Goal: Task Accomplishment & Management: Manage account settings

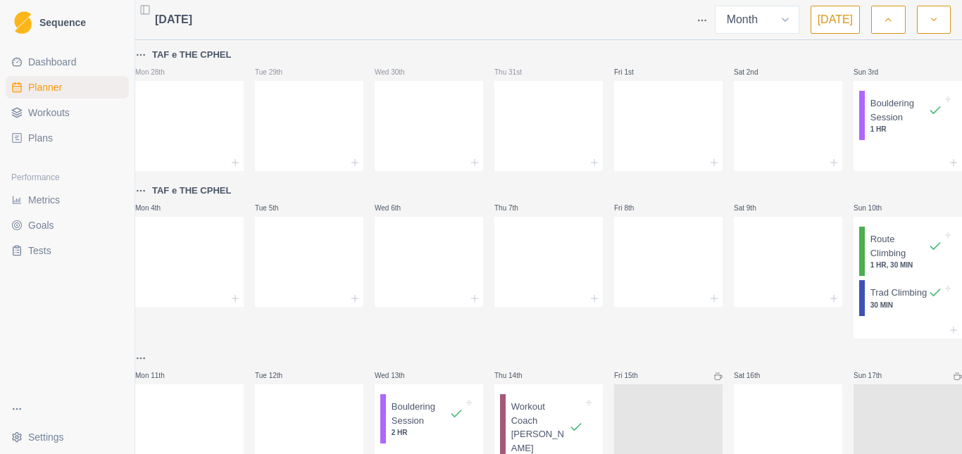
select select "month"
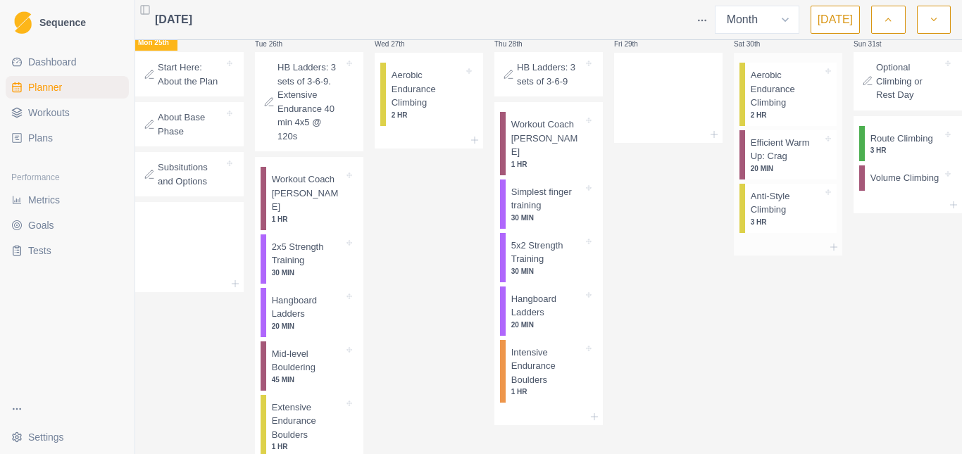
scroll to position [588, 0]
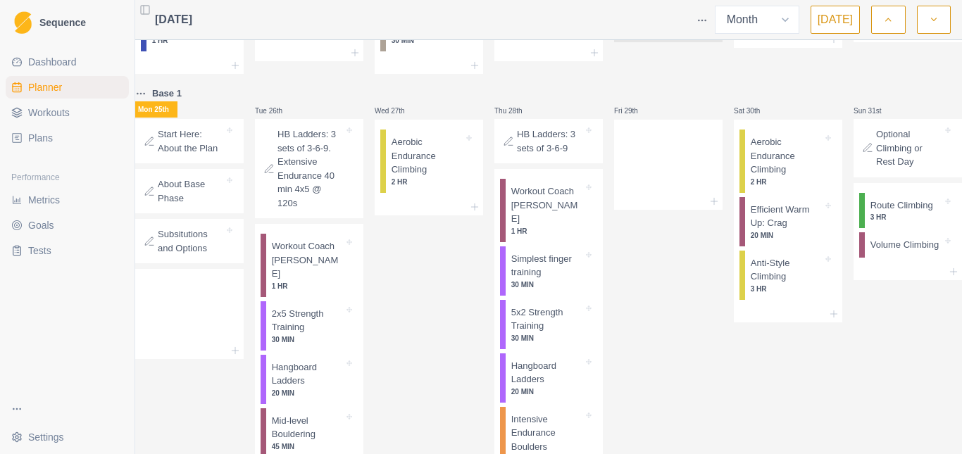
click at [931, 20] on icon "button" at bounding box center [934, 20] width 10 height 14
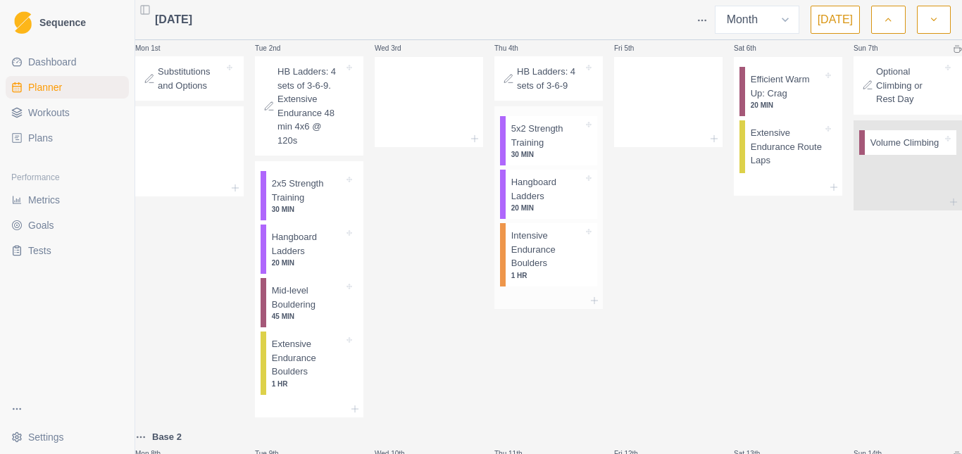
scroll to position [0, 0]
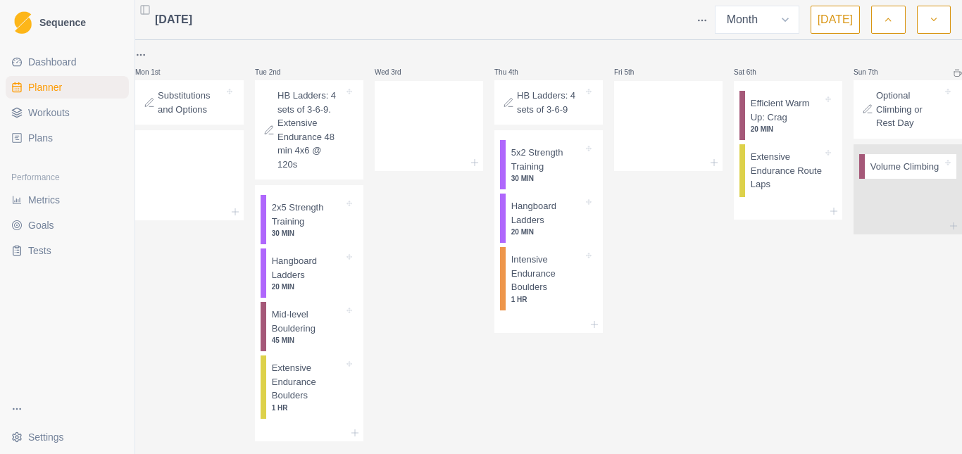
click at [187, 104] on p "Substitutions and Options" at bounding box center [191, 102] width 66 height 27
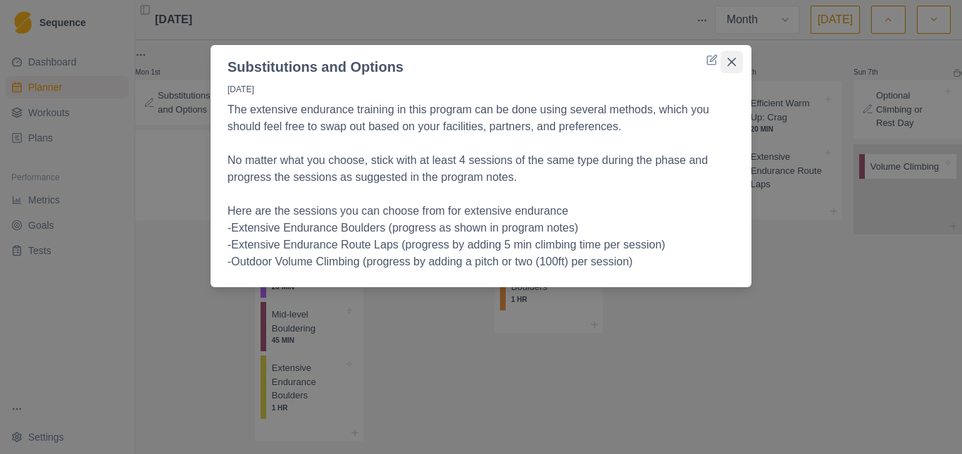
click at [738, 61] on button "Close" at bounding box center [732, 62] width 23 height 23
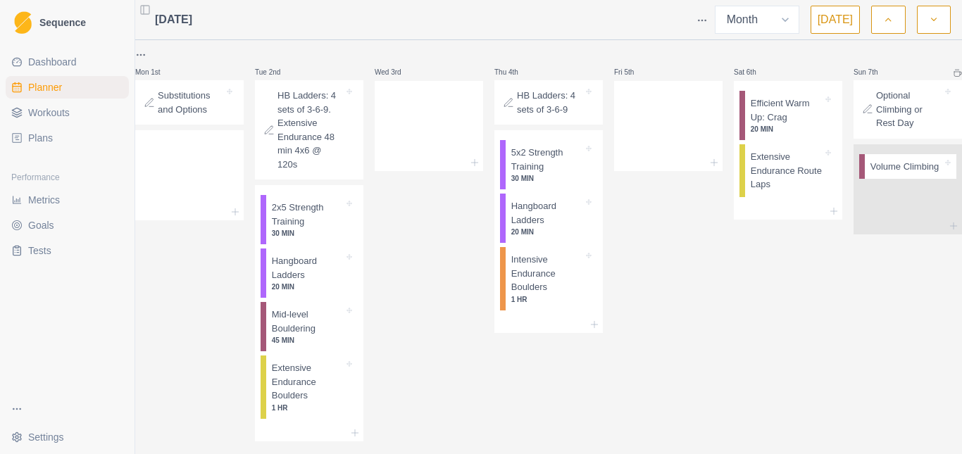
click at [430, 219] on div "Wed 3rd" at bounding box center [429, 243] width 108 height 395
click at [889, 13] on icon "button" at bounding box center [888, 20] width 10 height 14
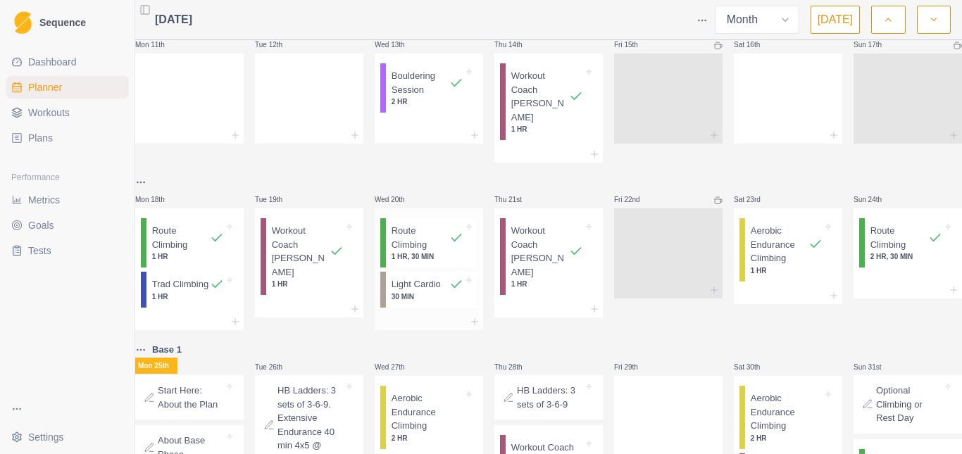
scroll to position [352, 0]
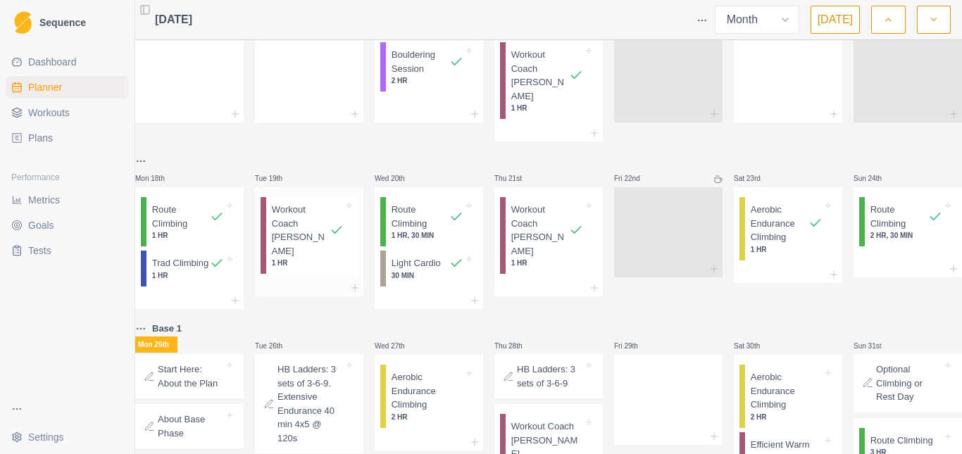
click at [310, 218] on p "Workout Coach [PERSON_NAME]" at bounding box center [301, 230] width 58 height 55
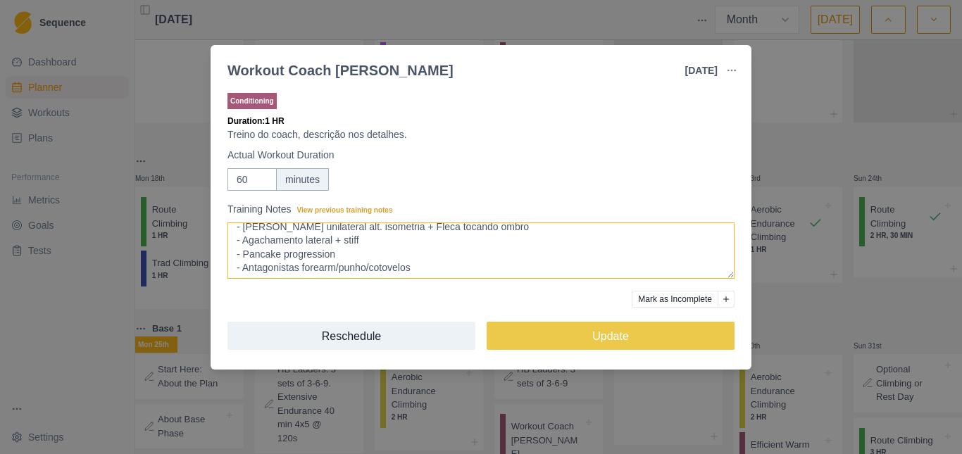
scroll to position [11, 0]
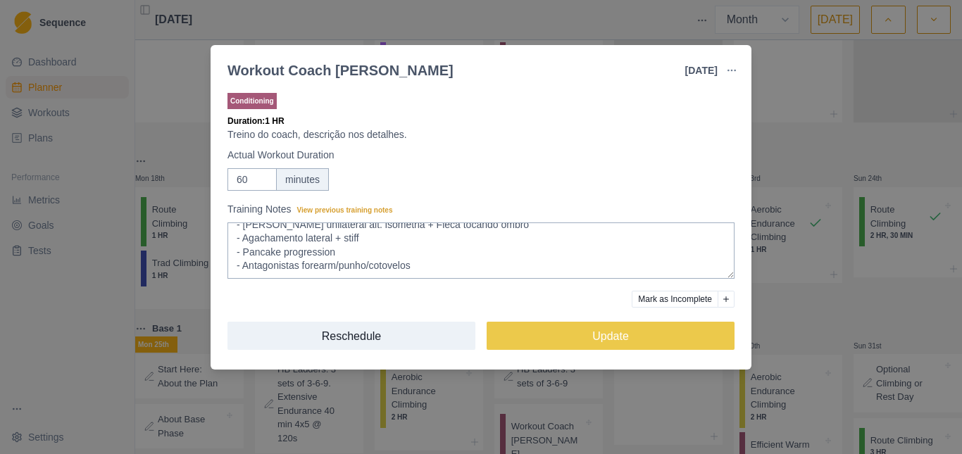
click at [135, 106] on div "Workout Coach [PERSON_NAME] [DATE] Link To Goal View Workout Metrics Edit Origi…" at bounding box center [481, 227] width 962 height 454
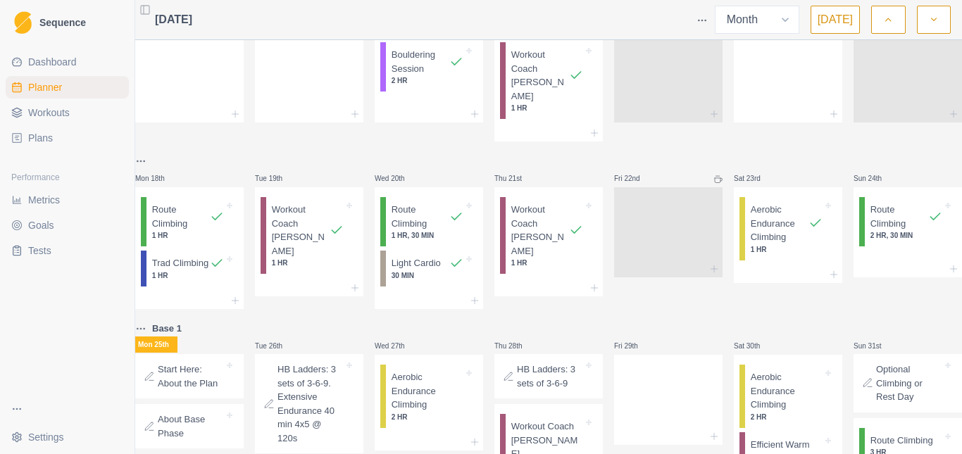
scroll to position [493, 0]
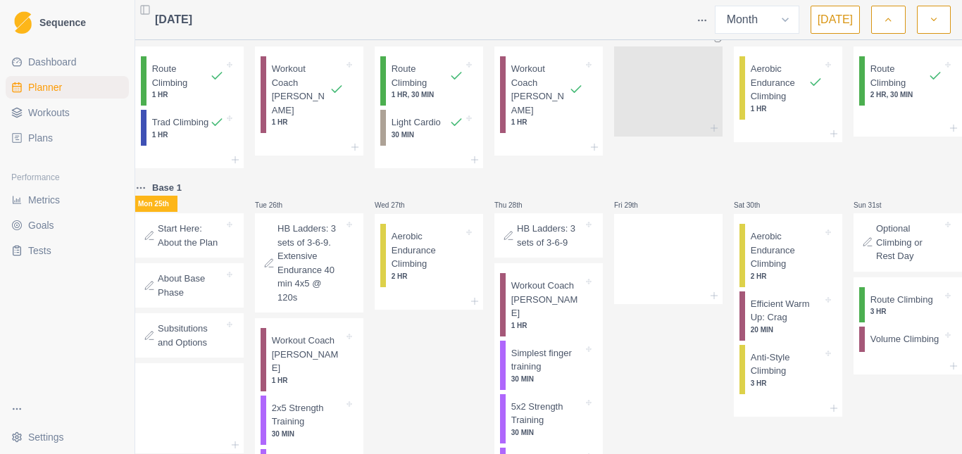
click at [543, 168] on div "Thu 21st Workout Coach [PERSON_NAME] 1 HR" at bounding box center [549, 90] width 108 height 156
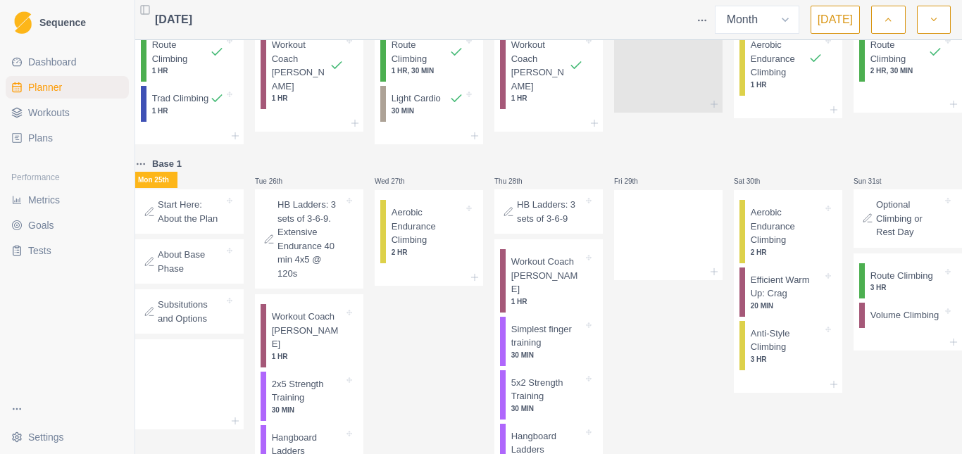
scroll to position [728, 0]
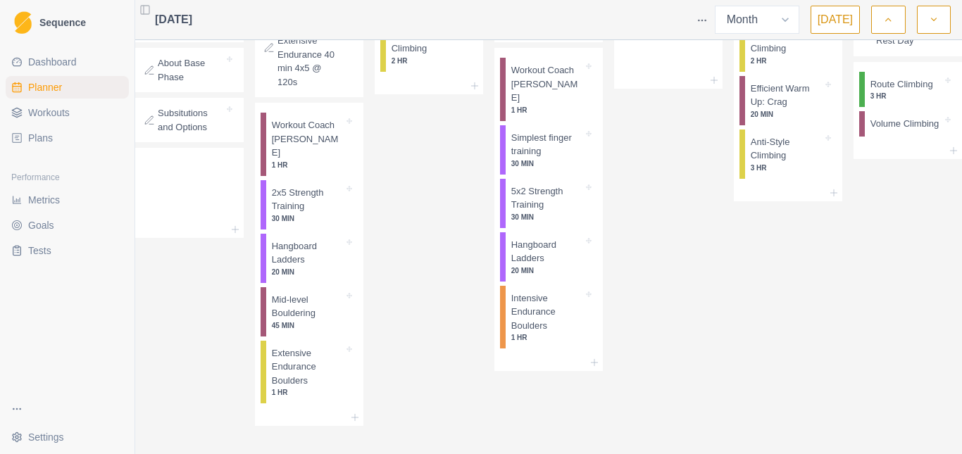
click at [44, 120] on link "Workouts" at bounding box center [67, 112] width 123 height 23
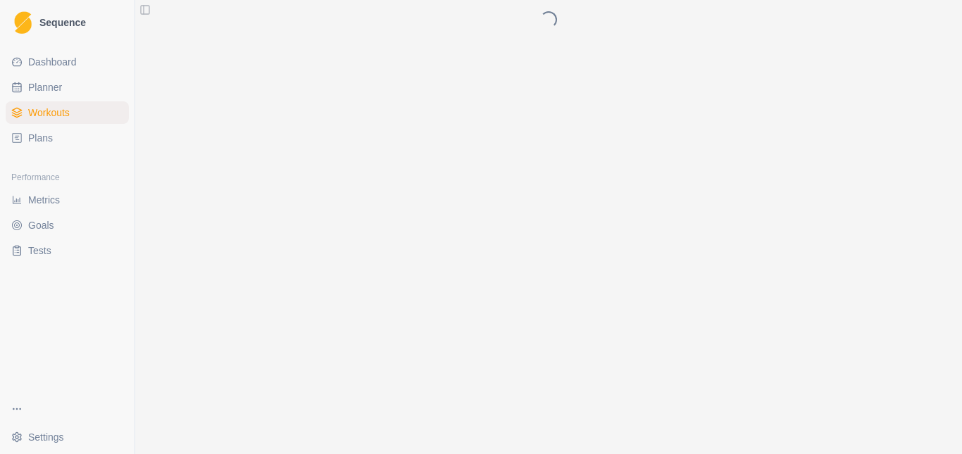
click at [45, 139] on span "Plans" at bounding box center [40, 138] width 25 height 14
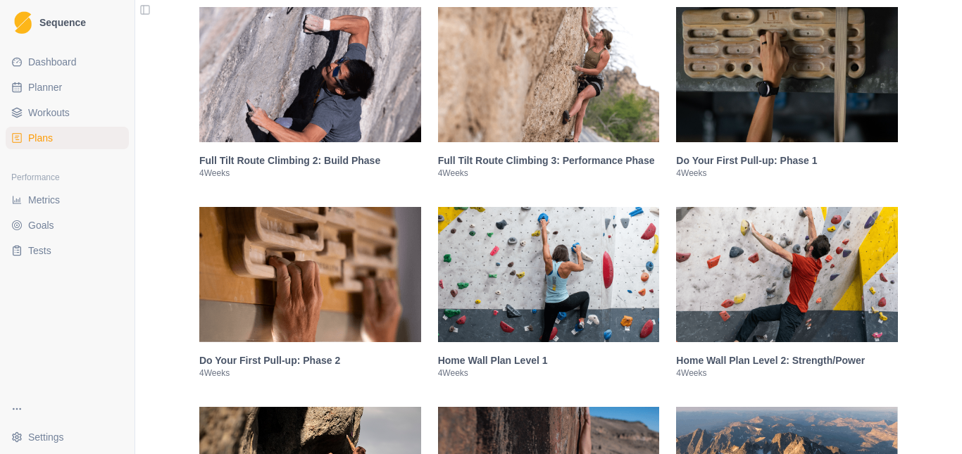
scroll to position [1479, 0]
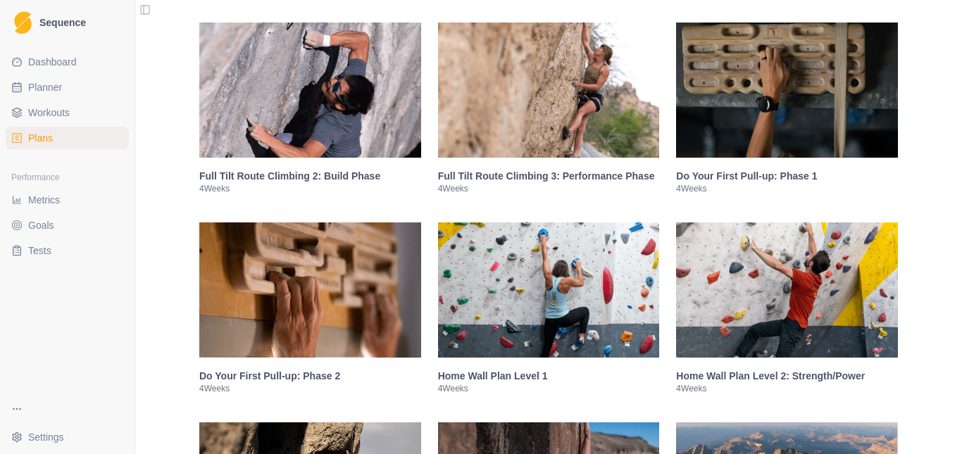
click at [303, 94] on img at bounding box center [310, 90] width 222 height 135
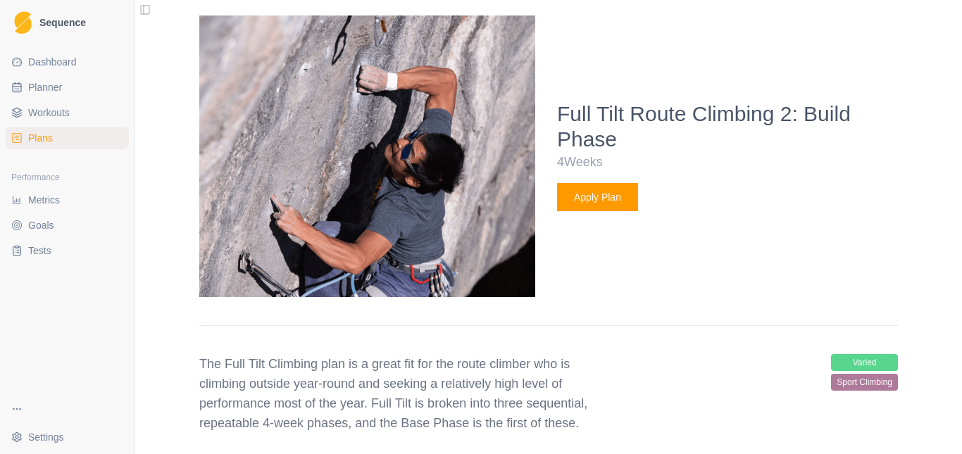
scroll to position [1702, 0]
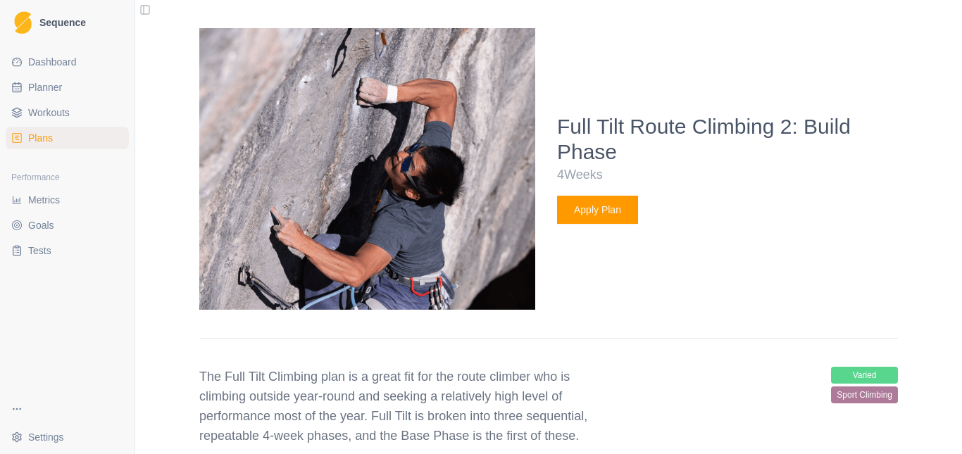
click at [592, 207] on button "Apply Plan" at bounding box center [597, 210] width 81 height 28
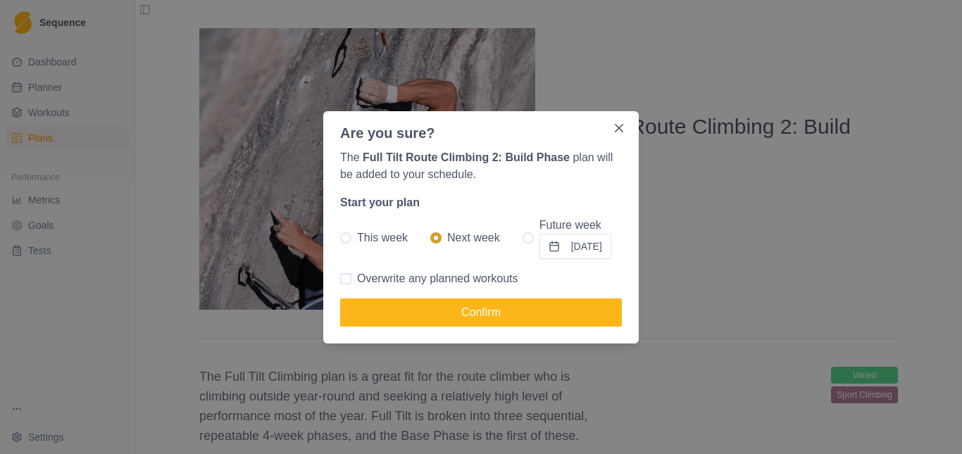
click at [523, 234] on span at bounding box center [528, 237] width 11 height 11
click at [522, 237] on input "Future week [DATE]" at bounding box center [522, 237] width 1 height 1
radio input "true"
click at [620, 135] on button "Close" at bounding box center [619, 128] width 23 height 23
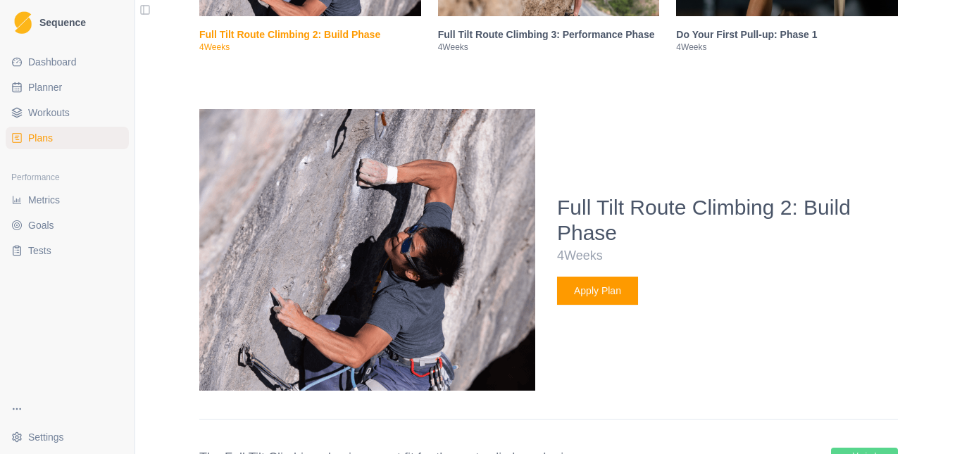
scroll to position [1491, 0]
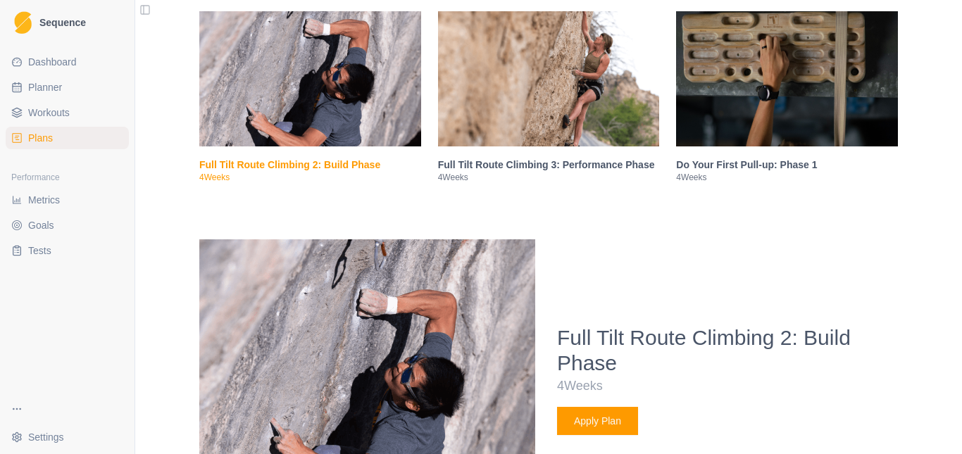
click at [49, 88] on span "Planner" at bounding box center [45, 87] width 34 height 14
select select "month"
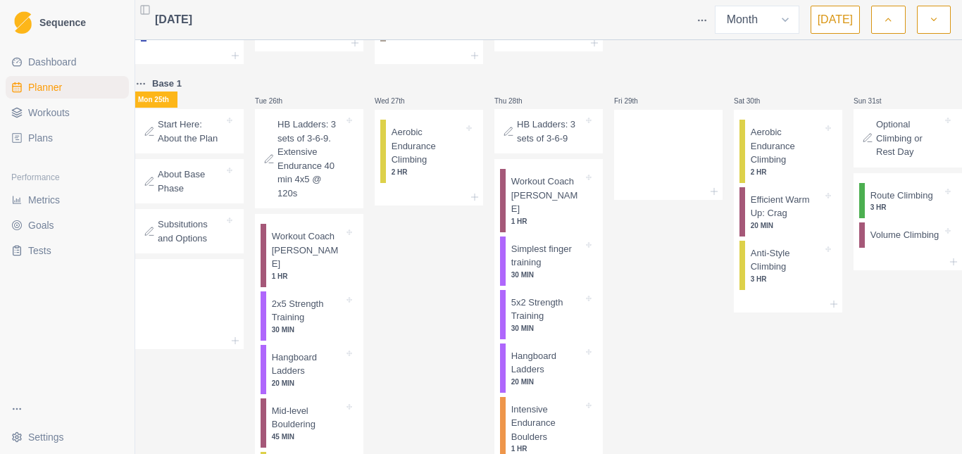
scroll to position [728, 0]
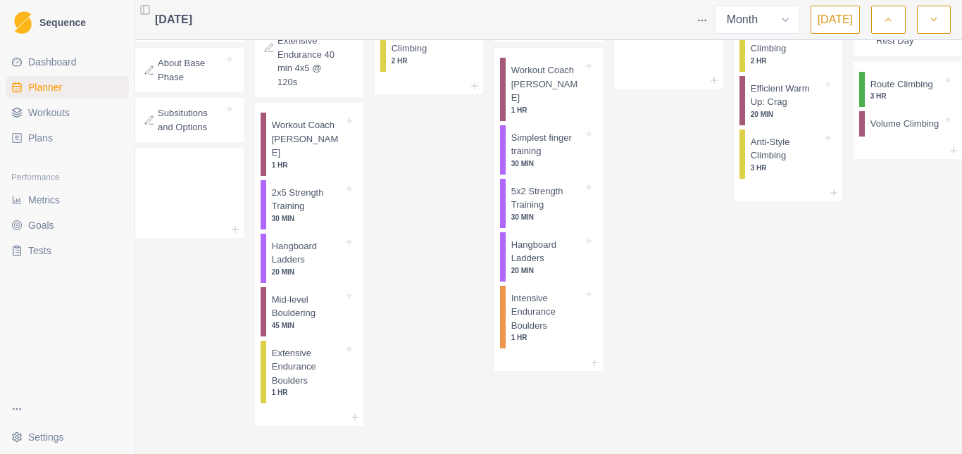
click at [937, 17] on icon "button" at bounding box center [934, 20] width 10 height 14
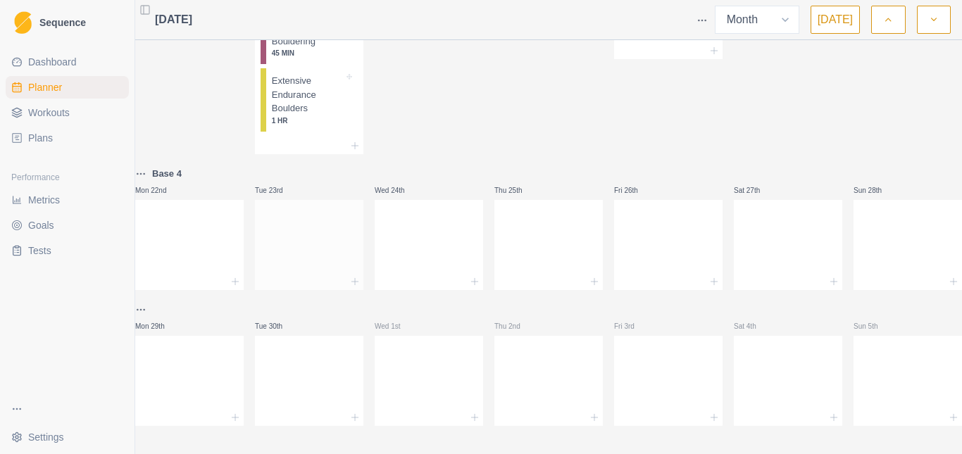
scroll to position [964, 0]
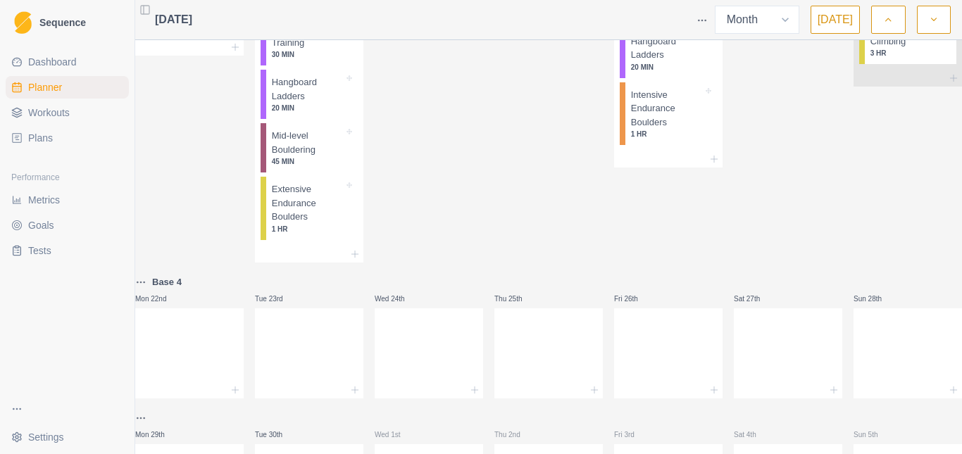
click at [48, 129] on link "Plans" at bounding box center [67, 138] width 123 height 23
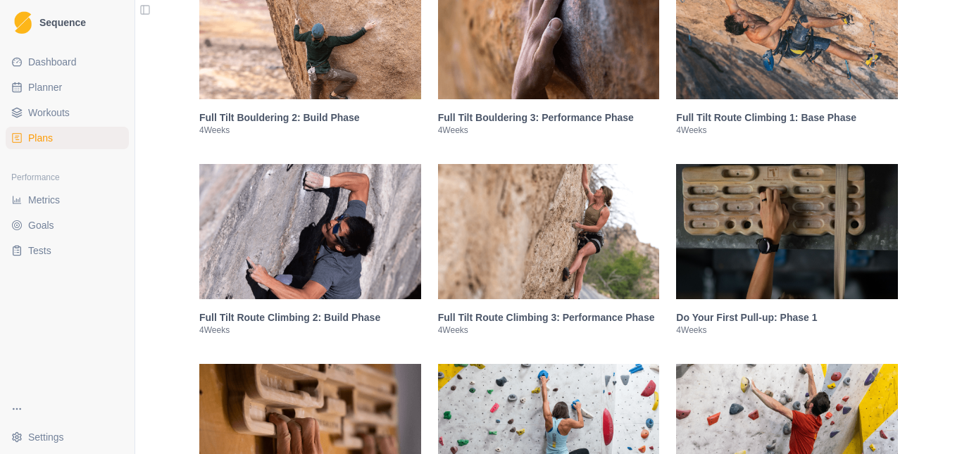
scroll to position [1338, 0]
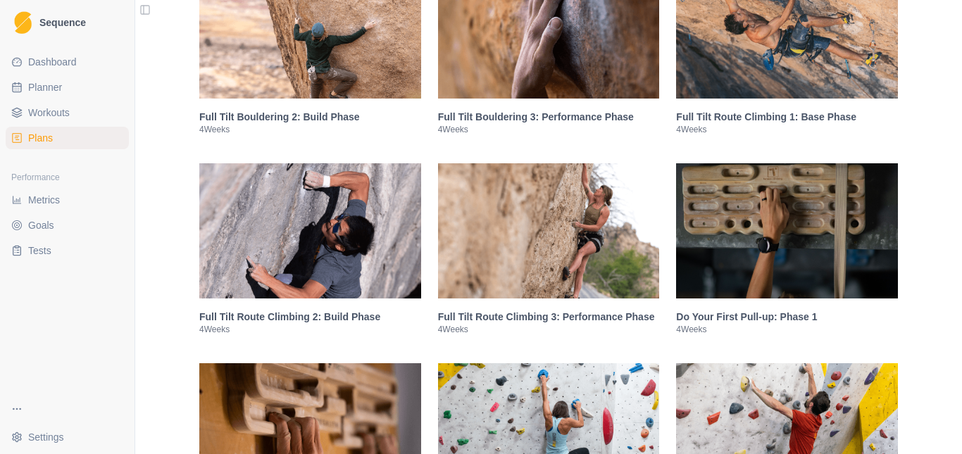
click at [250, 239] on img at bounding box center [310, 230] width 222 height 135
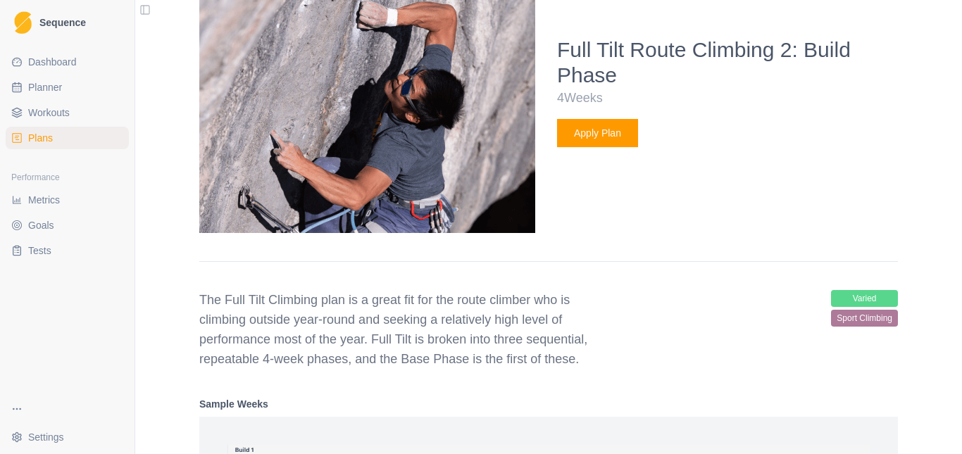
scroll to position [1755, 0]
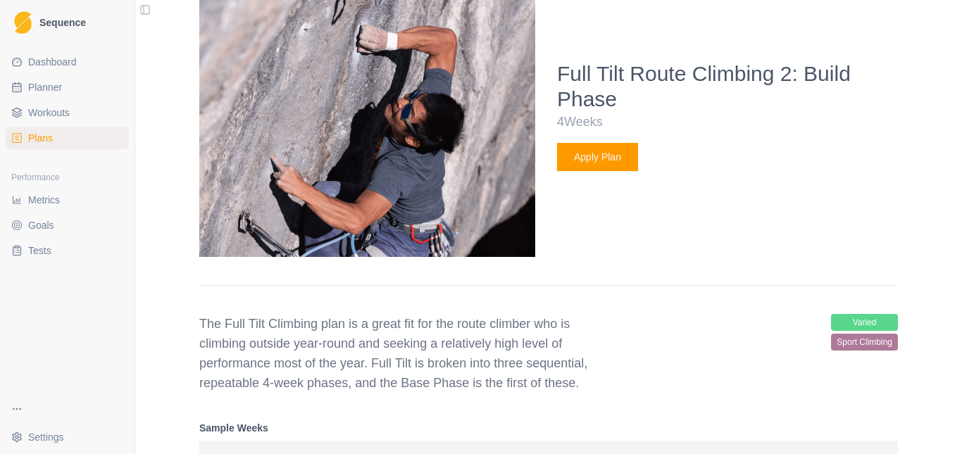
click at [593, 161] on button "Apply Plan" at bounding box center [597, 157] width 81 height 28
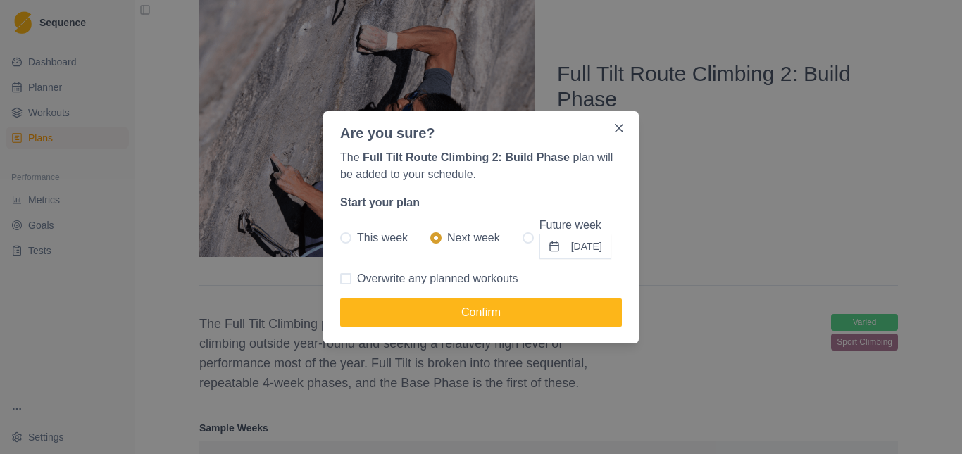
click at [513, 238] on div "This week Next week Future week [DATE]" at bounding box center [481, 238] width 282 height 42
click at [523, 240] on span at bounding box center [528, 237] width 11 height 11
click at [523, 238] on input "Future week [DATE]" at bounding box center [522, 237] width 1 height 1
radio input "true"
click at [564, 251] on button "[DATE]" at bounding box center [576, 246] width 72 height 25
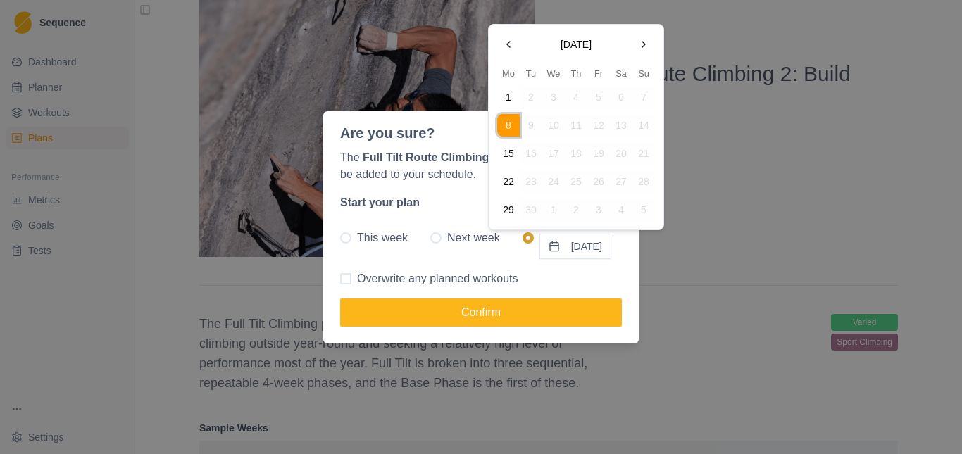
click at [505, 182] on button "22" at bounding box center [508, 181] width 23 height 23
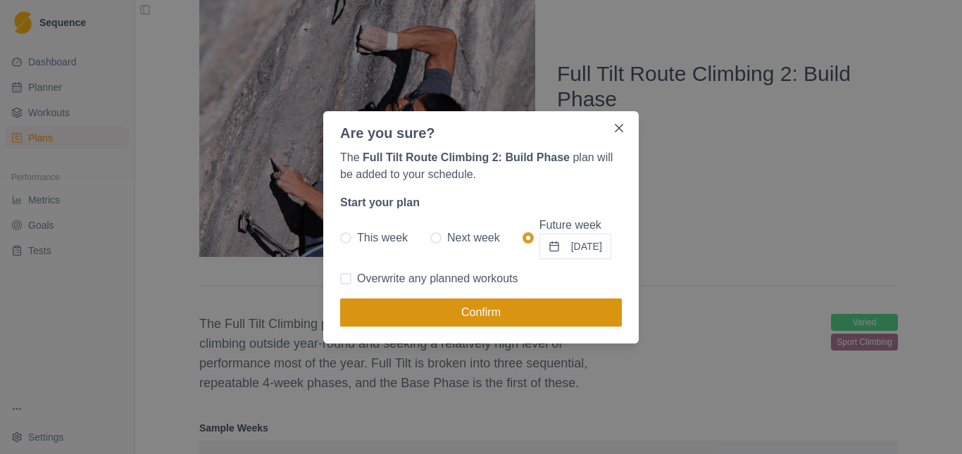
click at [471, 313] on button "Confirm" at bounding box center [481, 313] width 282 height 28
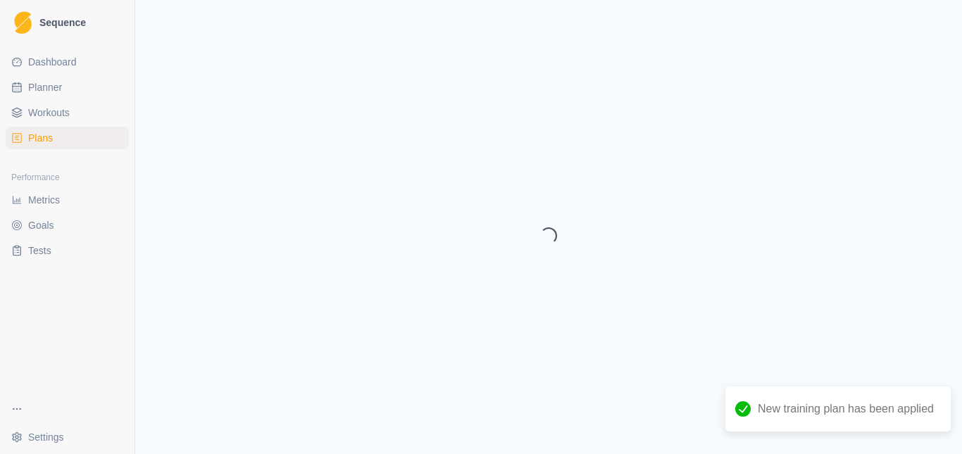
select select "month"
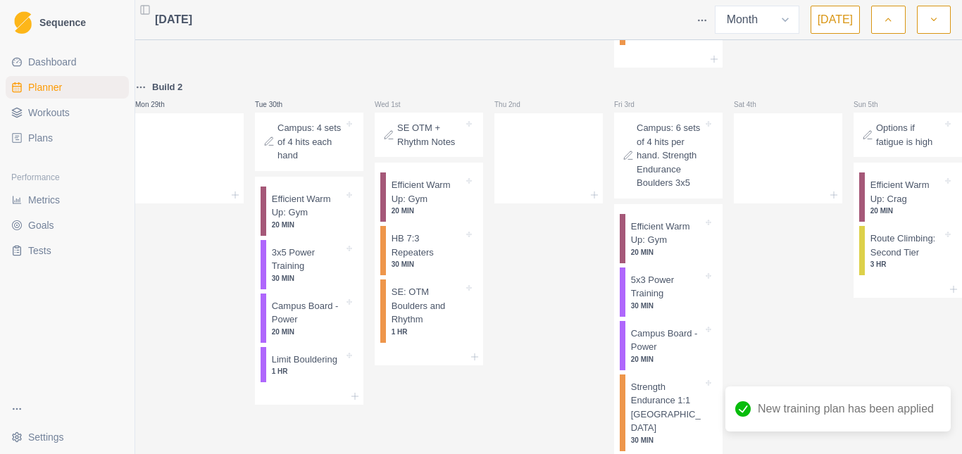
scroll to position [1589, 0]
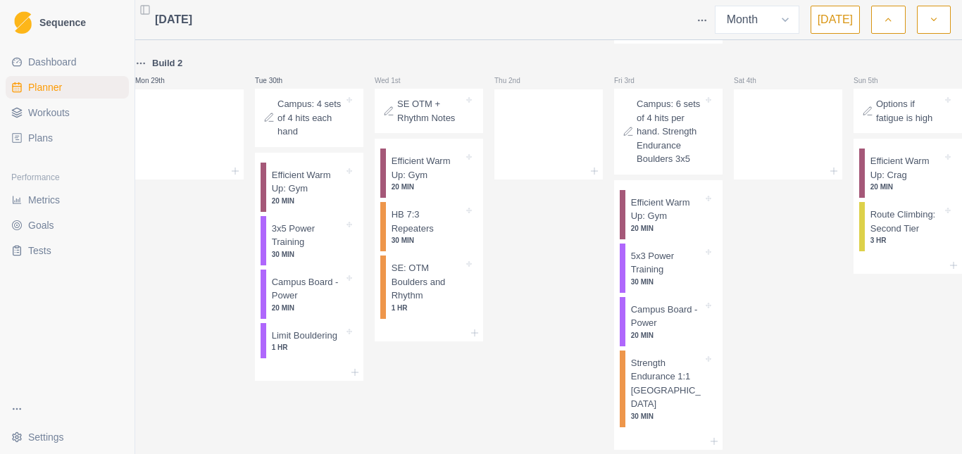
click at [943, 14] on button "button" at bounding box center [934, 20] width 34 height 28
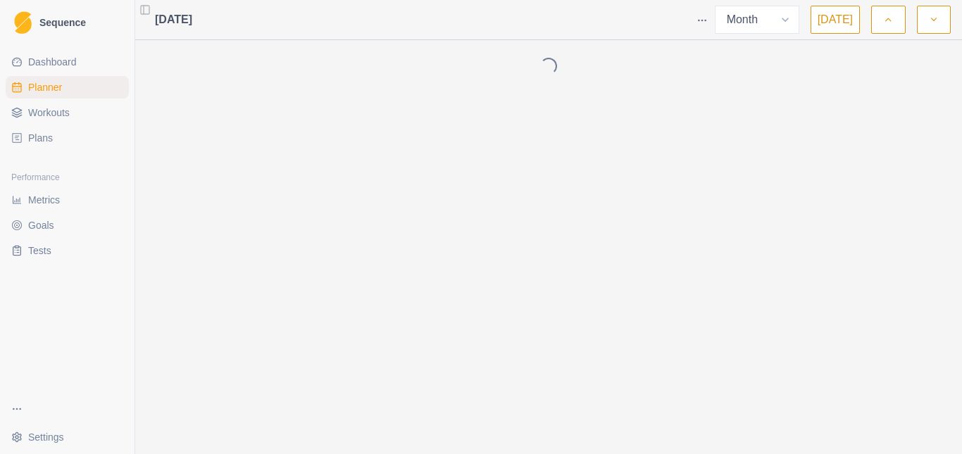
scroll to position [0, 0]
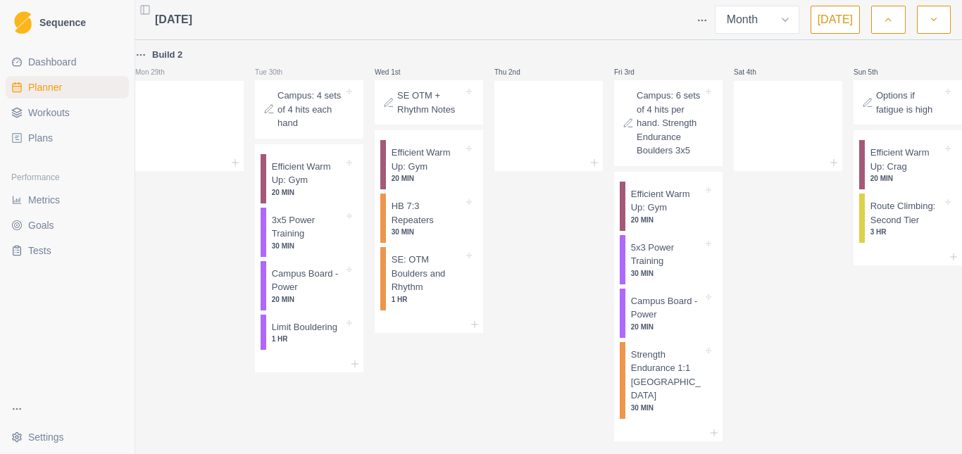
click at [888, 24] on icon "button" at bounding box center [888, 20] width 10 height 14
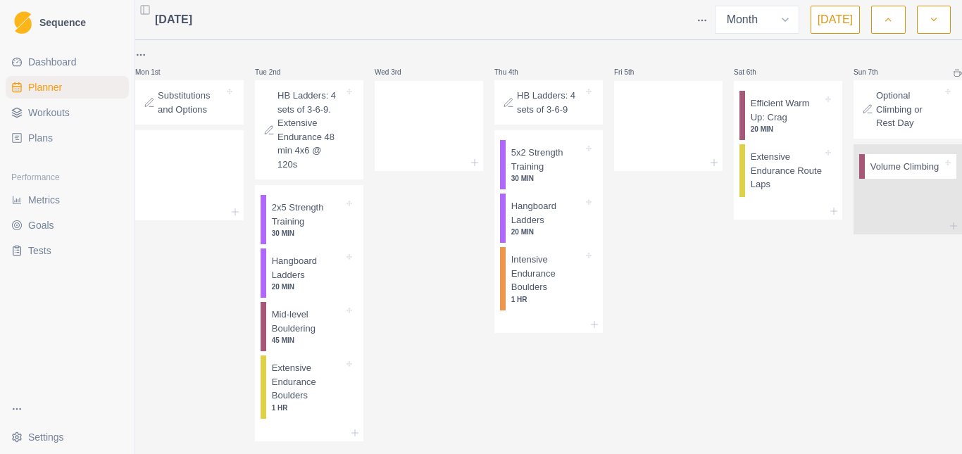
drag, startPoint x: 885, startPoint y: 18, endPoint x: 734, endPoint y: 175, distance: 217.2
click at [885, 18] on icon "button" at bounding box center [888, 20] width 10 height 14
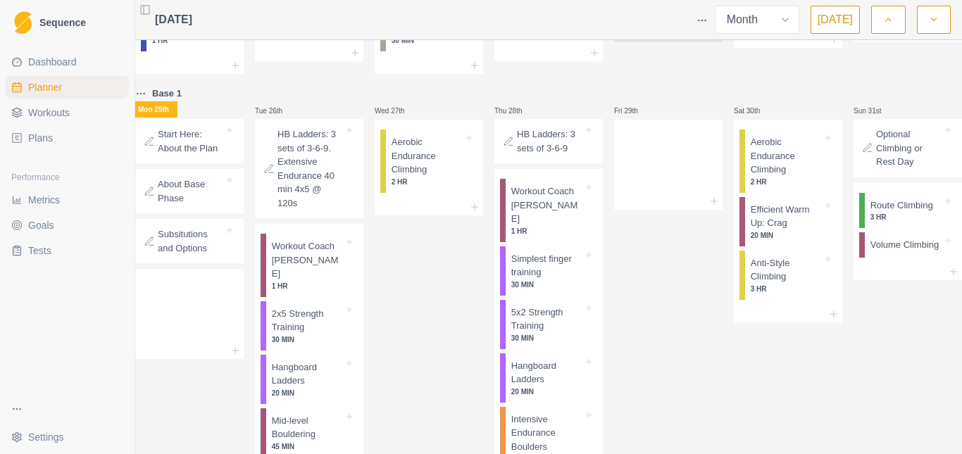
scroll to position [728, 0]
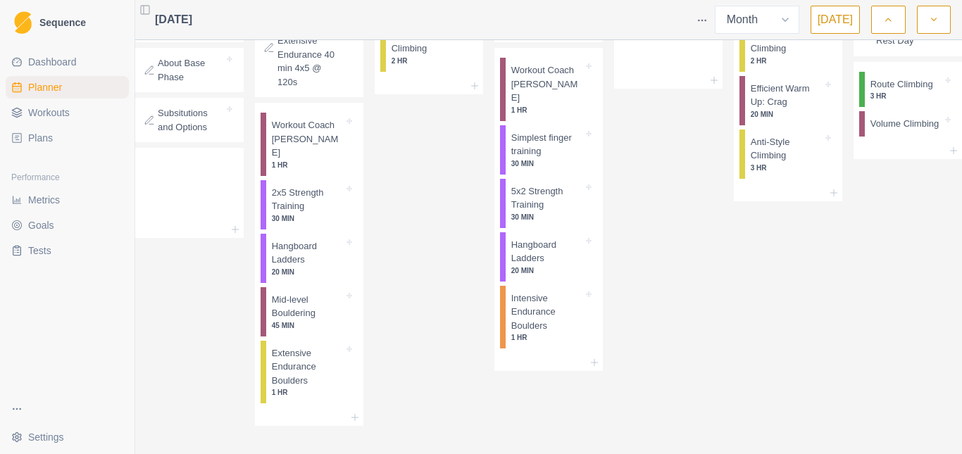
click at [933, 23] on icon "button" at bounding box center [934, 20] width 10 height 14
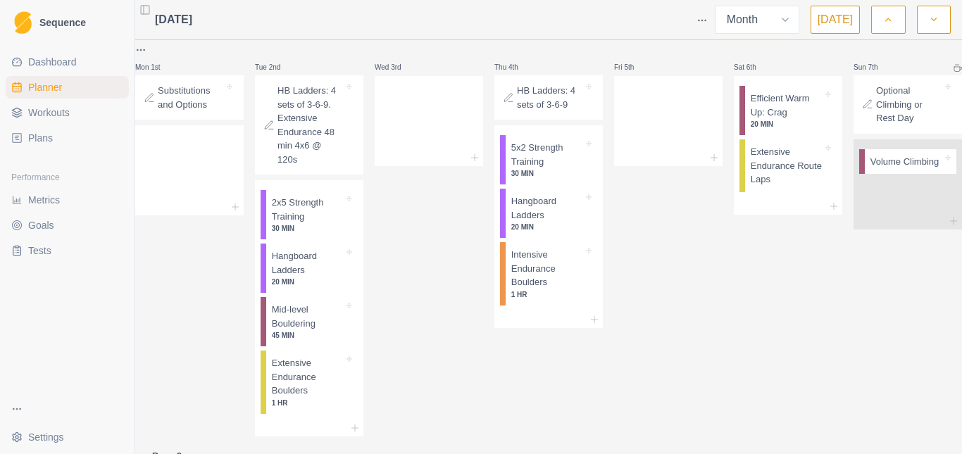
scroll to position [0, 0]
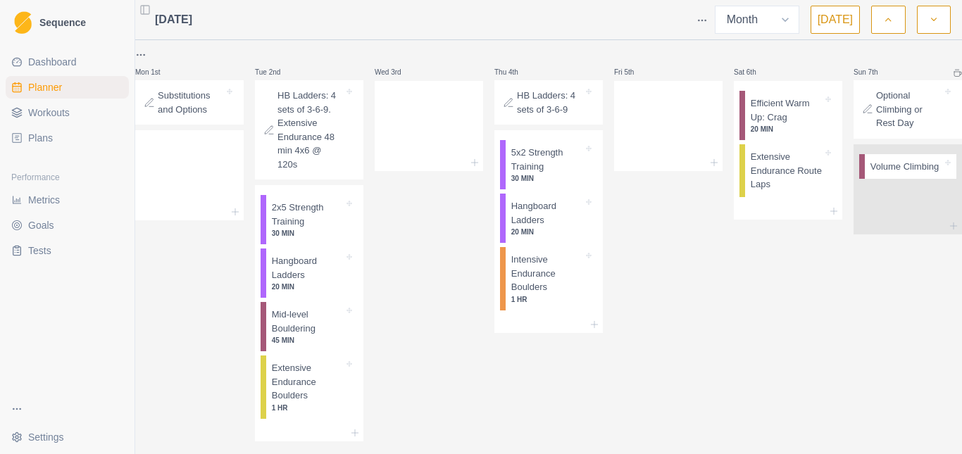
click at [153, 51] on html "Sequence Dashboard Planner Workouts Plans Performance Metrics Goals Tests Setti…" at bounding box center [481, 227] width 962 height 454
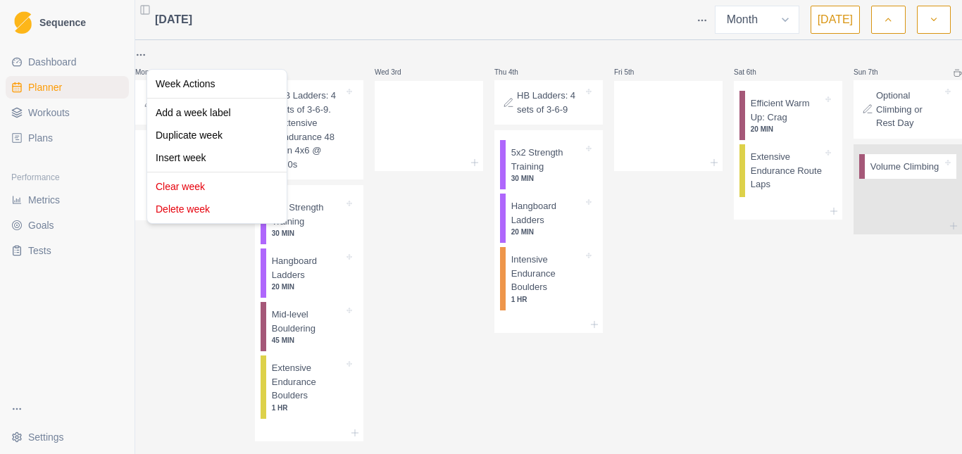
click at [168, 293] on html "Sequence Dashboard Planner Workouts Plans Performance Metrics Goals Tests Setti…" at bounding box center [481, 227] width 962 height 454
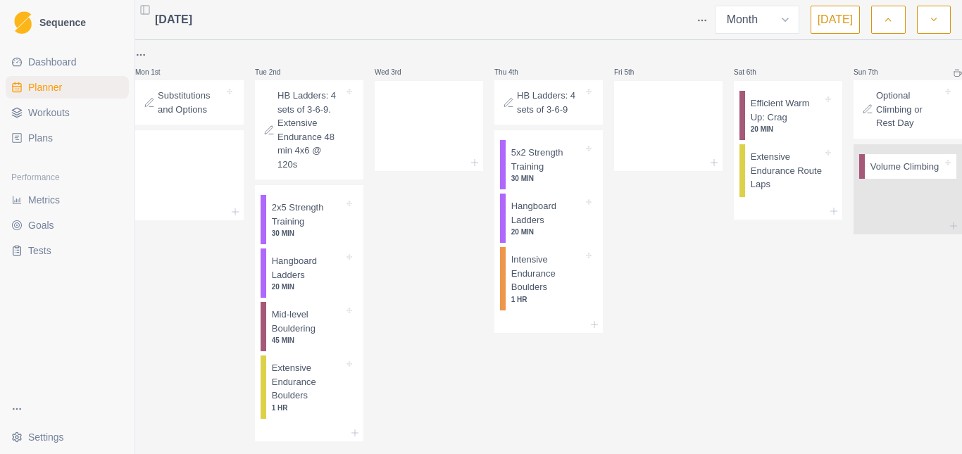
click at [894, 18] on button "button" at bounding box center [888, 20] width 34 height 28
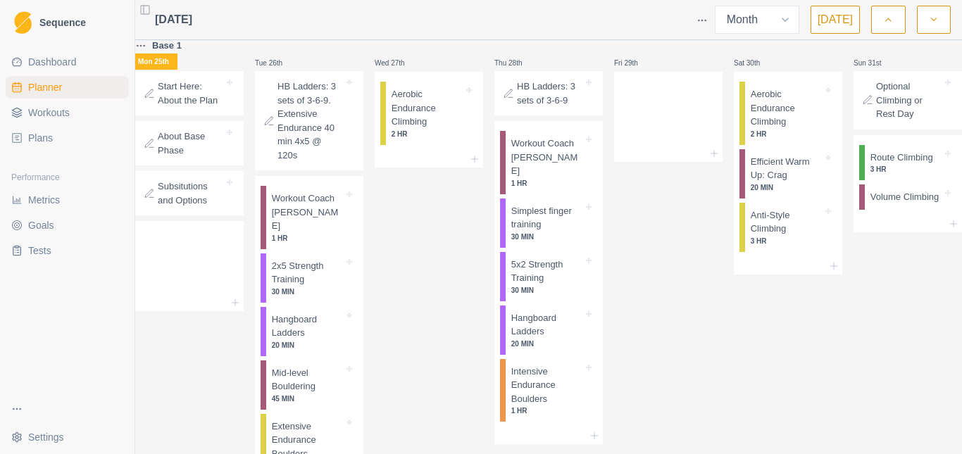
scroll to position [658, 0]
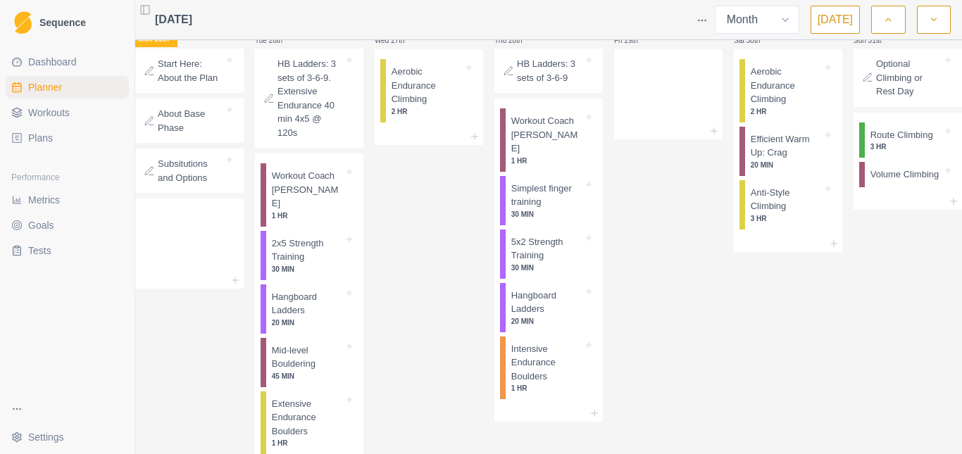
click at [938, 25] on icon "button" at bounding box center [934, 20] width 10 height 14
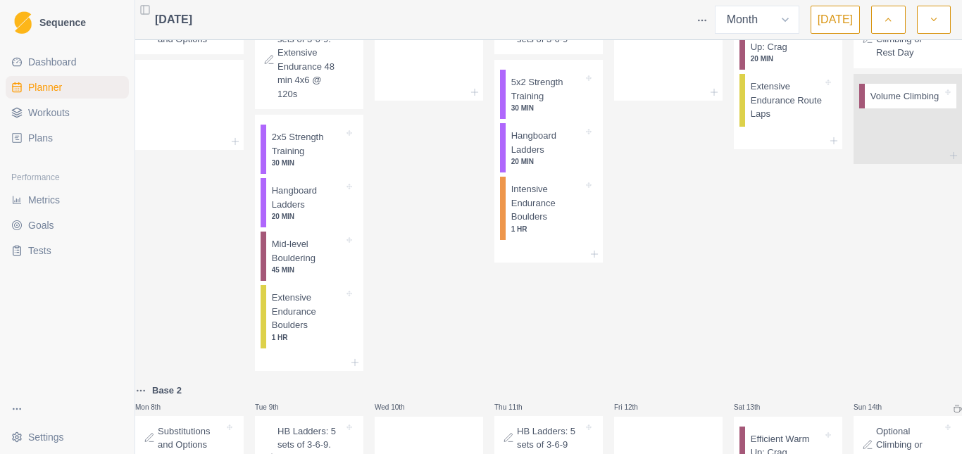
scroll to position [0, 0]
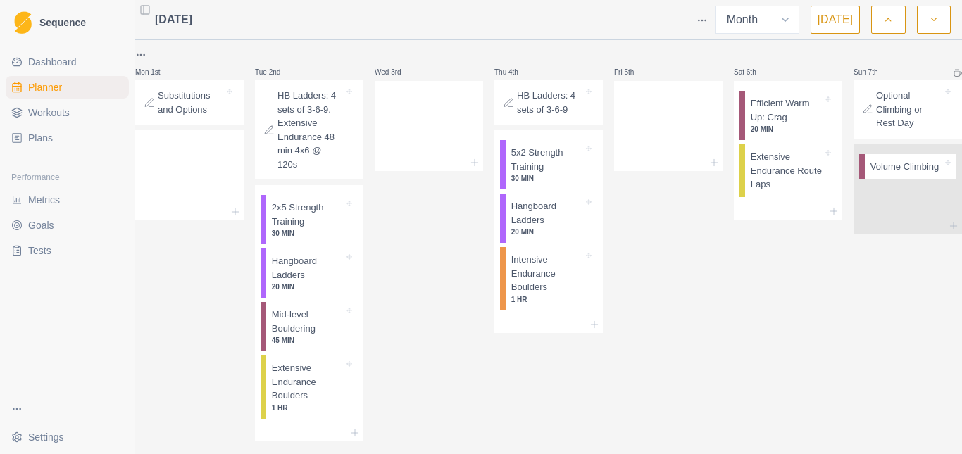
click at [159, 58] on html "Sequence Dashboard Planner Workouts Plans Performance Metrics Goals Tests Setti…" at bounding box center [481, 227] width 962 height 454
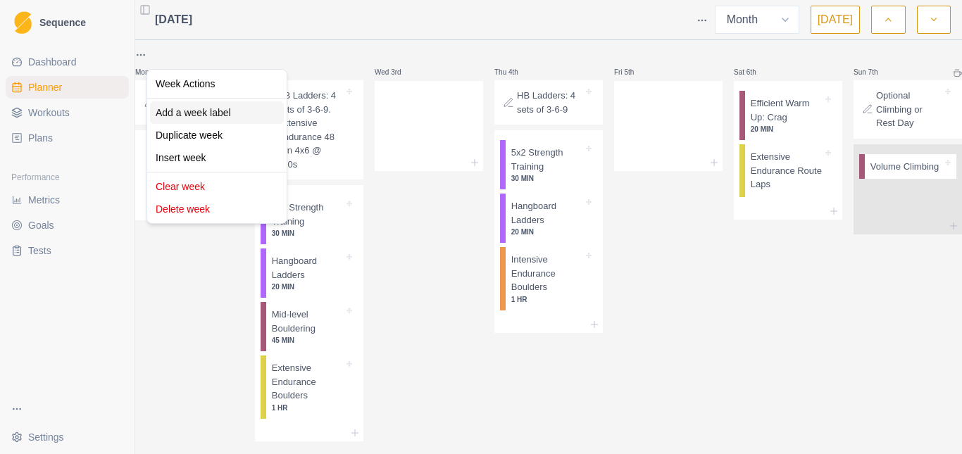
click at [189, 116] on div "Add a week label" at bounding box center [217, 112] width 134 height 23
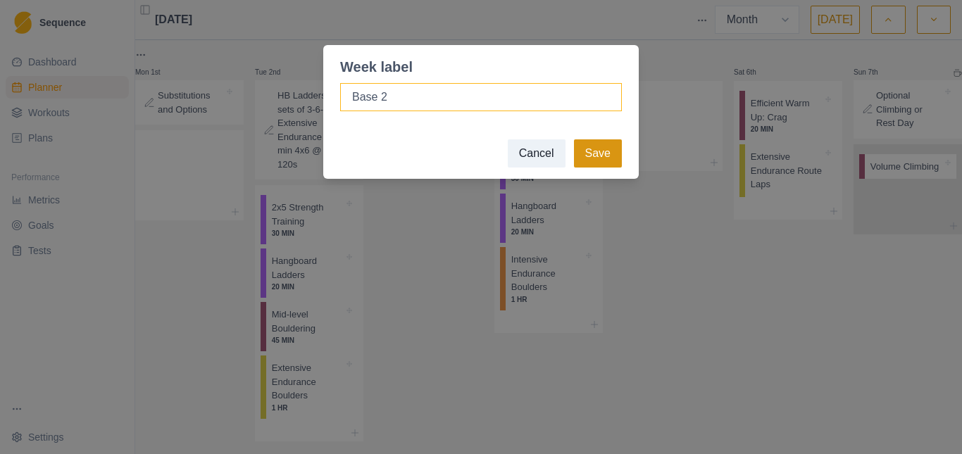
type input "Base 2"
click at [586, 156] on button "Save" at bounding box center [598, 153] width 48 height 28
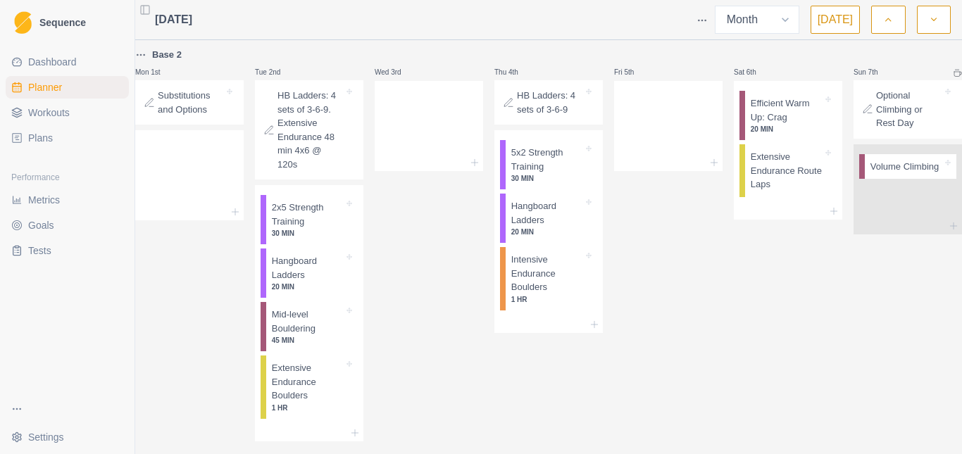
click at [888, 21] on icon "button" at bounding box center [888, 20] width 10 height 14
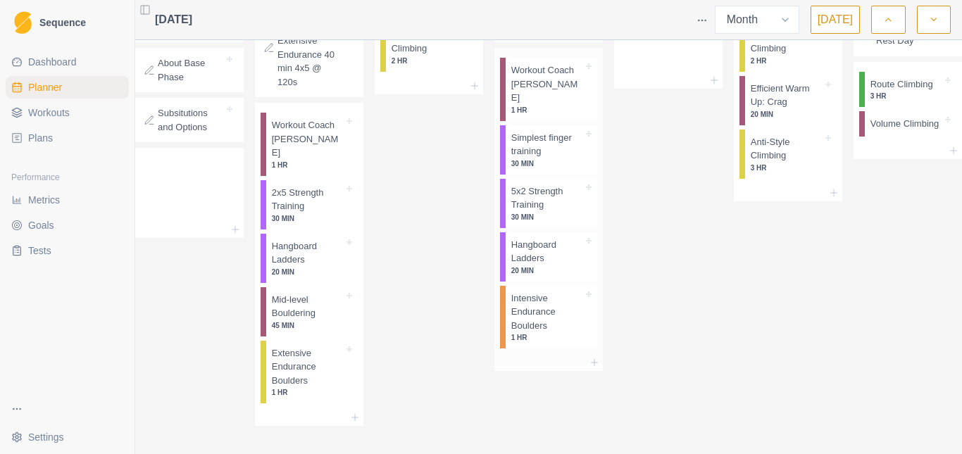
scroll to position [588, 0]
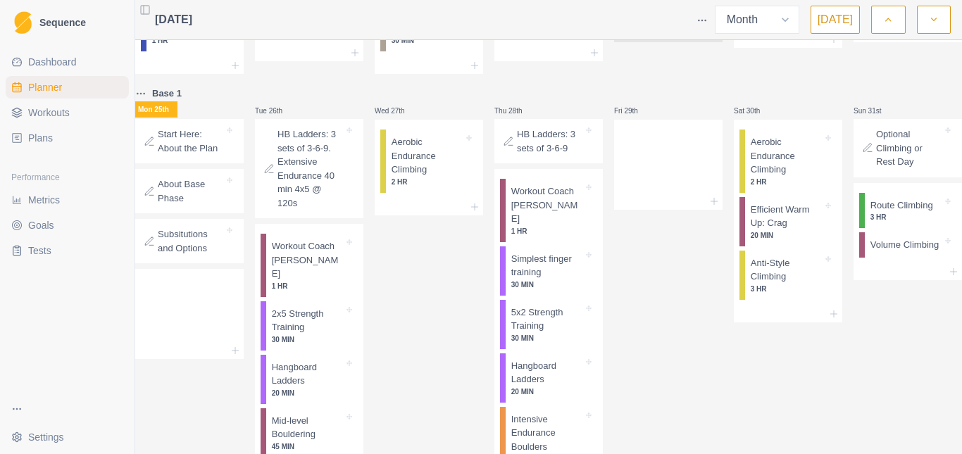
click at [930, 18] on icon "button" at bounding box center [934, 20] width 10 height 14
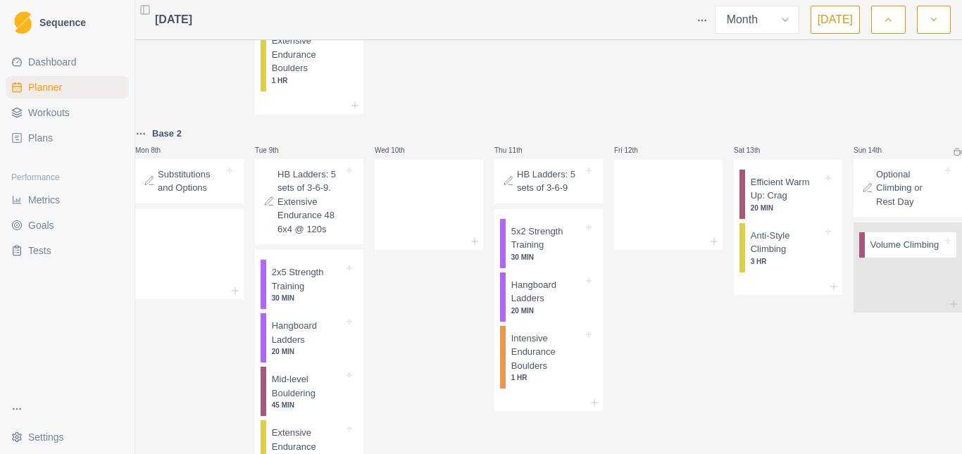
scroll to position [352, 0]
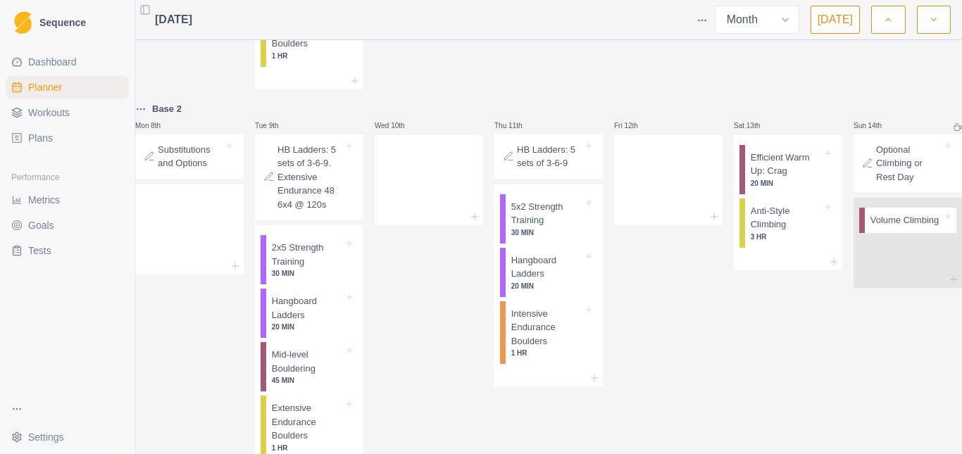
click at [182, 114] on p "Base 2" at bounding box center [167, 109] width 30 height 14
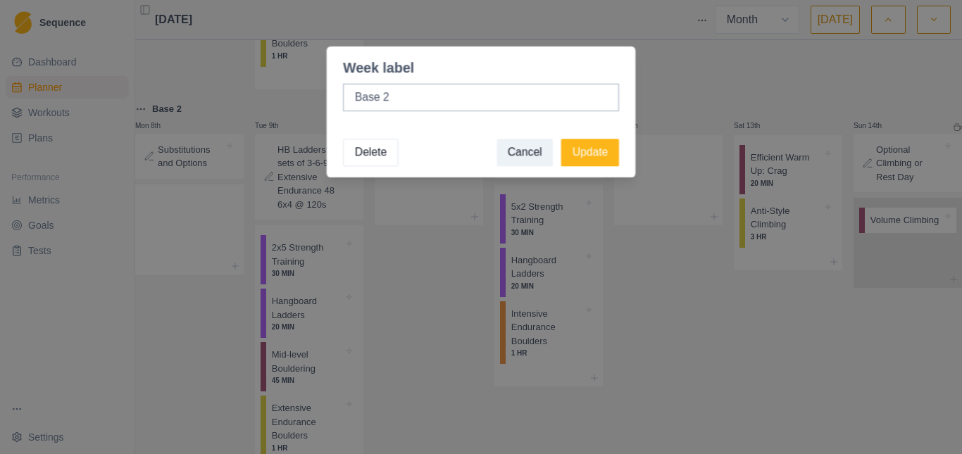
click at [189, 114] on div "Week label Base 2 Delete Cancel Update" at bounding box center [481, 227] width 962 height 454
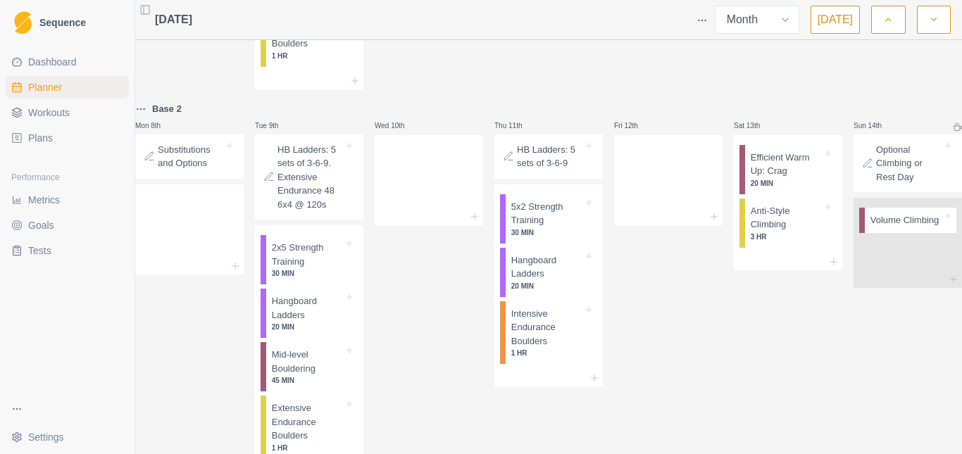
click at [181, 116] on p "Base 2" at bounding box center [167, 109] width 30 height 14
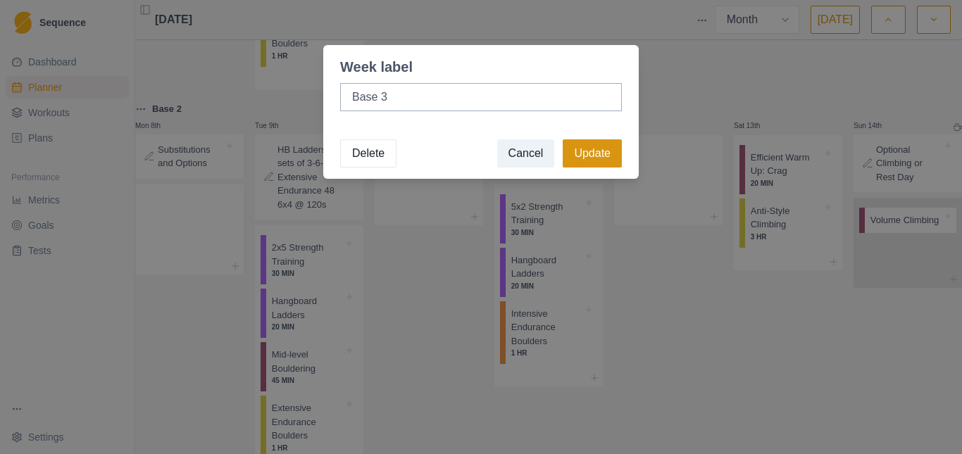
type input "Base 3"
click at [615, 140] on button "Update" at bounding box center [592, 153] width 59 height 28
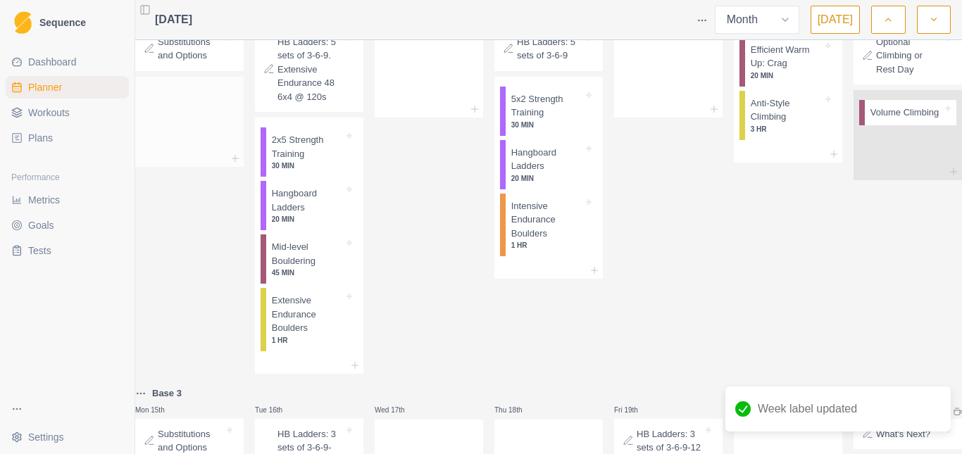
scroll to position [634, 0]
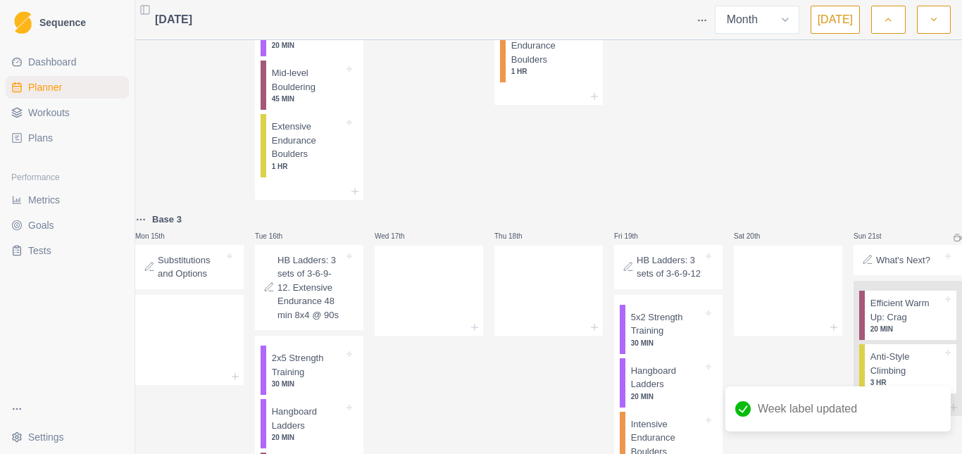
click at [182, 227] on p "Base 3" at bounding box center [167, 220] width 30 height 14
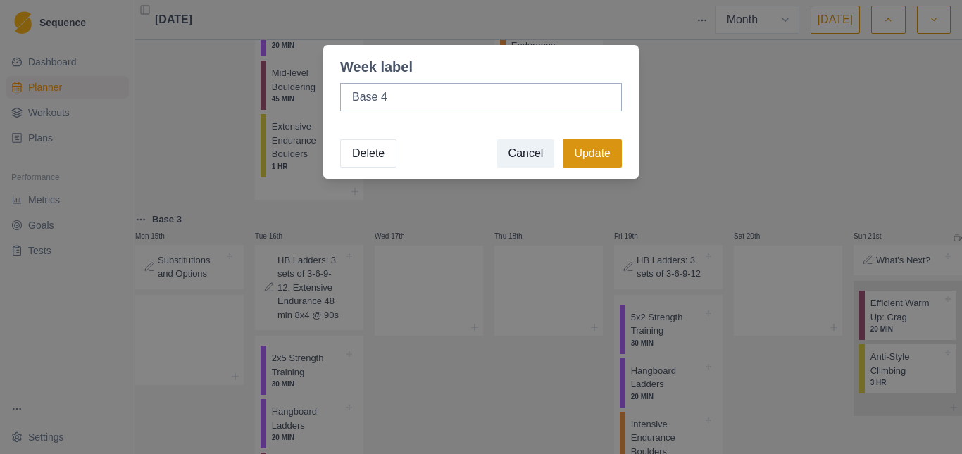
type input "Base 4"
click at [590, 158] on button "Update" at bounding box center [592, 153] width 59 height 28
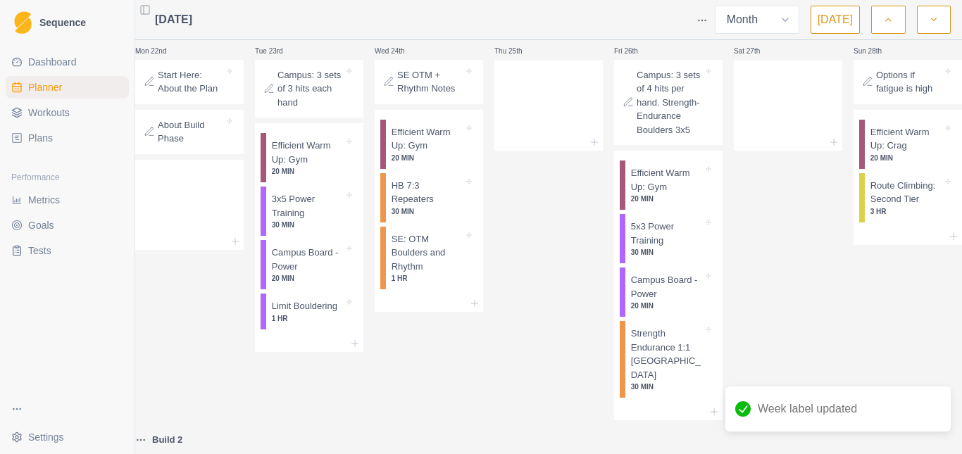
scroll to position [1127, 0]
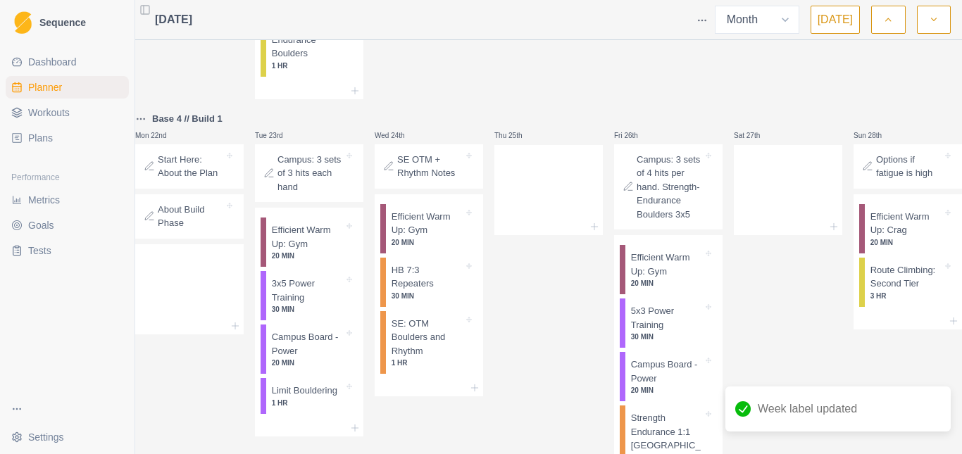
click at [207, 126] on p "Base 4 // Build 1" at bounding box center [187, 119] width 70 height 14
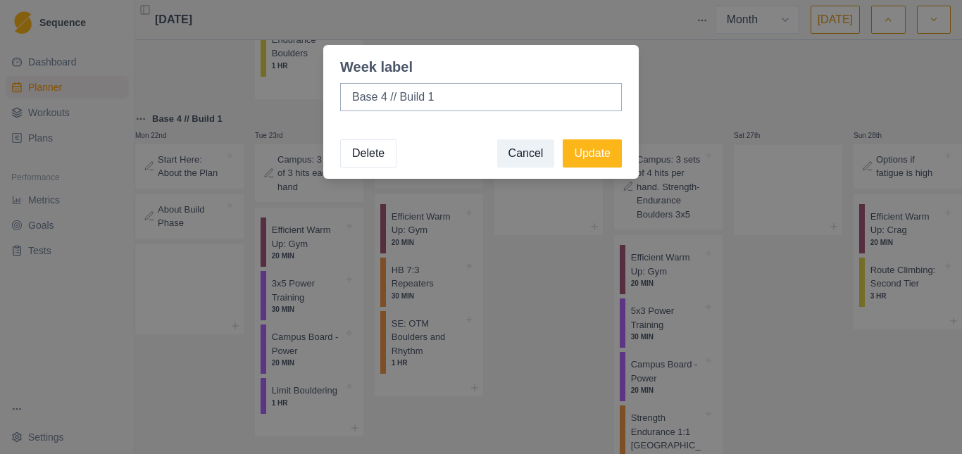
drag, startPoint x: 402, startPoint y: 98, endPoint x: 250, endPoint y: 113, distance: 152.9
click at [275, 113] on div "Week label Base 4 // Build 1 Delete Cancel Update" at bounding box center [481, 227] width 962 height 454
type input "Build 1"
click at [596, 151] on button "Update" at bounding box center [592, 153] width 59 height 28
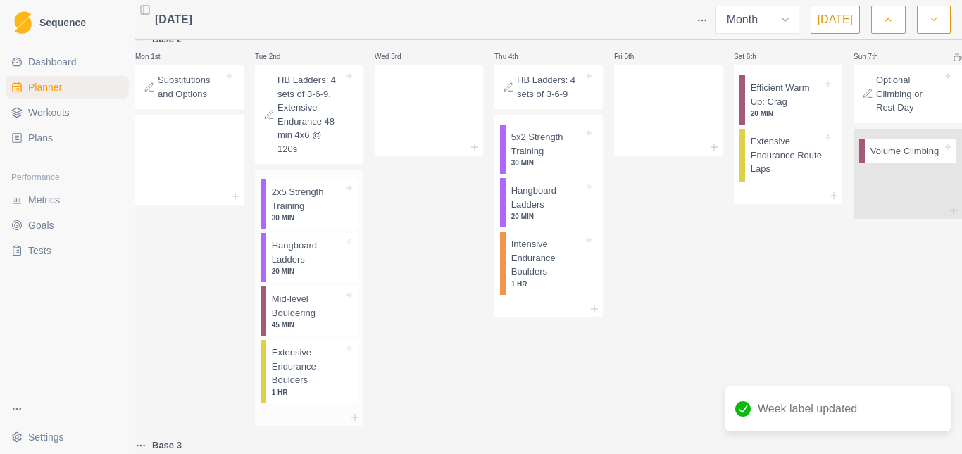
scroll to position [0, 0]
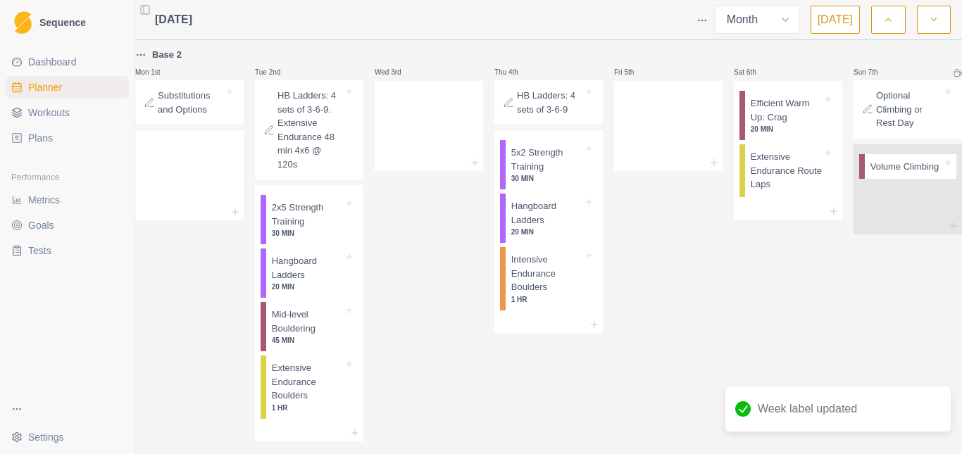
click at [888, 27] on button "button" at bounding box center [888, 20] width 34 height 28
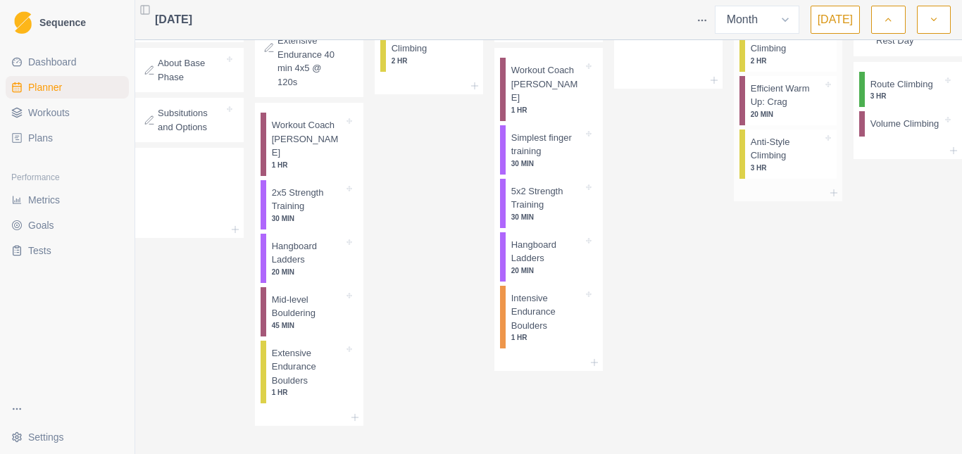
scroll to position [728, 0]
click at [939, 27] on button "button" at bounding box center [934, 20] width 34 height 28
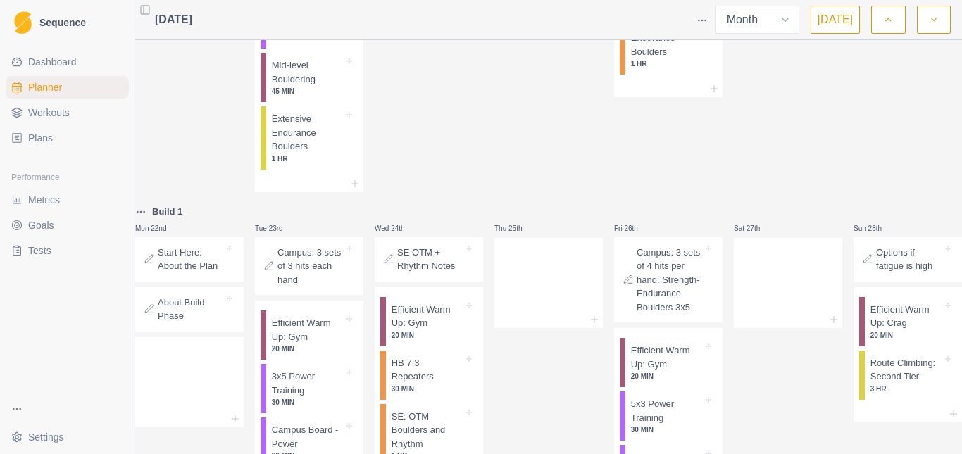
scroll to position [1127, 0]
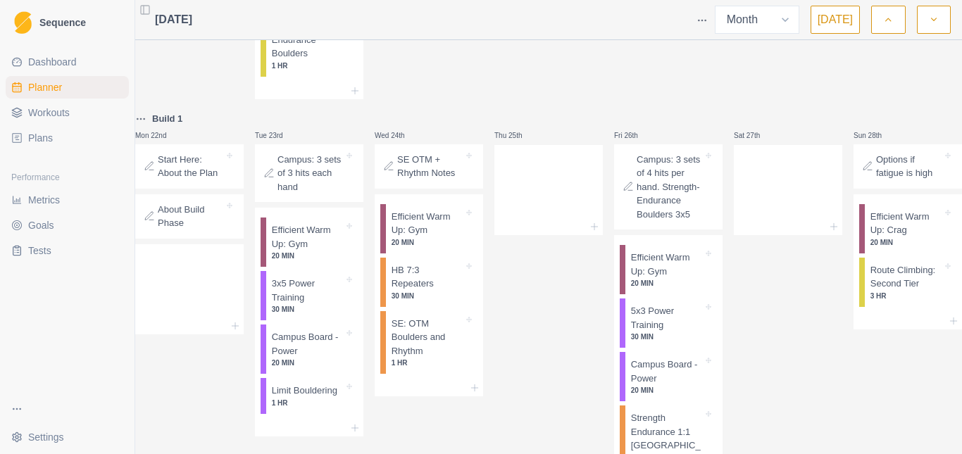
click at [183, 180] on p "Start Here: About the Plan" at bounding box center [191, 166] width 66 height 27
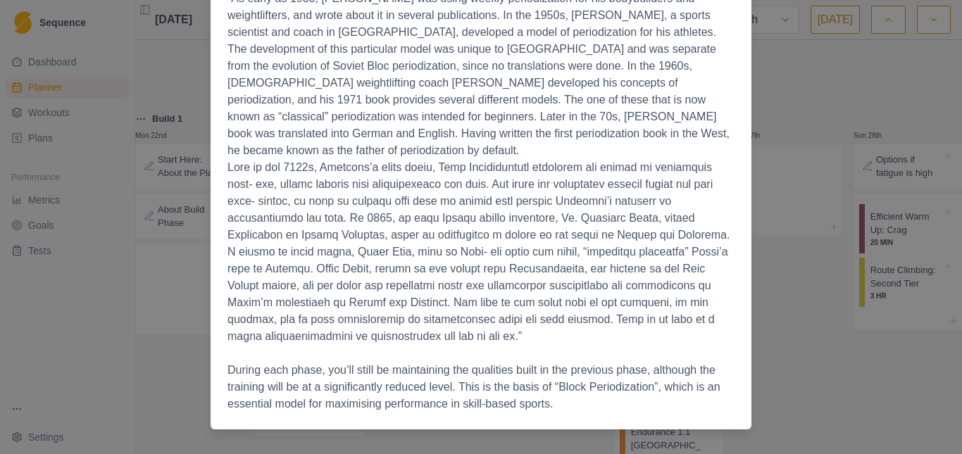
scroll to position [2123, 0]
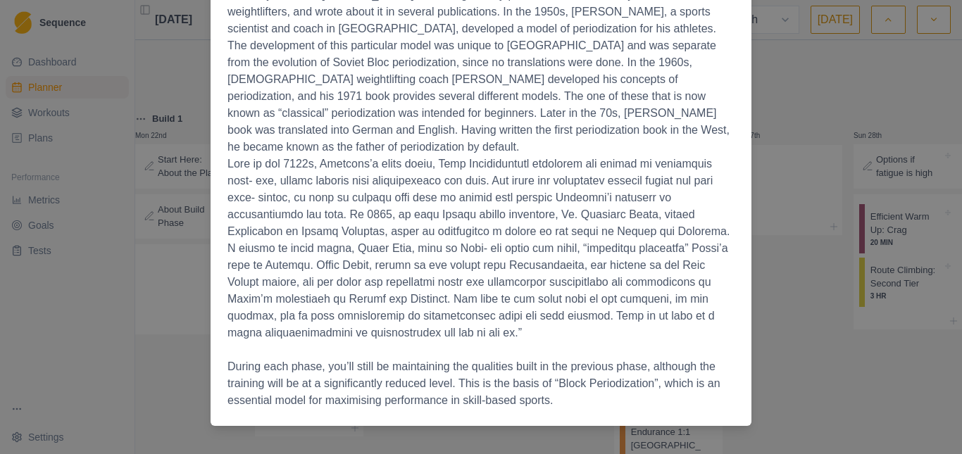
click at [155, 90] on div "Start Here: About the Plan [DATE] The Full Tilt Training Plan A Three phase pro…" at bounding box center [481, 227] width 962 height 454
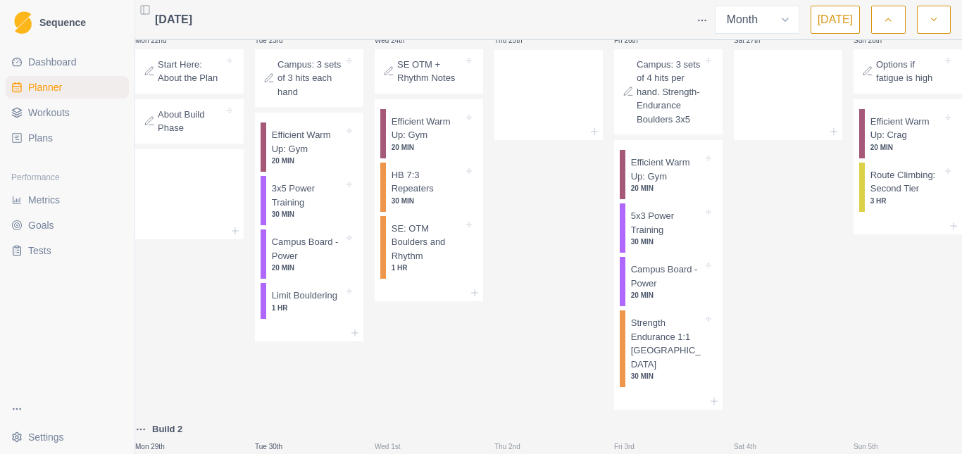
scroll to position [1198, 0]
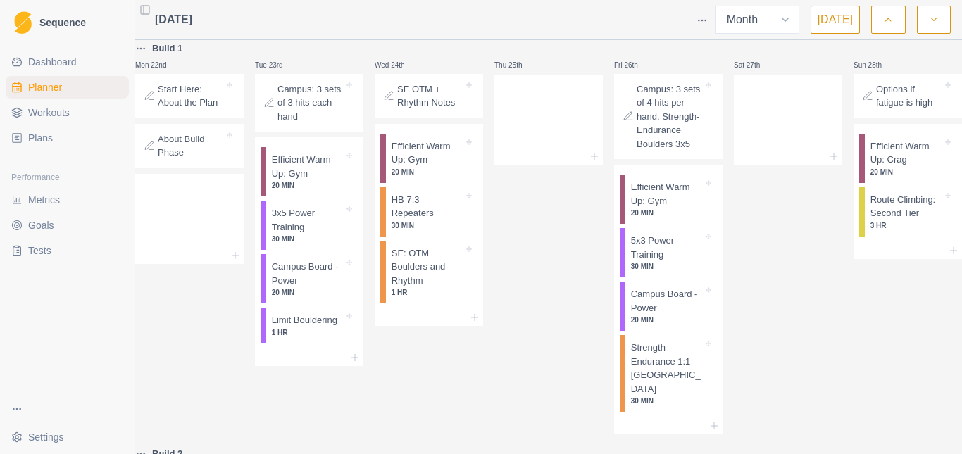
click at [180, 110] on p "Start Here: About the Plan" at bounding box center [191, 95] width 66 height 27
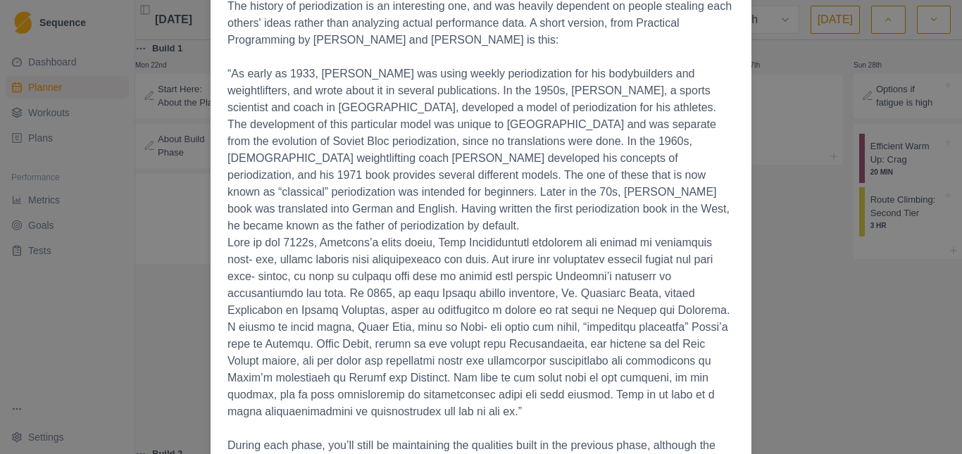
scroll to position [2123, 0]
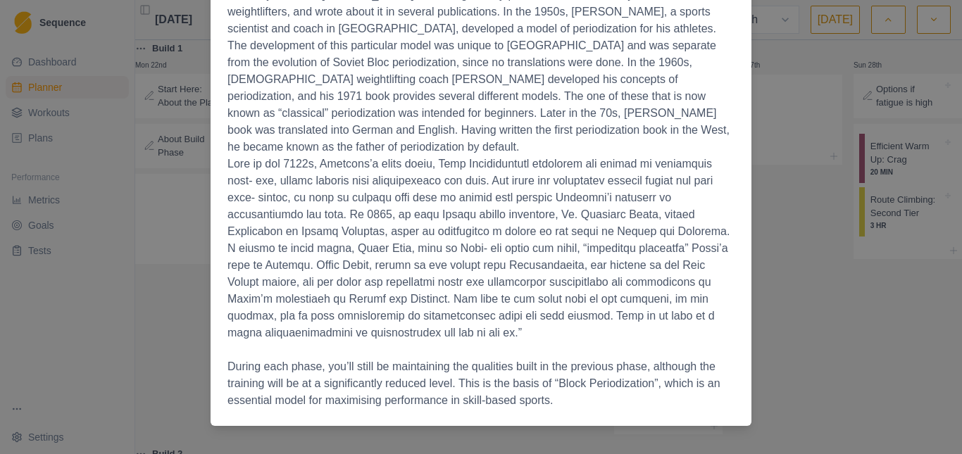
click at [187, 282] on div "Start Here: About the Plan [DATE] The Full Tilt Training Plan A Three phase pro…" at bounding box center [481, 227] width 962 height 454
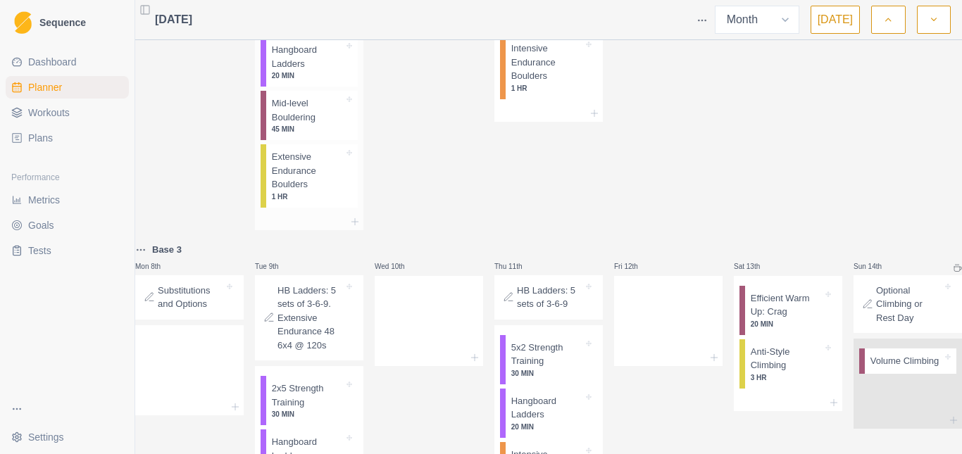
scroll to position [0, 0]
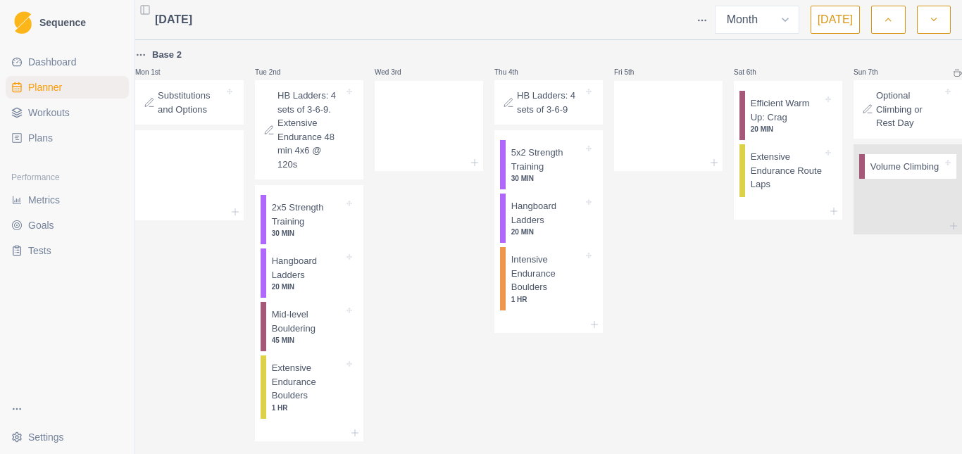
click at [877, 21] on button "button" at bounding box center [888, 20] width 34 height 28
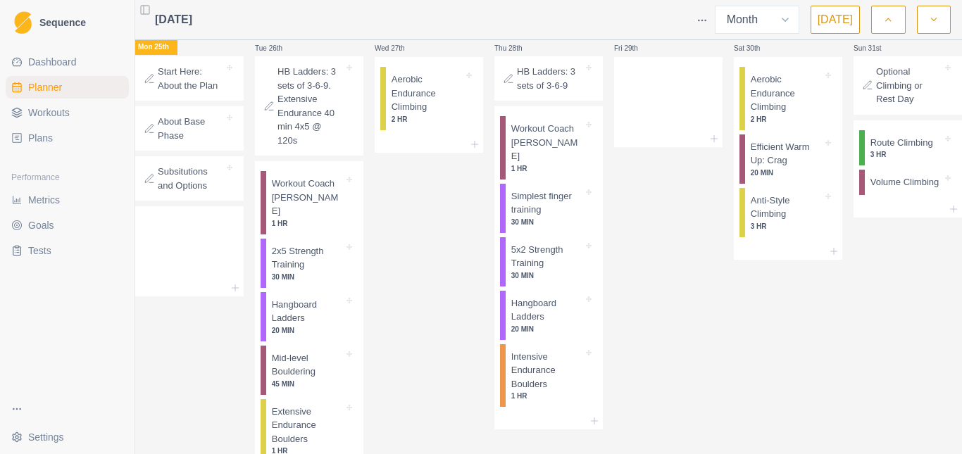
scroll to position [588, 0]
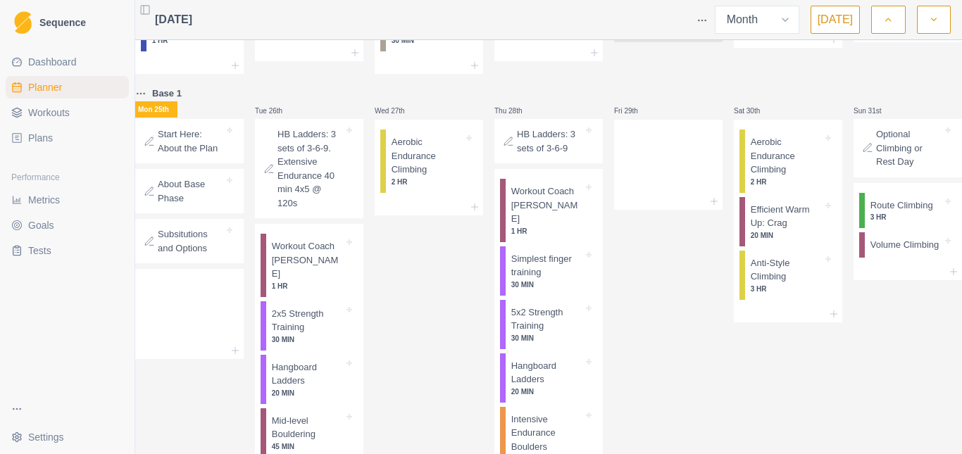
click at [194, 205] on p "About Base Phase" at bounding box center [191, 191] width 66 height 27
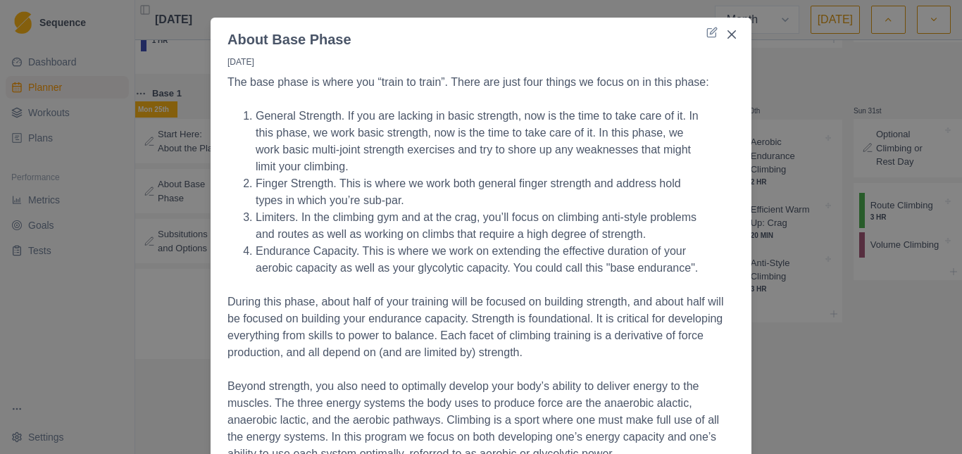
scroll to position [98, 0]
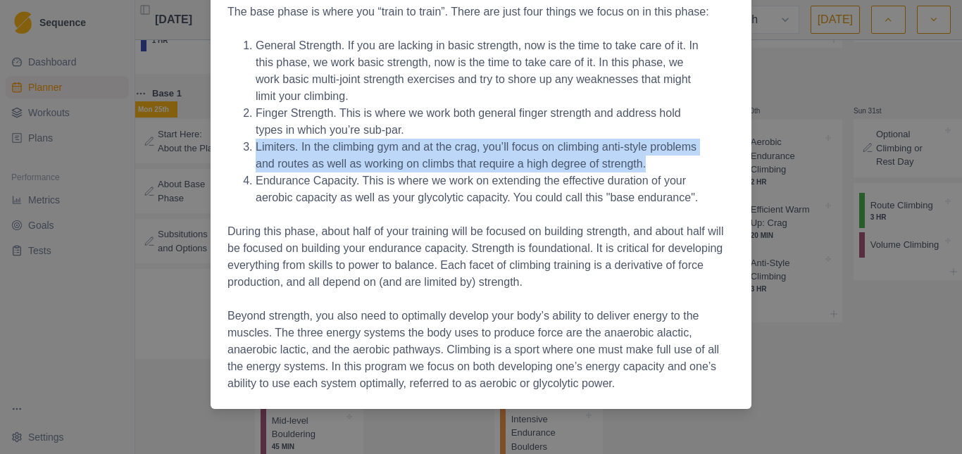
drag, startPoint x: 249, startPoint y: 147, endPoint x: 683, endPoint y: 167, distance: 435.1
click at [683, 167] on li "Limiters. In the climbing gym and at the crag, you’ll focus on climbing anti-st…" at bounding box center [481, 156] width 451 height 34
click at [671, 165] on li "Limiters. In the climbing gym and at the crag, you’ll focus on climbing anti-st…" at bounding box center [481, 156] width 451 height 34
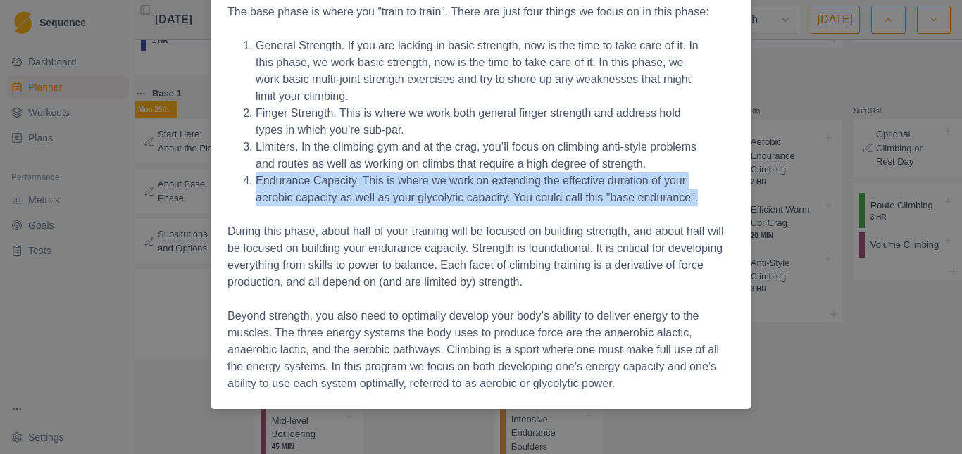
drag, startPoint x: 251, startPoint y: 179, endPoint x: 696, endPoint y: 201, distance: 445.7
click at [696, 201] on li "Endurance Capacity. This is where we work on extending the effective duration o…" at bounding box center [481, 190] width 451 height 34
click at [697, 201] on li "Endurance Capacity. This is where we work on extending the effective duration o…" at bounding box center [481, 190] width 451 height 34
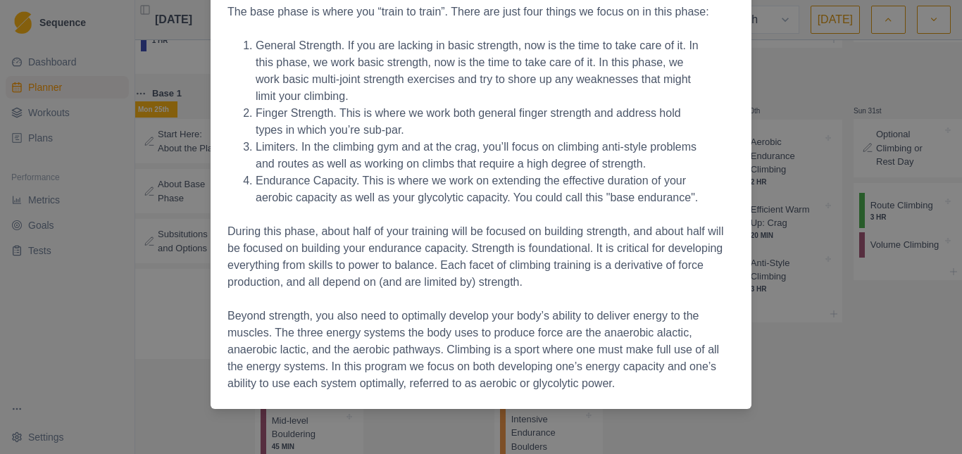
click at [811, 410] on div "About Base Phase [DATE] The base phase is where you “train to train”. There are…" at bounding box center [481, 227] width 962 height 454
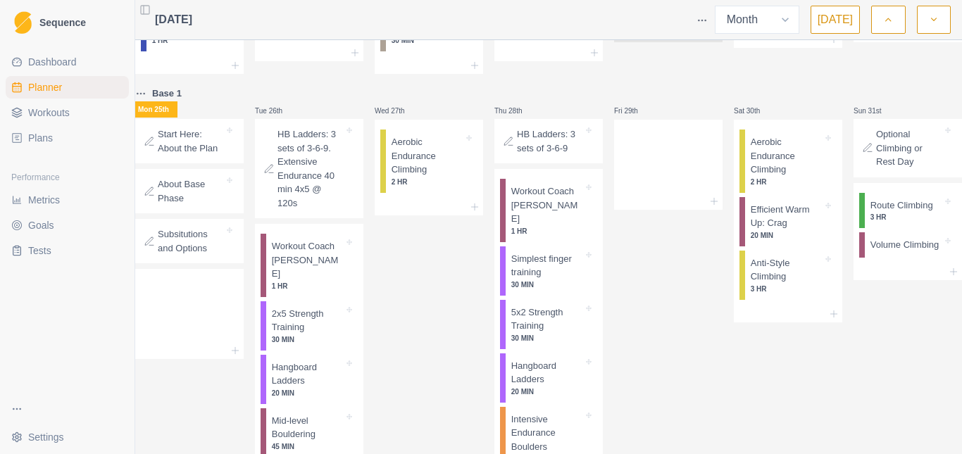
click at [796, 363] on div "Sat 30th Aerobic Endurance Climbing 2 HR Efficient Warm Up: Crag 20 MIN Anti-St…" at bounding box center [788, 316] width 108 height 462
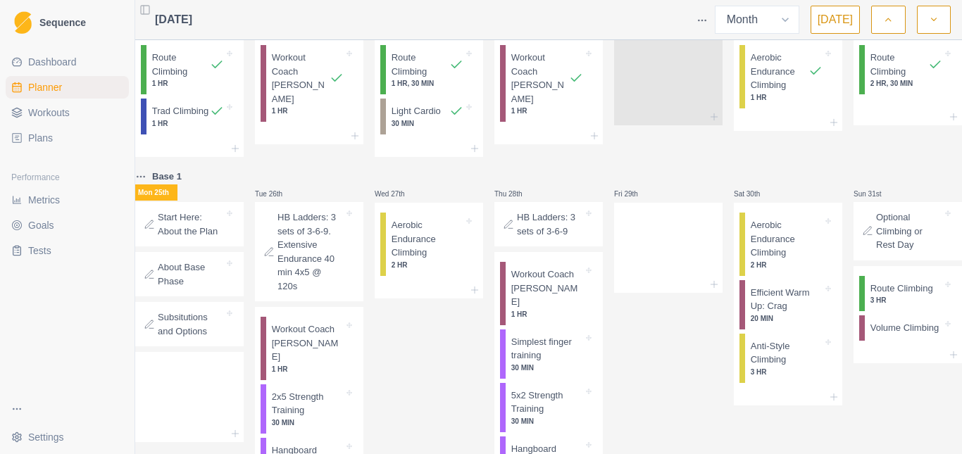
scroll to position [588, 0]
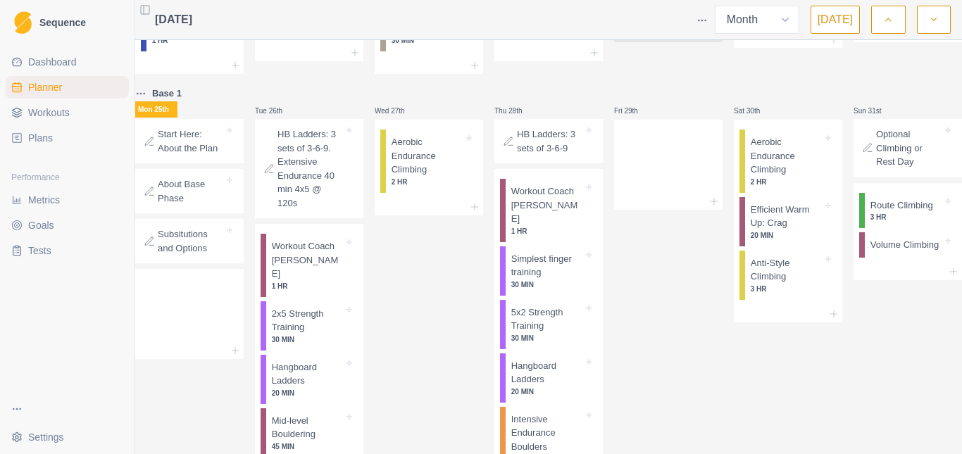
click at [187, 205] on p "About Base Phase" at bounding box center [191, 191] width 66 height 27
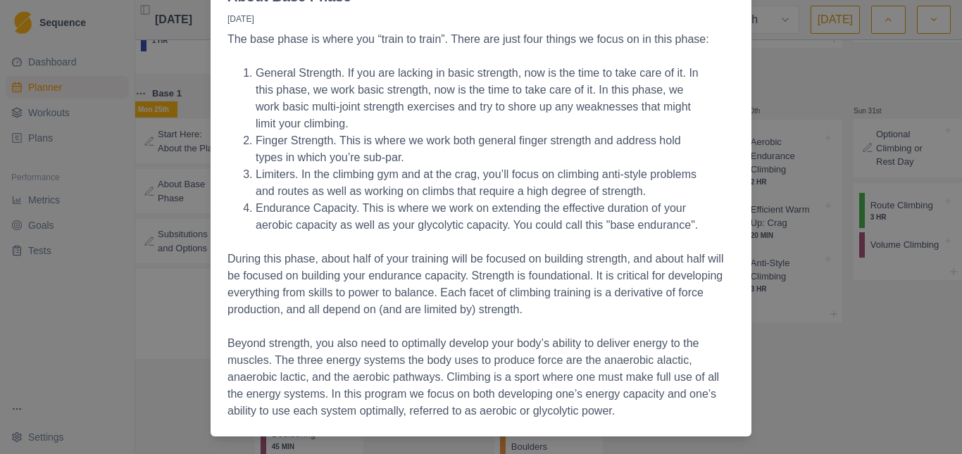
scroll to position [98, 0]
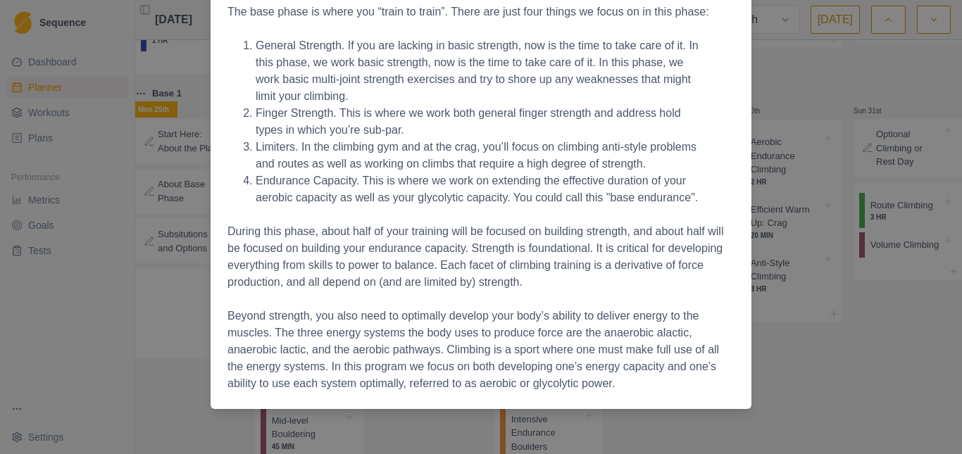
click at [809, 365] on div "About Base Phase [DATE] The base phase is where you “train to train”. There are…" at bounding box center [481, 227] width 962 height 454
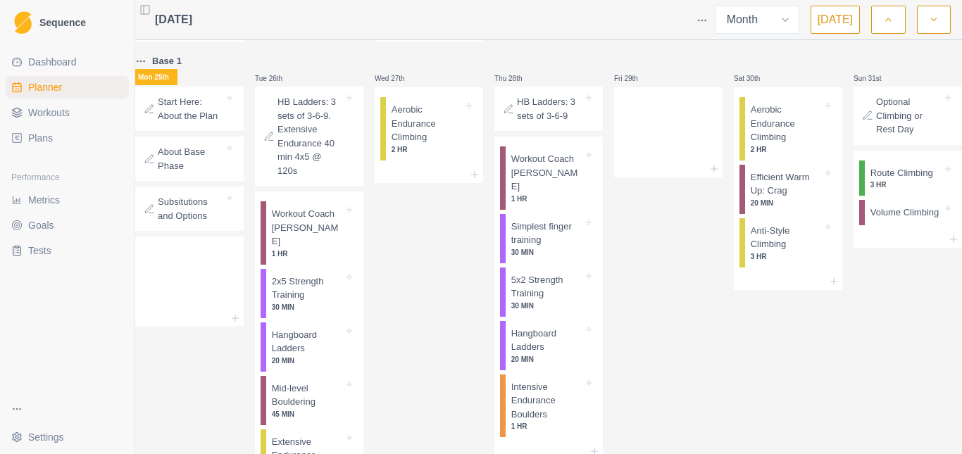
scroll to position [728, 0]
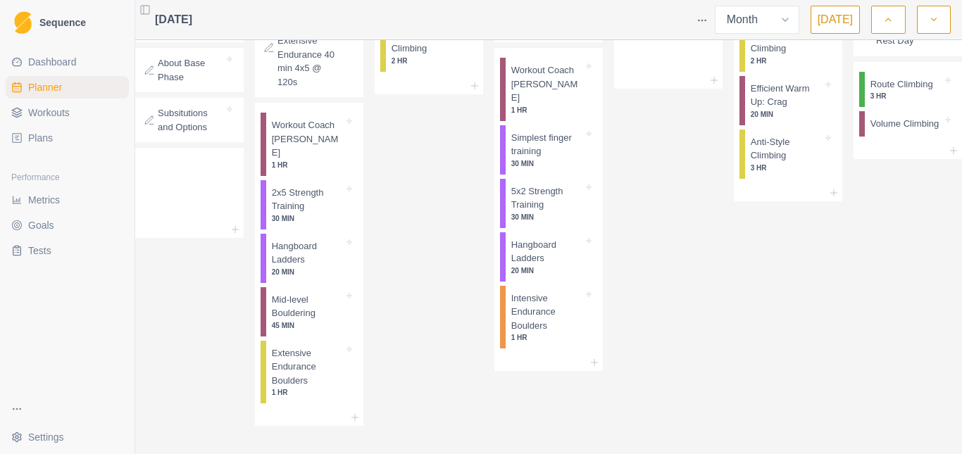
click at [936, 15] on icon "button" at bounding box center [934, 20] width 10 height 14
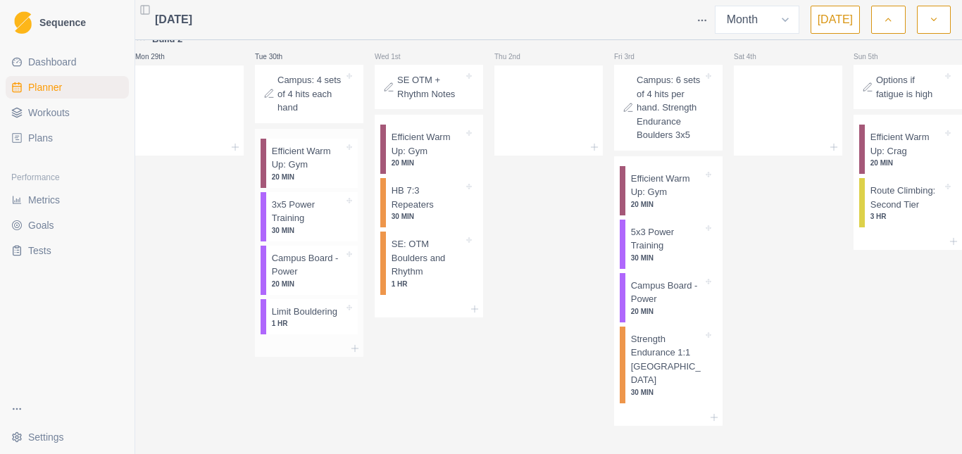
scroll to position [1659, 0]
click at [929, 18] on icon "button" at bounding box center [934, 20] width 10 height 14
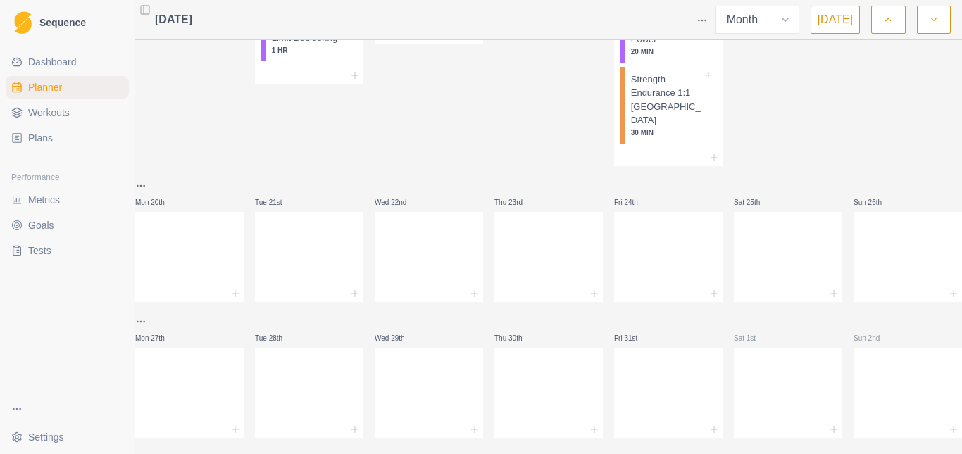
scroll to position [1160, 0]
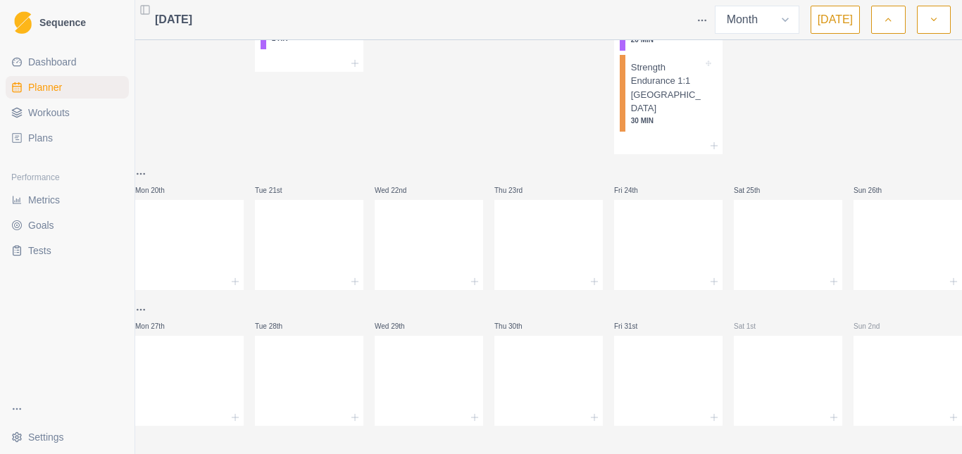
click at [61, 137] on link "Plans" at bounding box center [67, 138] width 123 height 23
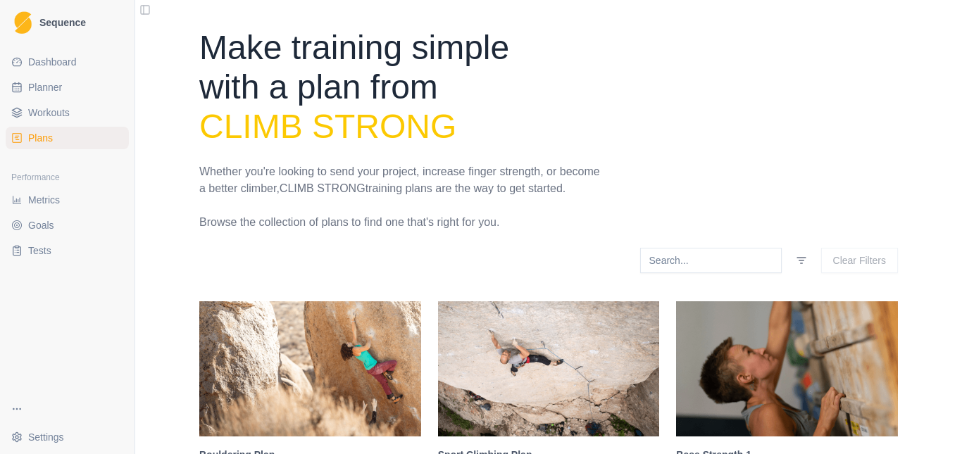
click at [49, 79] on link "Planner" at bounding box center [67, 87] width 123 height 23
select select "month"
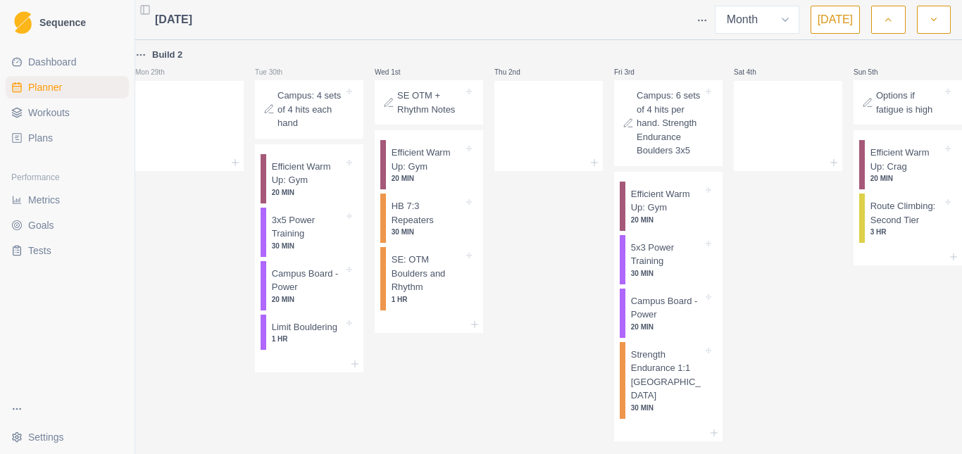
click at [42, 135] on span "Plans" at bounding box center [40, 138] width 25 height 14
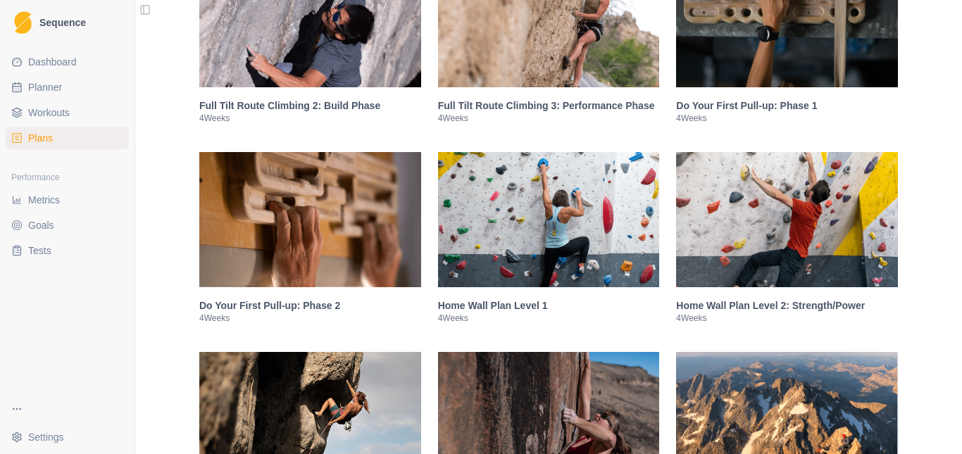
scroll to position [1409, 0]
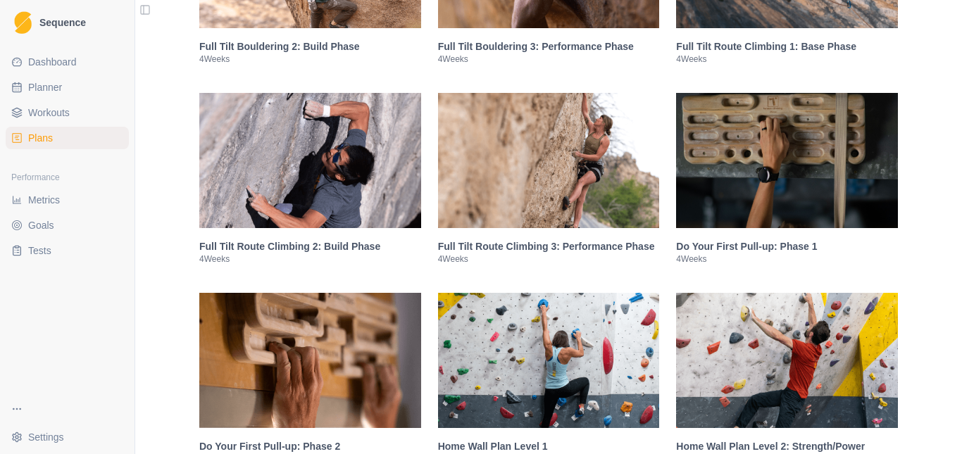
click at [500, 159] on img at bounding box center [549, 160] width 222 height 135
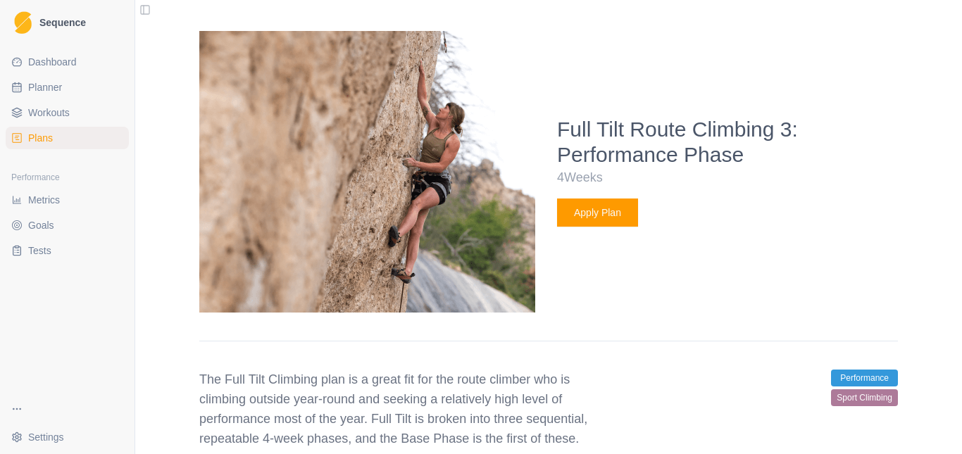
scroll to position [1702, 0]
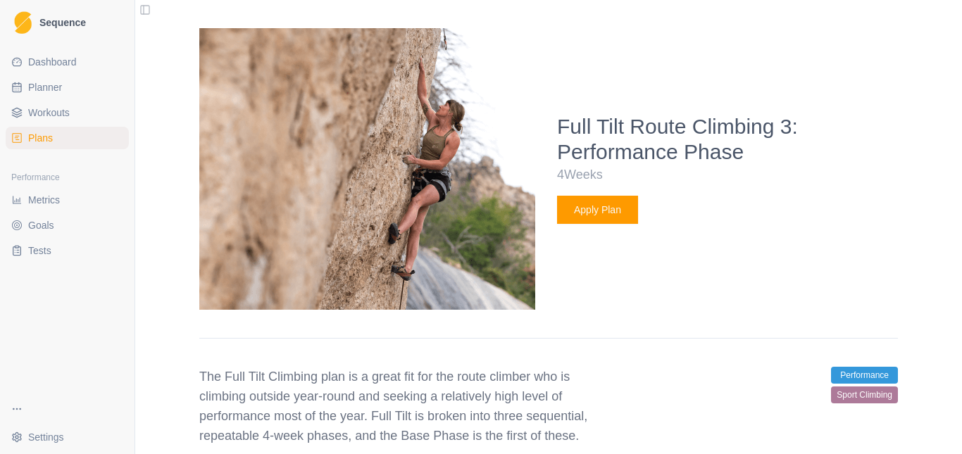
click at [595, 211] on button "Apply Plan" at bounding box center [597, 210] width 81 height 28
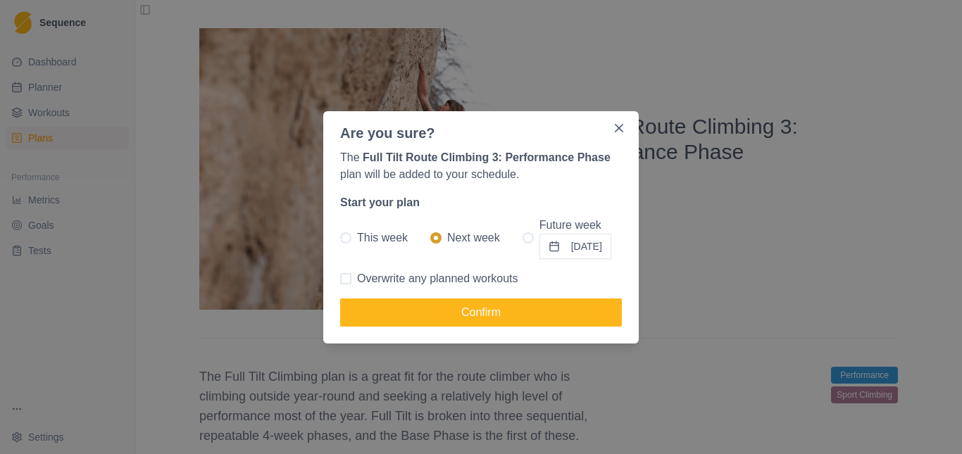
click at [523, 237] on span at bounding box center [528, 237] width 11 height 11
click at [522, 237] on input "Future week [DATE]" at bounding box center [522, 237] width 1 height 1
radio input "true"
click at [576, 251] on button "[DATE]" at bounding box center [576, 246] width 72 height 25
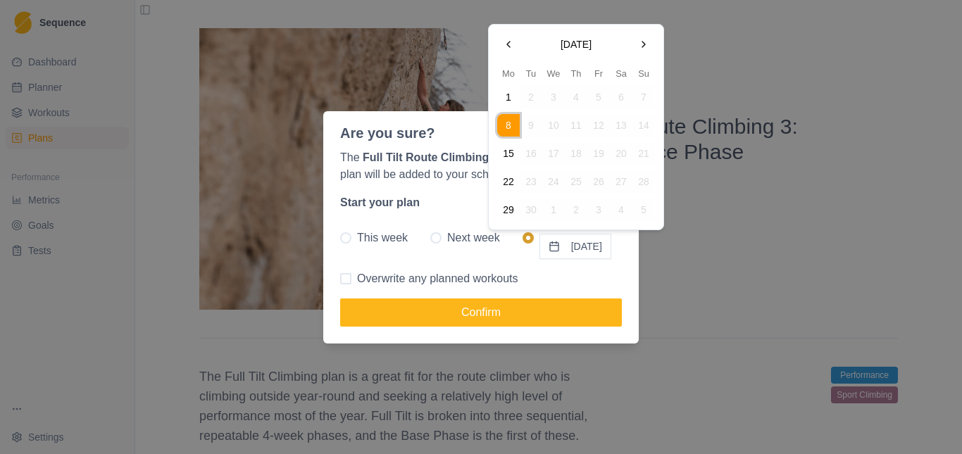
click at [648, 39] on button "Go to the Next Month" at bounding box center [644, 44] width 23 height 23
click at [509, 183] on button "20" at bounding box center [508, 181] width 23 height 23
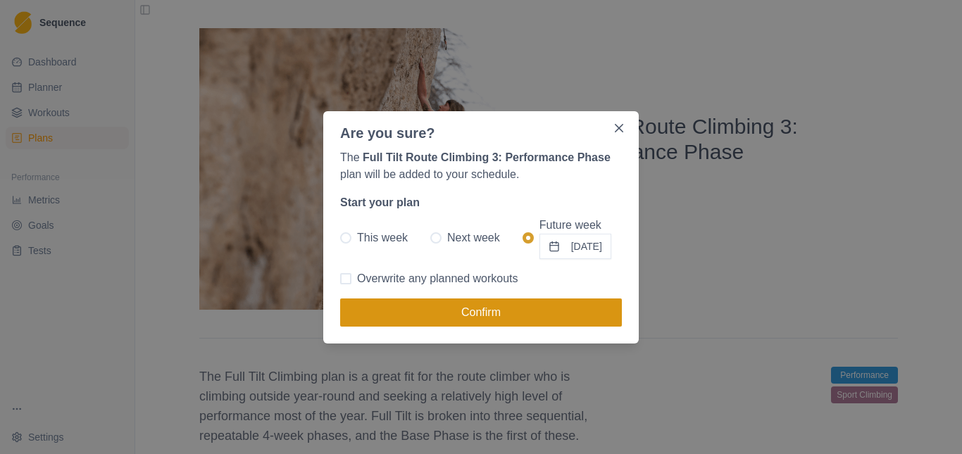
click at [456, 312] on button "Confirm" at bounding box center [481, 313] width 282 height 28
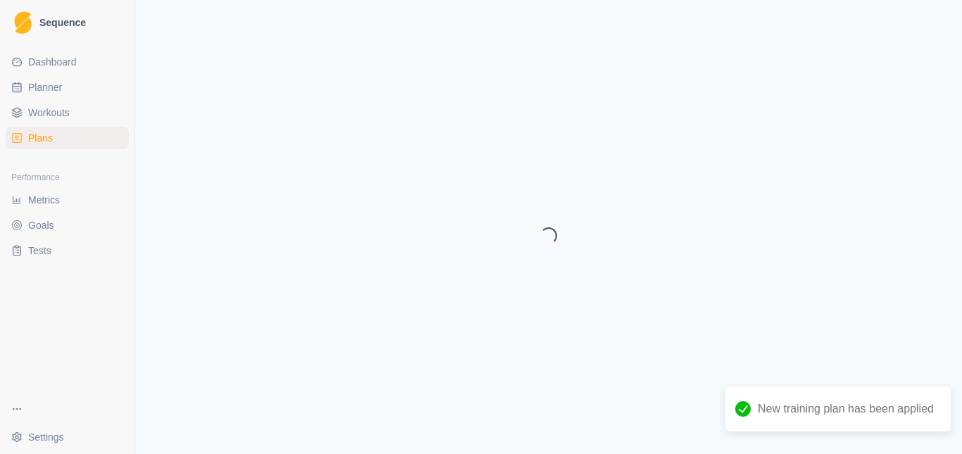
select select "month"
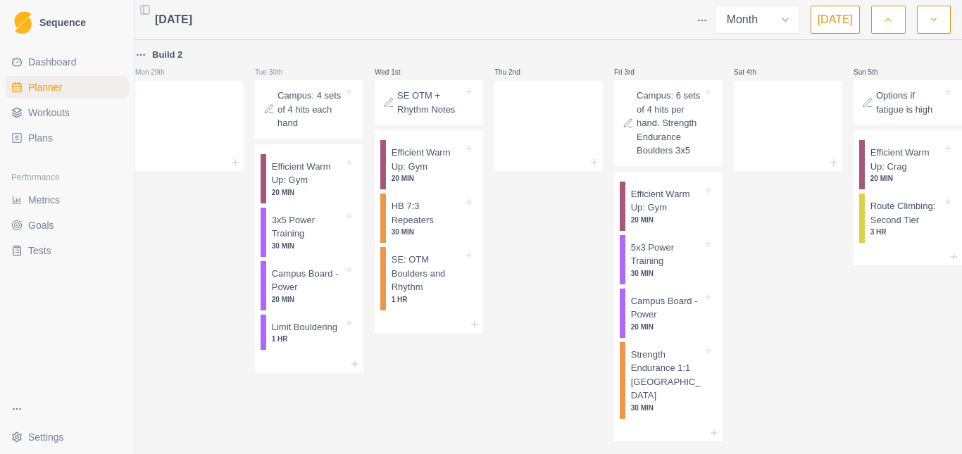
click at [874, 33] on button "button" at bounding box center [888, 20] width 34 height 28
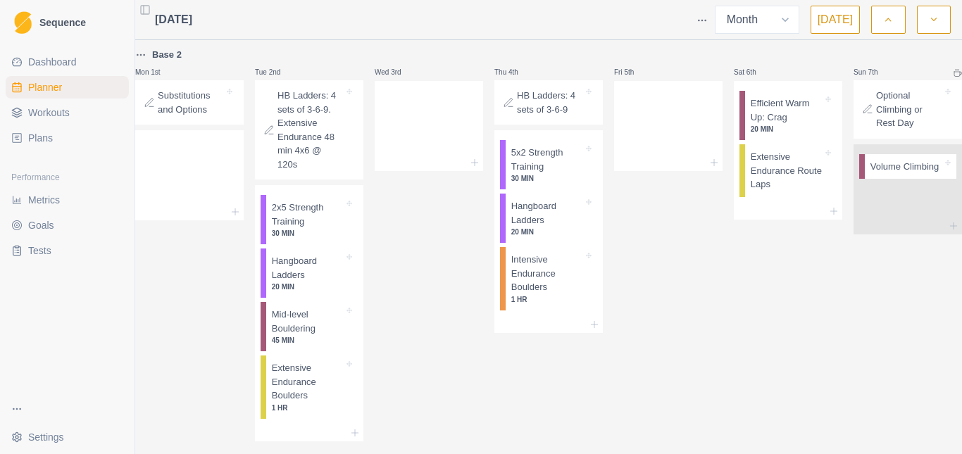
click at [892, 20] on icon "button" at bounding box center [888, 20] width 10 height 14
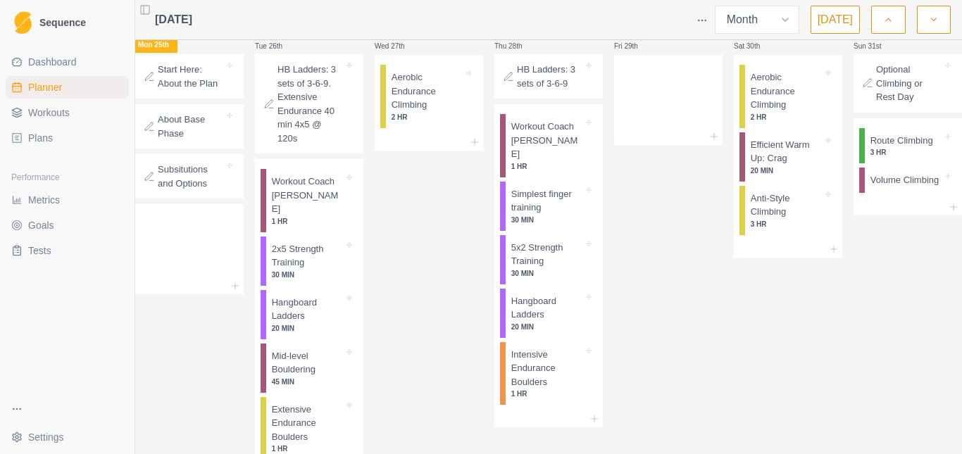
scroll to position [588, 0]
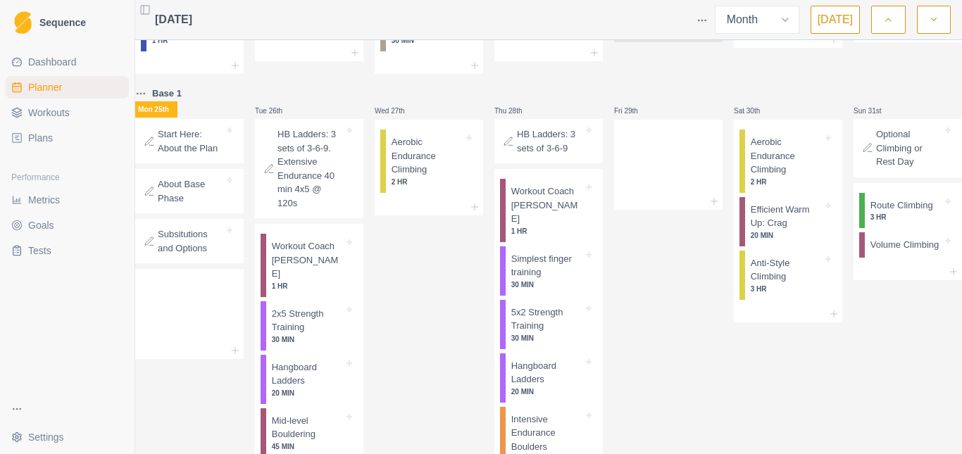
click at [936, 23] on icon "button" at bounding box center [934, 20] width 10 height 14
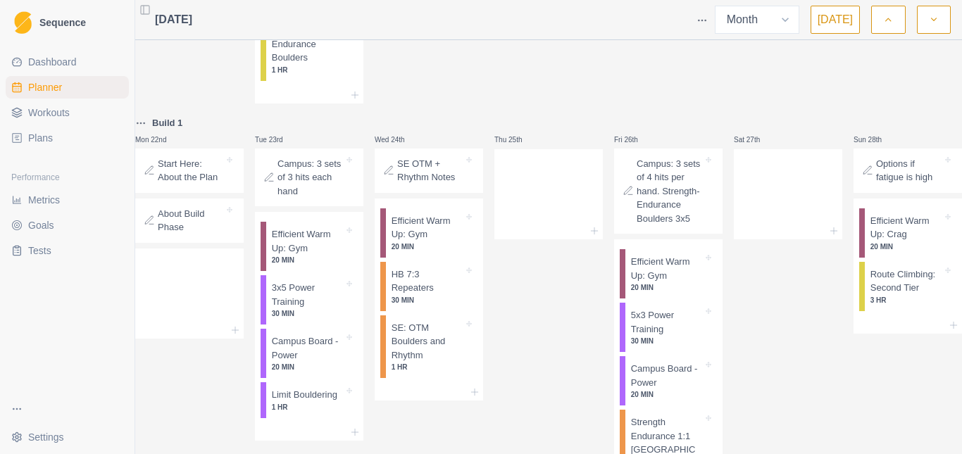
scroll to position [1127, 0]
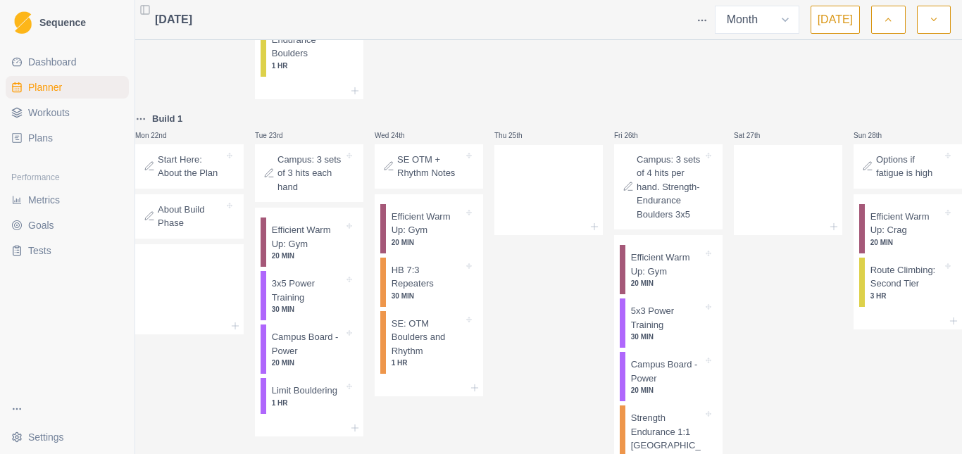
click at [205, 230] on p "About Build Phase" at bounding box center [191, 216] width 66 height 27
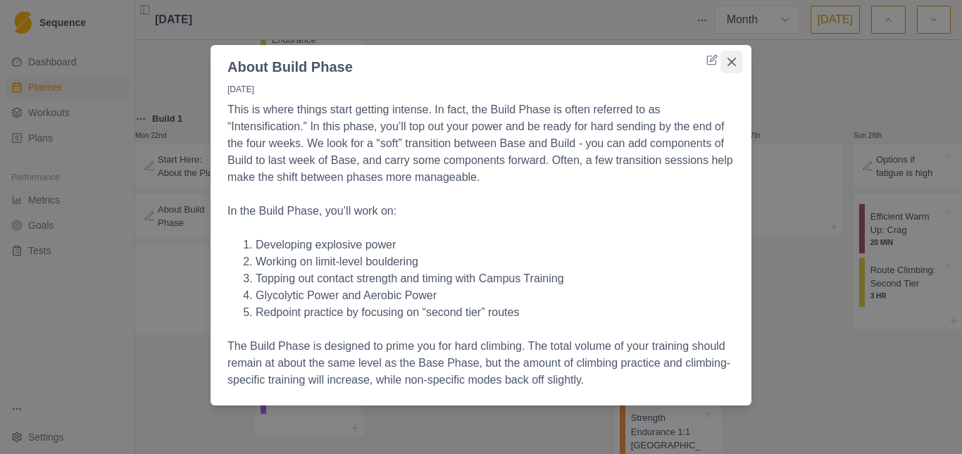
click at [738, 60] on button "Close" at bounding box center [732, 62] width 23 height 23
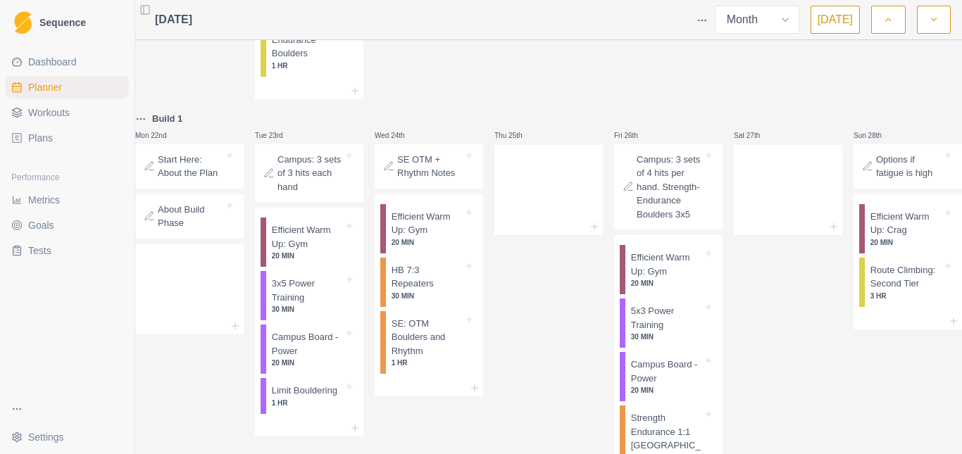
click at [203, 180] on p "Start Here: About the Plan" at bounding box center [191, 166] width 66 height 27
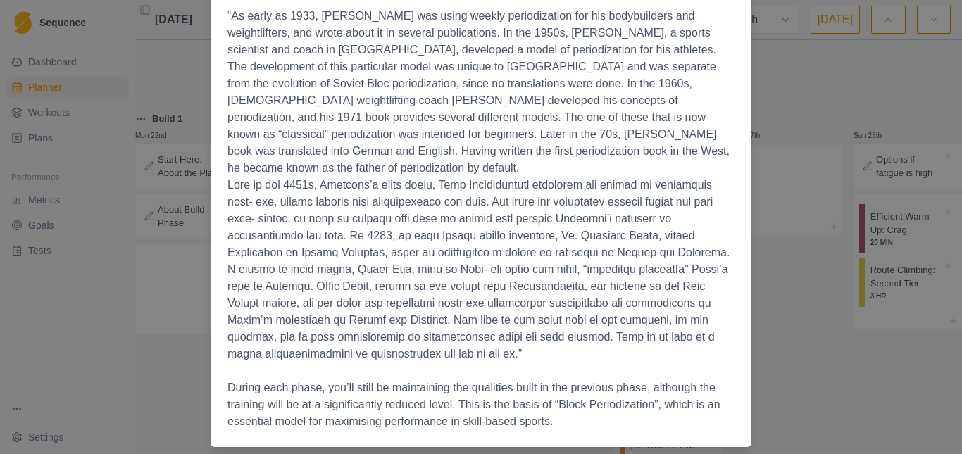
scroll to position [2123, 0]
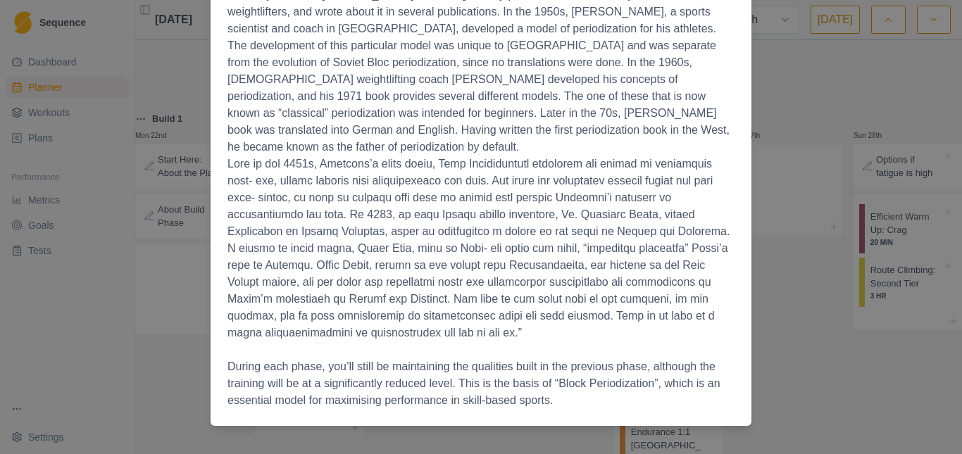
click at [793, 128] on div "Start Here: About the Plan [DATE] The Full Tilt Training Plan A Three phase pro…" at bounding box center [481, 227] width 962 height 454
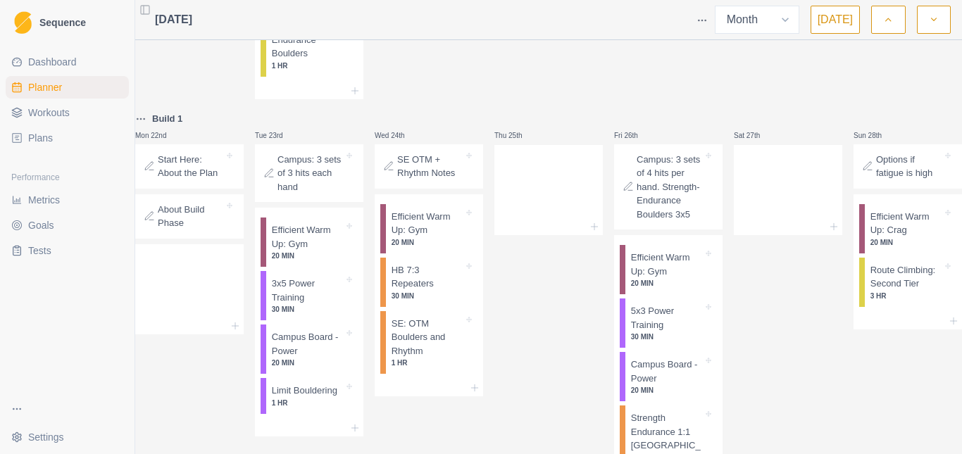
click at [183, 230] on p "About Build Phase" at bounding box center [191, 216] width 66 height 27
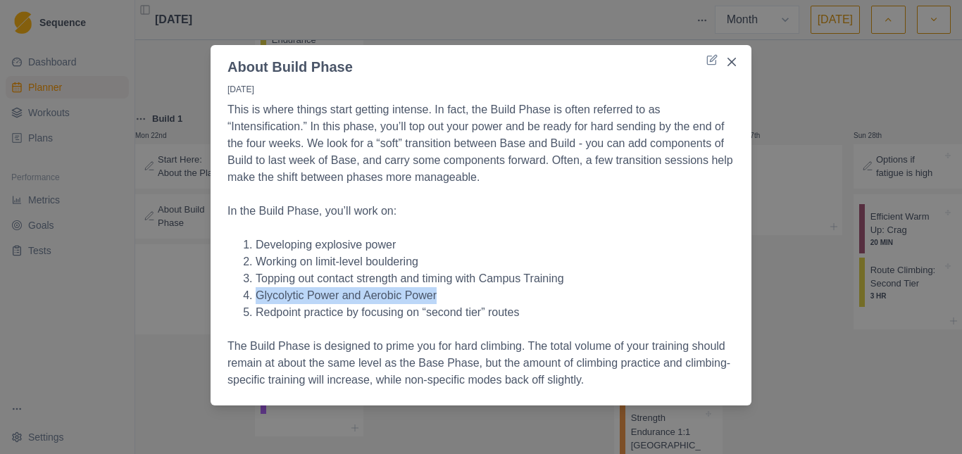
drag, startPoint x: 256, startPoint y: 295, endPoint x: 452, endPoint y: 297, distance: 195.1
click at [452, 297] on li "Glycolytic Power and Aerobic Power" at bounding box center [481, 295] width 451 height 17
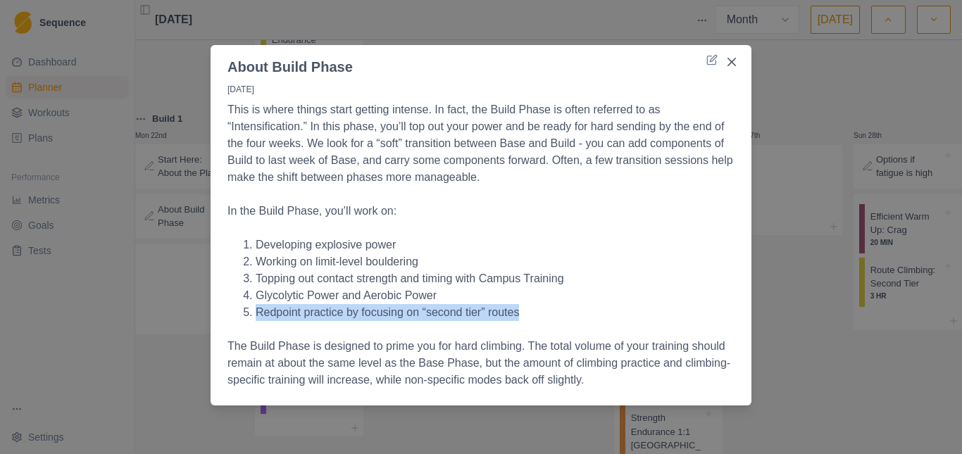
drag, startPoint x: 253, startPoint y: 311, endPoint x: 548, endPoint y: 311, distance: 295.2
click at [544, 311] on li "Redpoint practice by focusing on “second tier” routes" at bounding box center [481, 312] width 451 height 17
click at [549, 311] on li "Redpoint practice by focusing on “second tier” routes" at bounding box center [481, 312] width 451 height 17
click at [407, 321] on p at bounding box center [481, 329] width 507 height 17
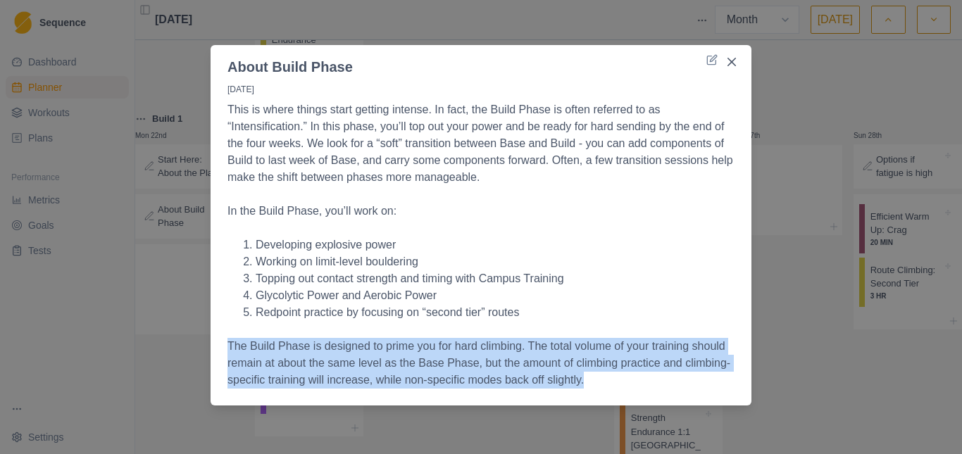
drag, startPoint x: 229, startPoint y: 346, endPoint x: 611, endPoint y: 371, distance: 383.3
click at [588, 375] on p "The Build Phase is designed to prime you for hard climbing. The total volume of…" at bounding box center [481, 363] width 507 height 51
click at [732, 58] on icon "Close" at bounding box center [732, 62] width 8 height 8
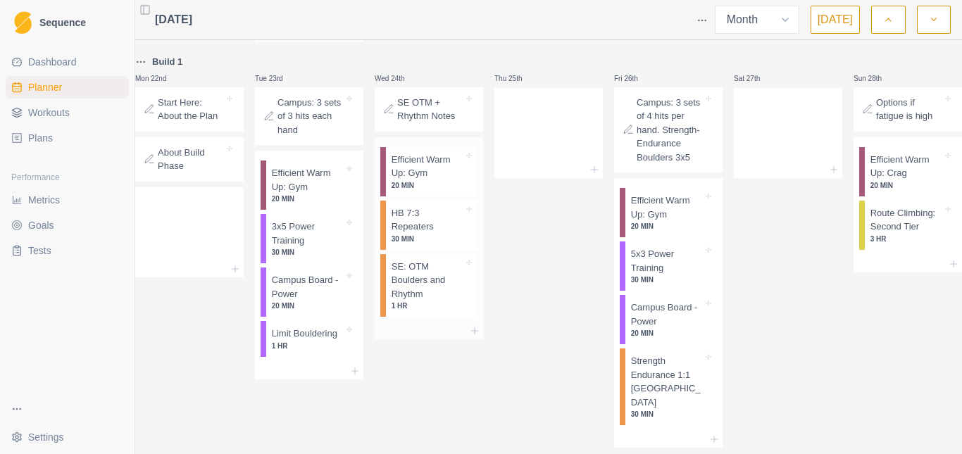
scroll to position [1198, 0]
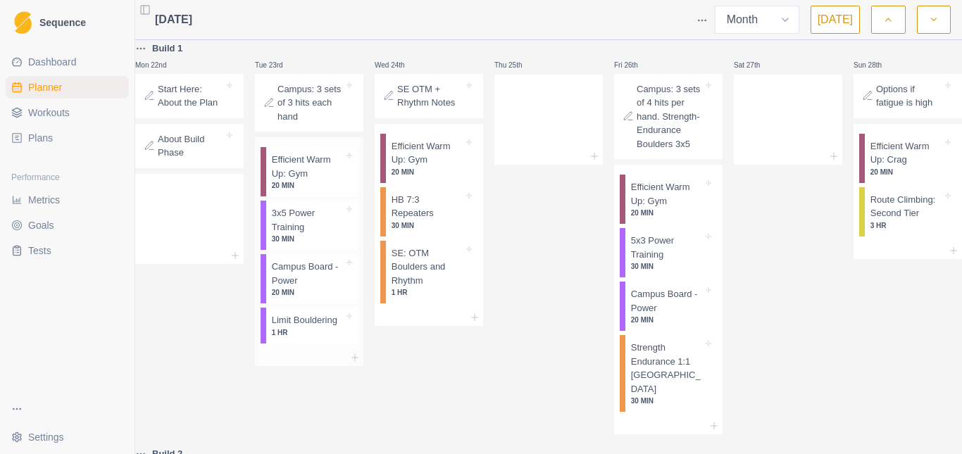
click at [309, 234] on p "3x5 Power Training" at bounding box center [308, 219] width 72 height 27
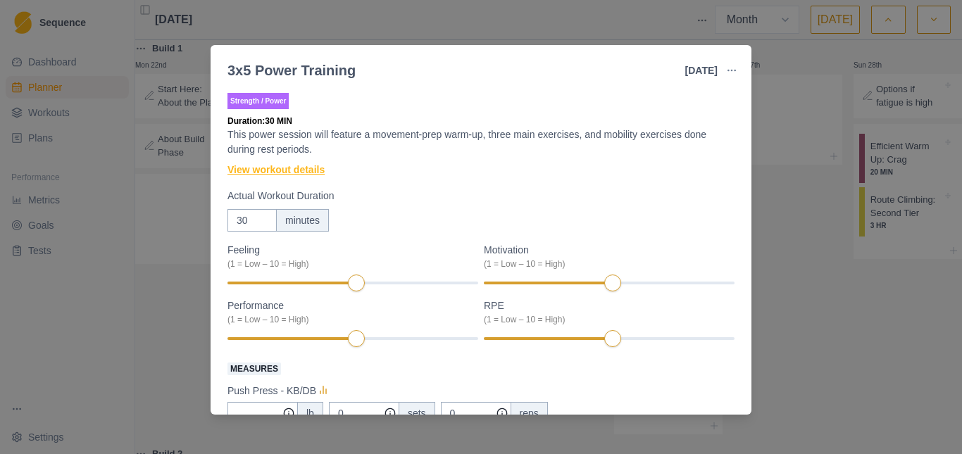
click at [287, 169] on link "View workout details" at bounding box center [276, 170] width 97 height 15
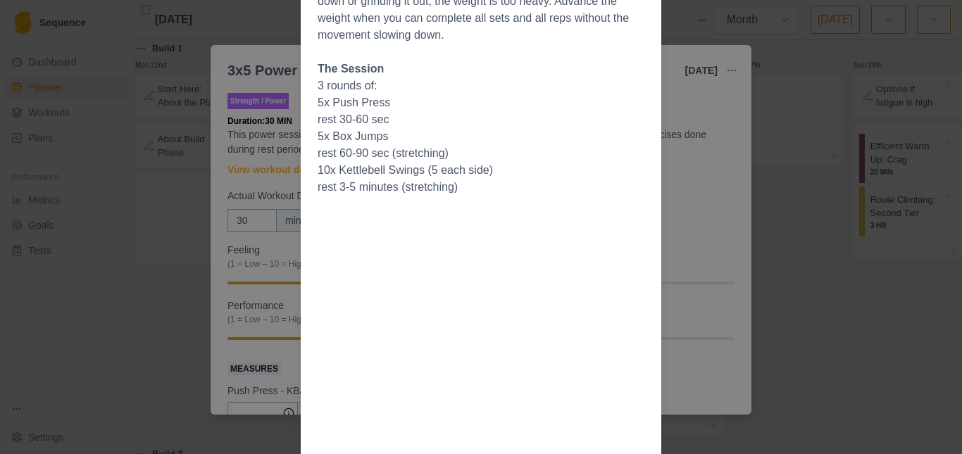
scroll to position [423, 0]
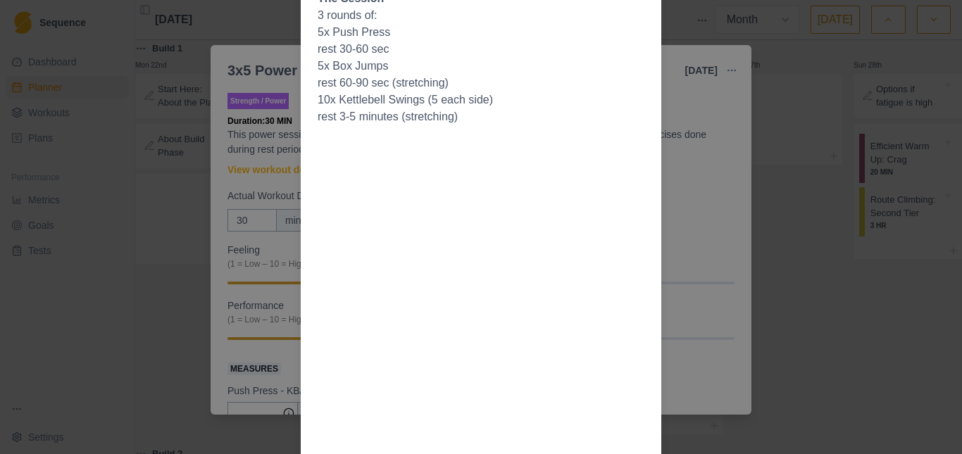
click at [866, 159] on div "Workout Details Overview Power sessions add a dynamic or explosive facet to you…" at bounding box center [481, 227] width 962 height 454
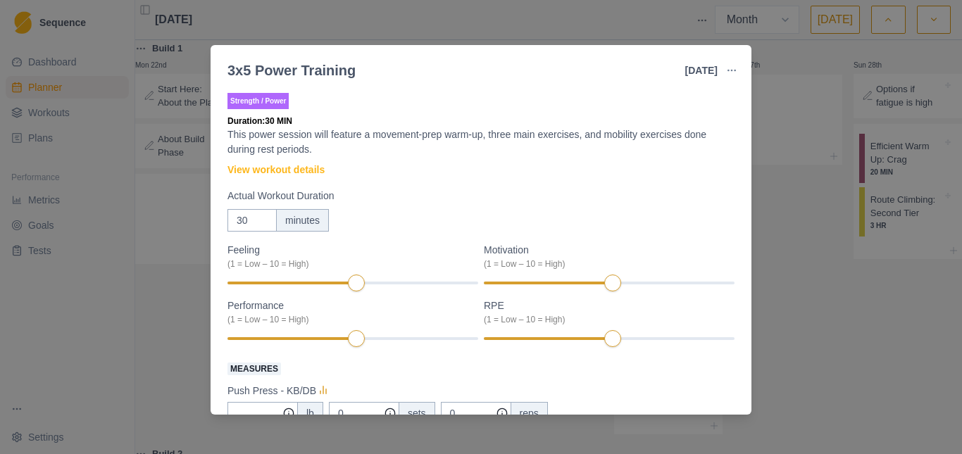
drag, startPoint x: 770, startPoint y: 69, endPoint x: 481, endPoint y: 198, distance: 316.3
click at [770, 70] on div "3x5 Power Training [DATE] Link To Goal View Workout Metrics Edit Original Worko…" at bounding box center [481, 227] width 962 height 454
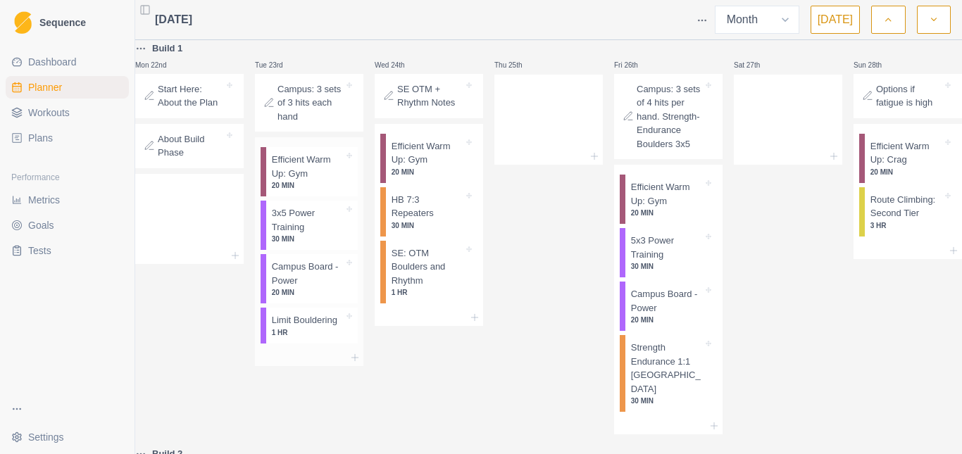
click at [299, 287] on p "Campus Board - Power" at bounding box center [308, 273] width 72 height 27
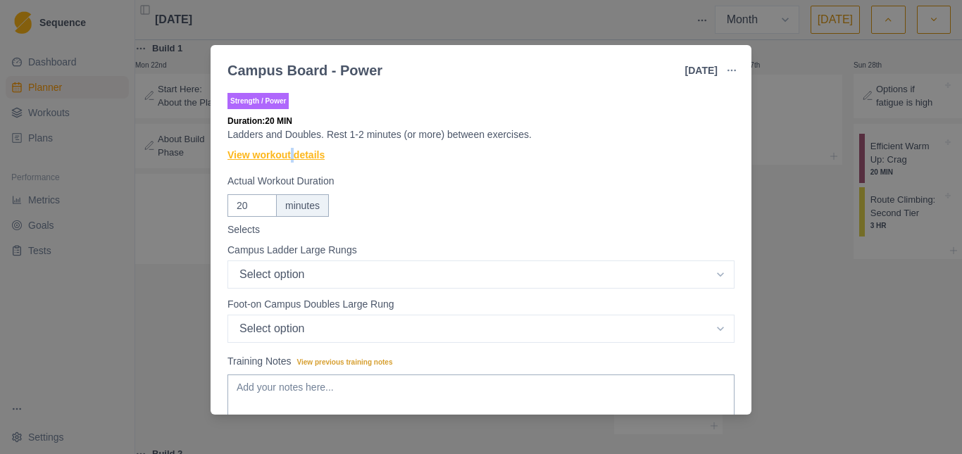
click at [293, 156] on link "View workout details" at bounding box center [276, 155] width 97 height 15
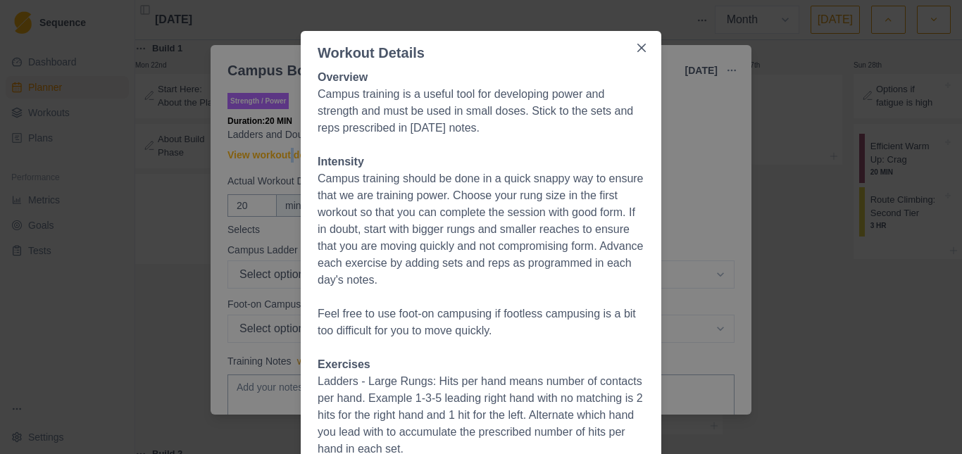
scroll to position [0, 0]
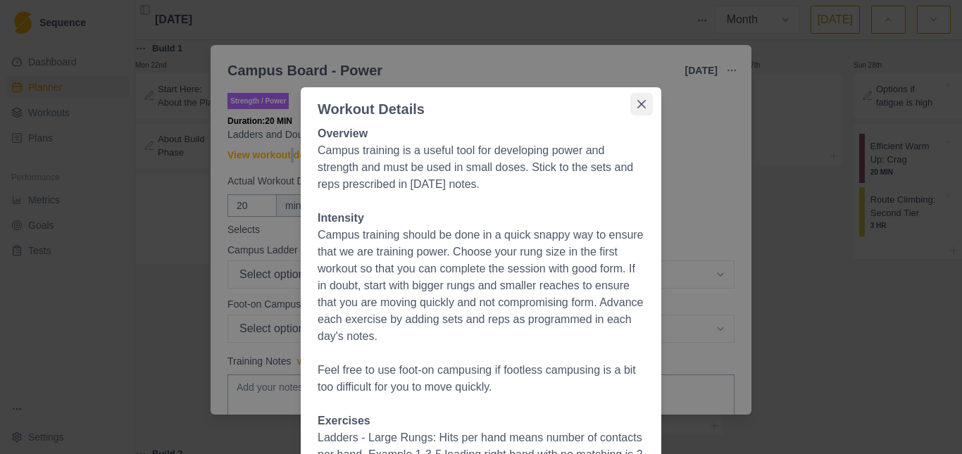
click at [638, 102] on icon "Close" at bounding box center [642, 104] width 8 height 8
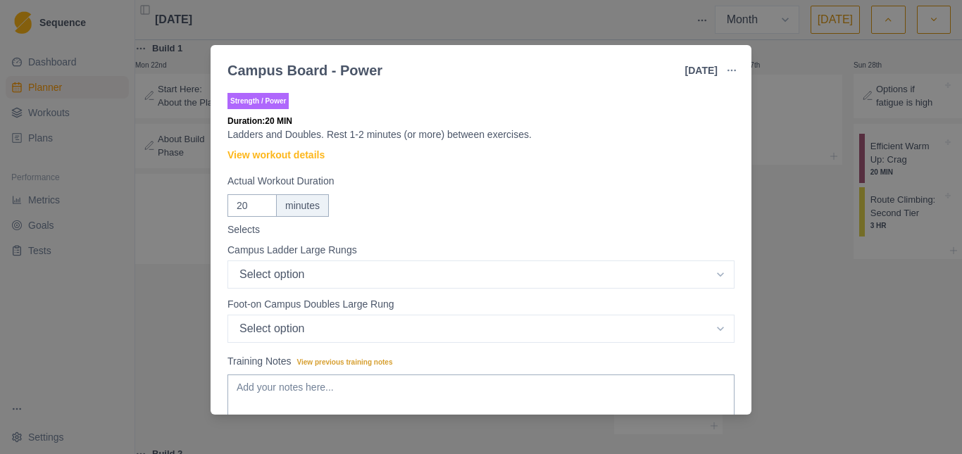
click at [773, 139] on div "Campus Board - Power [DATE] Link To Goal View Workout Metrics Edit Original Wor…" at bounding box center [481, 227] width 962 height 454
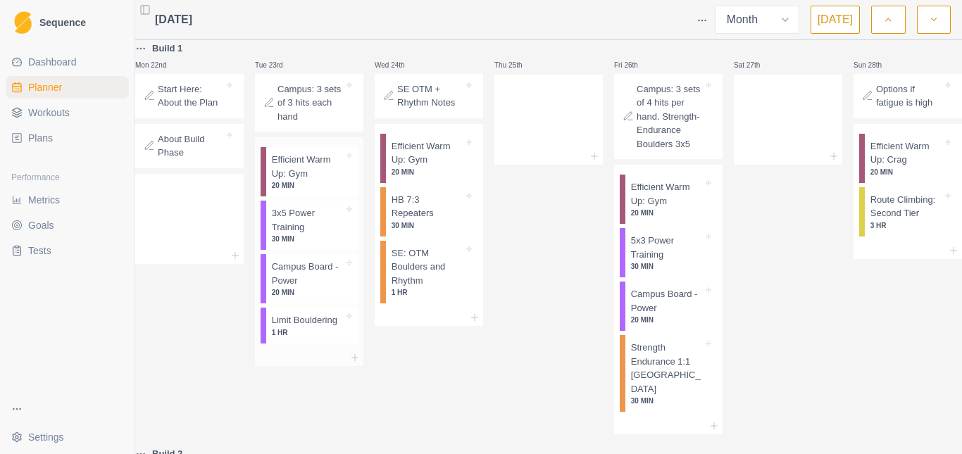
click at [304, 328] on p "Limit Bouldering" at bounding box center [305, 320] width 66 height 14
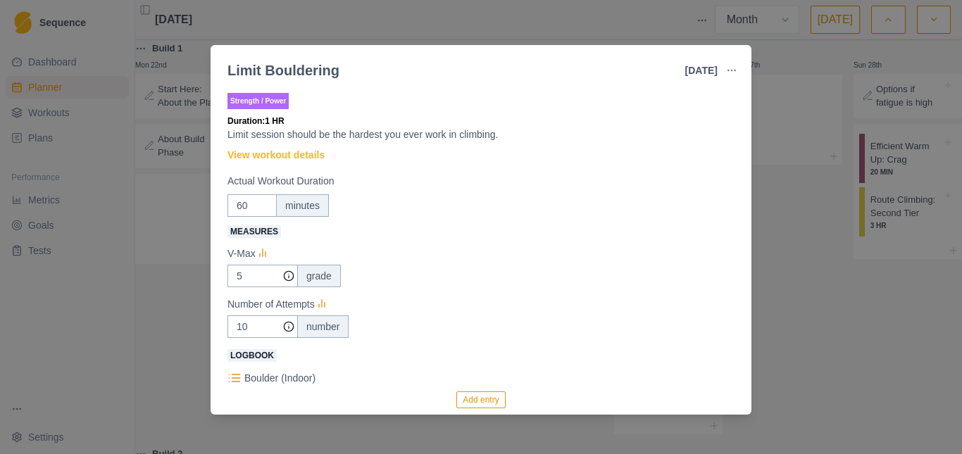
drag, startPoint x: 778, startPoint y: 71, endPoint x: 504, endPoint y: 245, distance: 324.0
click at [778, 72] on div "Limit Bouldering [DATE] Link To Goal View Workout Metrics Edit Original Workout…" at bounding box center [481, 227] width 962 height 454
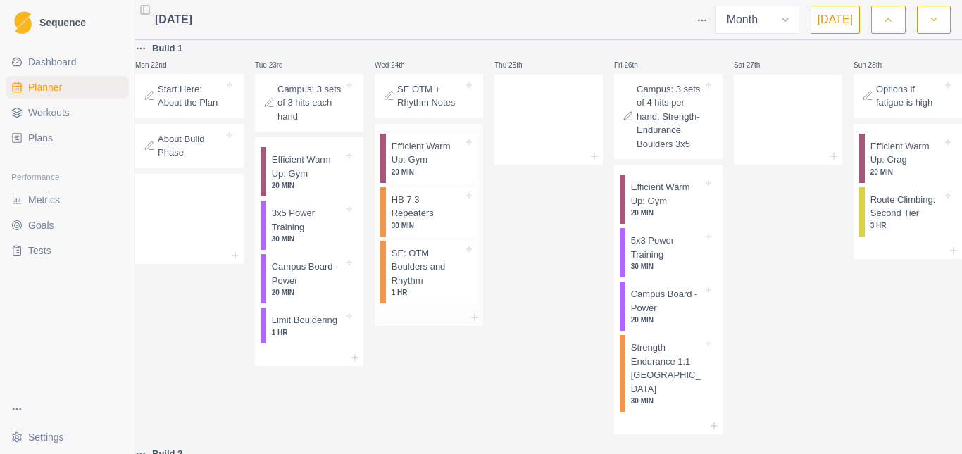
click at [416, 167] on p "Efficient Warm Up: Gym" at bounding box center [428, 152] width 72 height 27
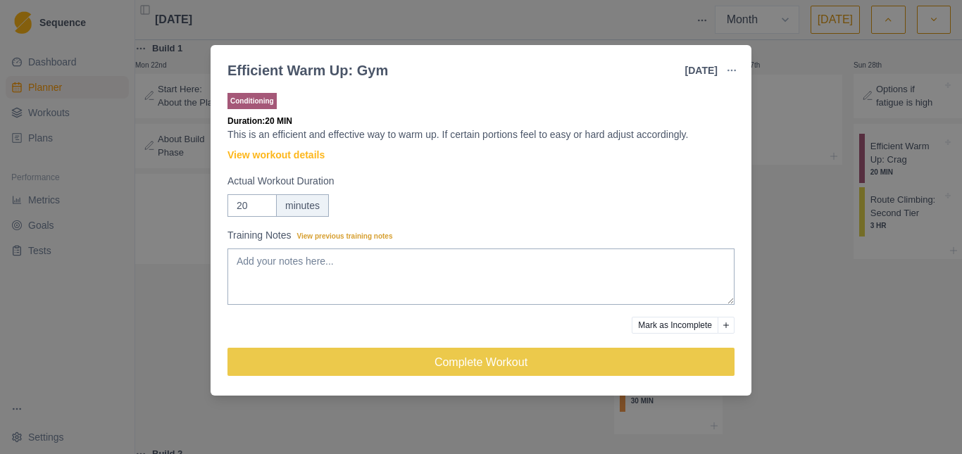
click at [781, 122] on div "Efficient Warm Up: Gym [DATE] Link To Goal View Workout Metrics Edit Original W…" at bounding box center [481, 227] width 962 height 454
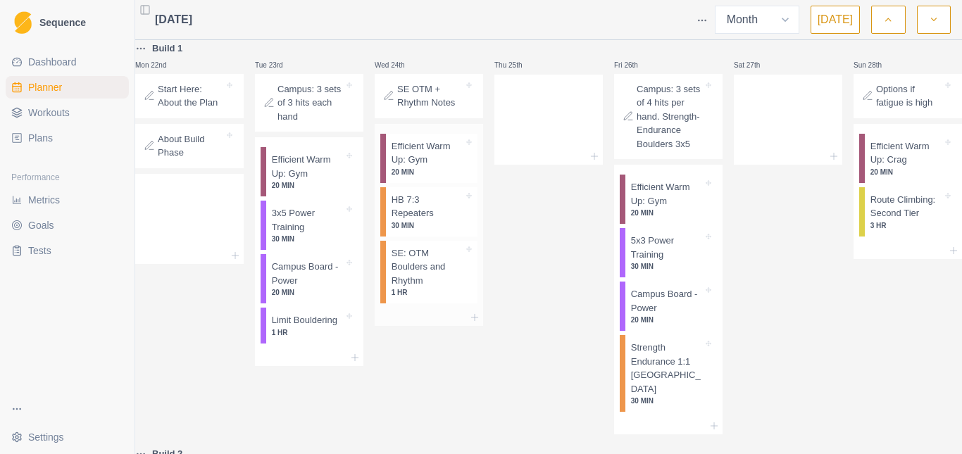
click at [428, 220] on p "HB 7:3 Repeaters" at bounding box center [428, 206] width 72 height 27
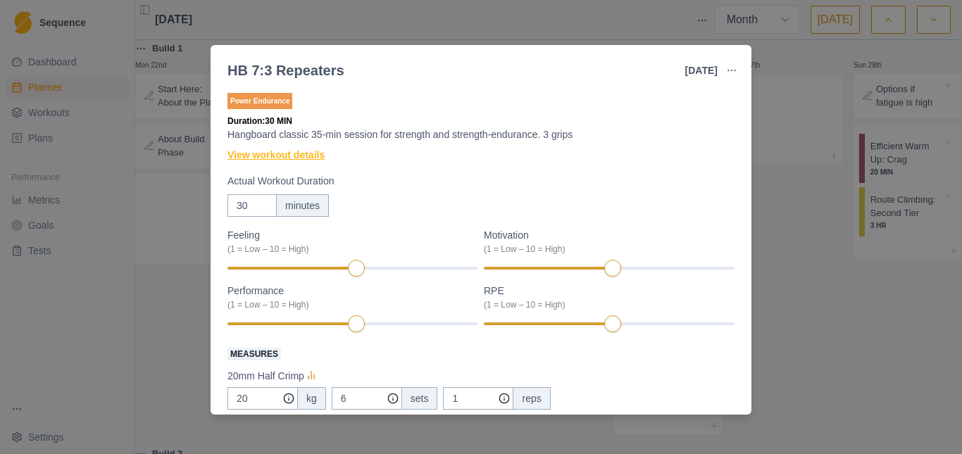
click at [262, 159] on link "View workout details" at bounding box center [276, 155] width 97 height 15
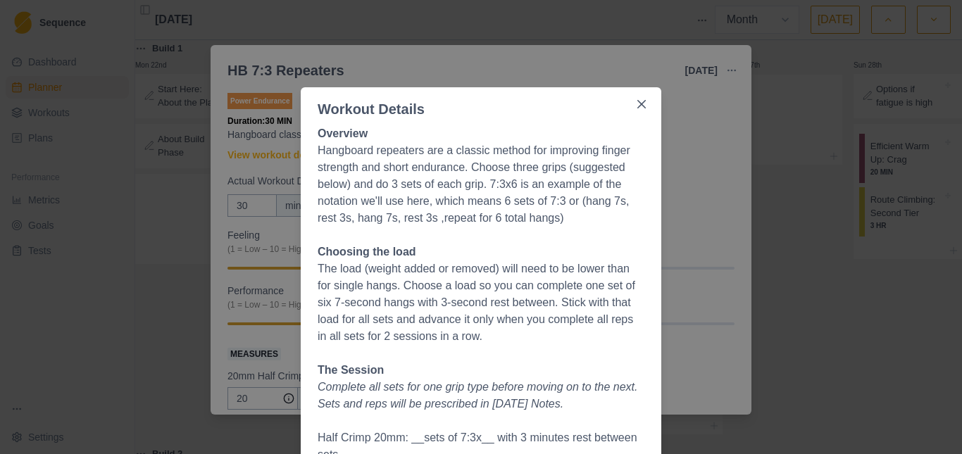
click at [780, 211] on div "Workout Details Overview Hangboard repeaters are a classic method for improving…" at bounding box center [481, 227] width 962 height 454
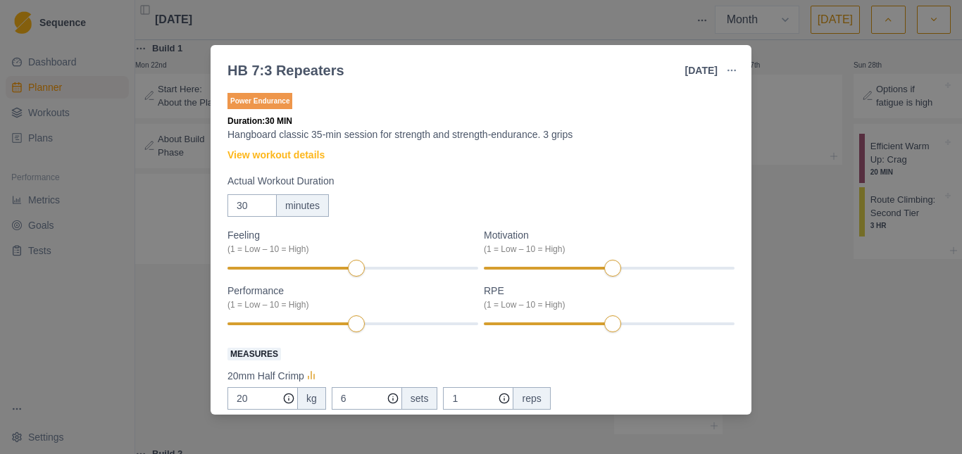
click at [791, 202] on div "HB 7:3 Repeaters [DATE] Link To Goal View Workout Metrics Edit Original Workout…" at bounding box center [481, 227] width 962 height 454
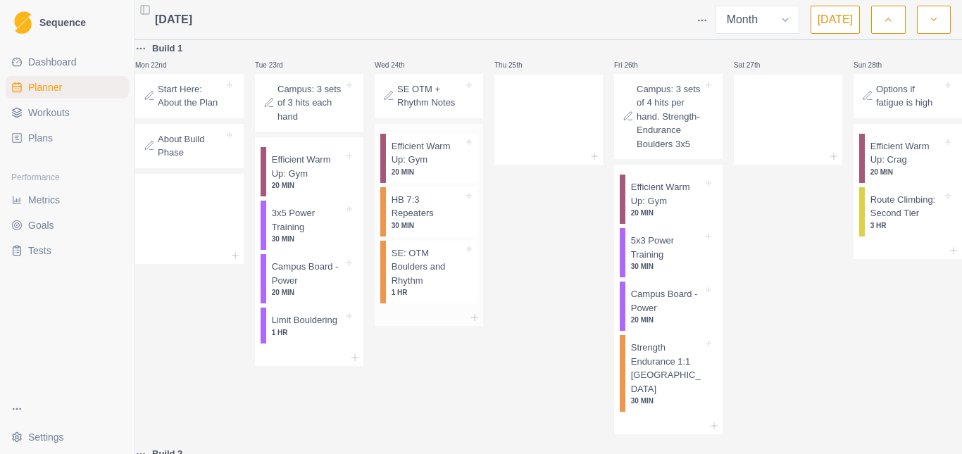
click at [435, 288] on p "SE: OTM Boulders and Rhythm" at bounding box center [428, 268] width 72 height 42
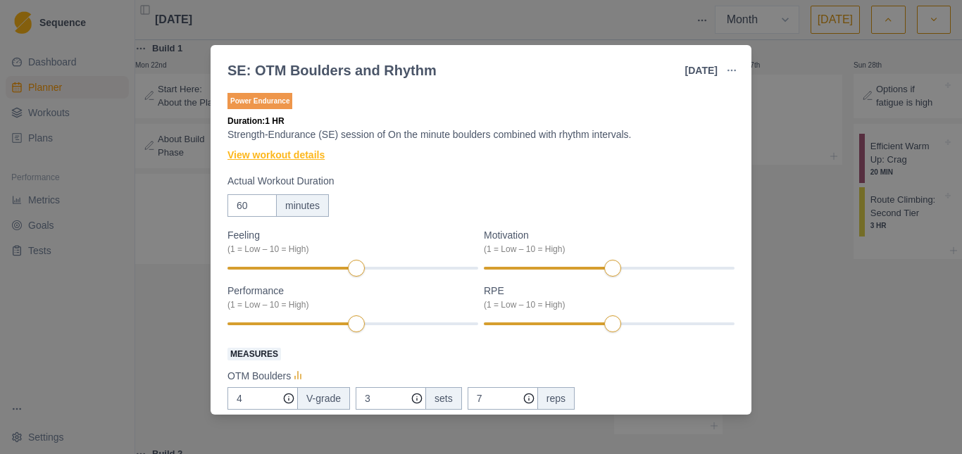
click at [279, 157] on link "View workout details" at bounding box center [276, 155] width 97 height 15
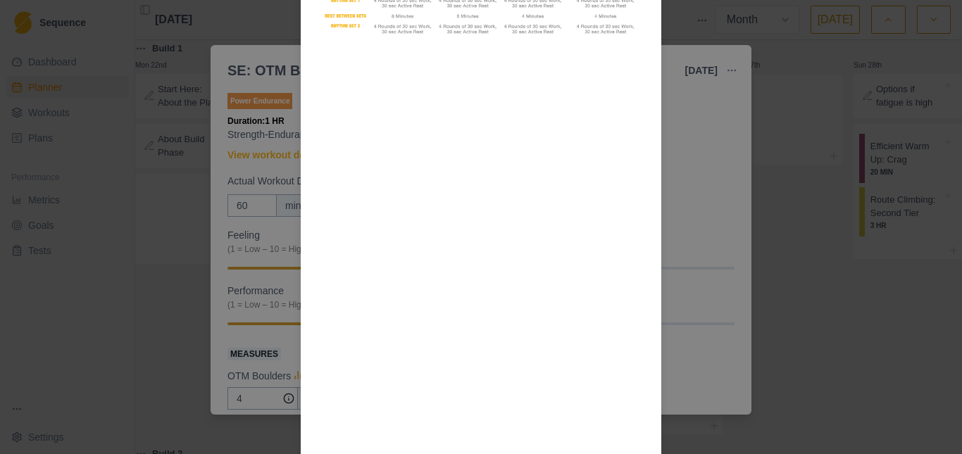
scroll to position [1157, 0]
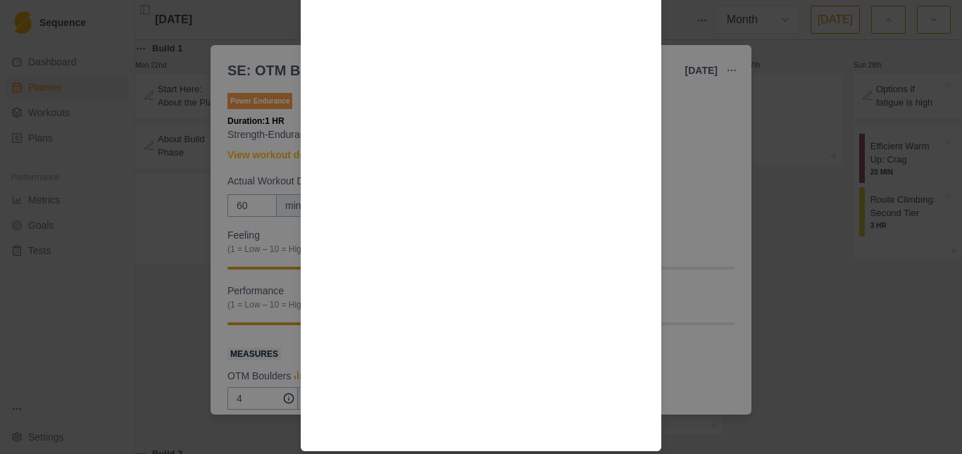
click at [773, 171] on div "Workout Details Overview In the Build Phase, we take the work capacity you buil…" at bounding box center [481, 227] width 962 height 454
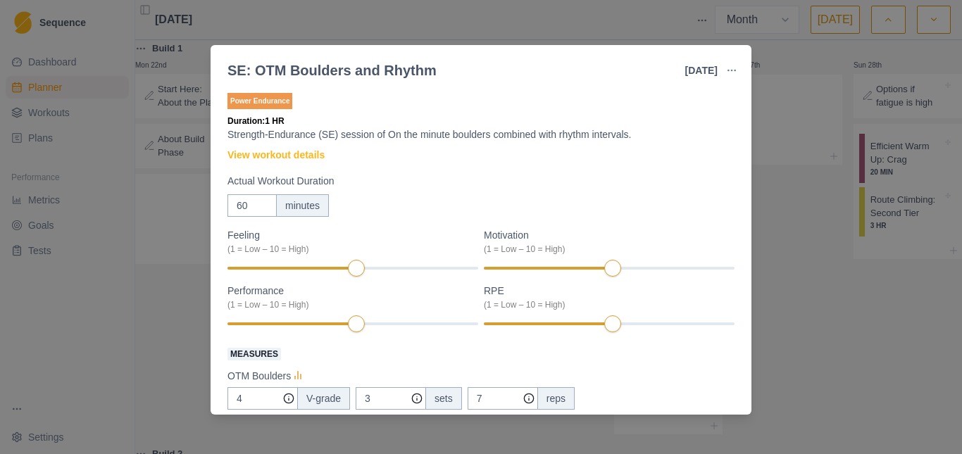
click at [802, 154] on div "SE: OTM Boulders and Rhythm [DATE] Link To Goal View Workout Metrics Edit Origi…" at bounding box center [481, 227] width 962 height 454
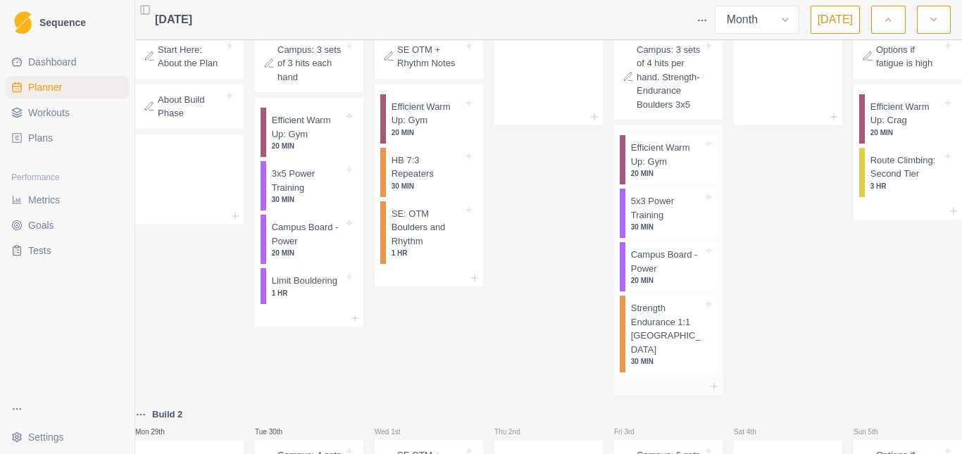
scroll to position [1268, 0]
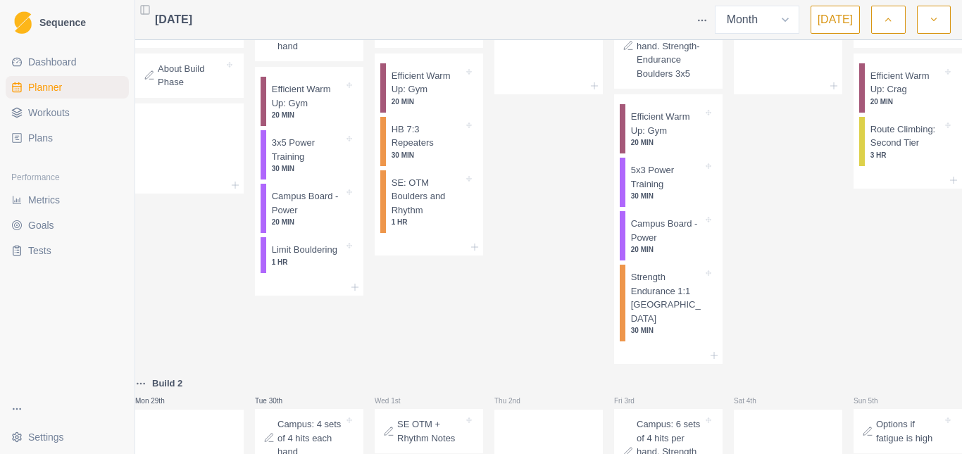
click at [759, 307] on div "Sat 27th" at bounding box center [788, 167] width 108 height 395
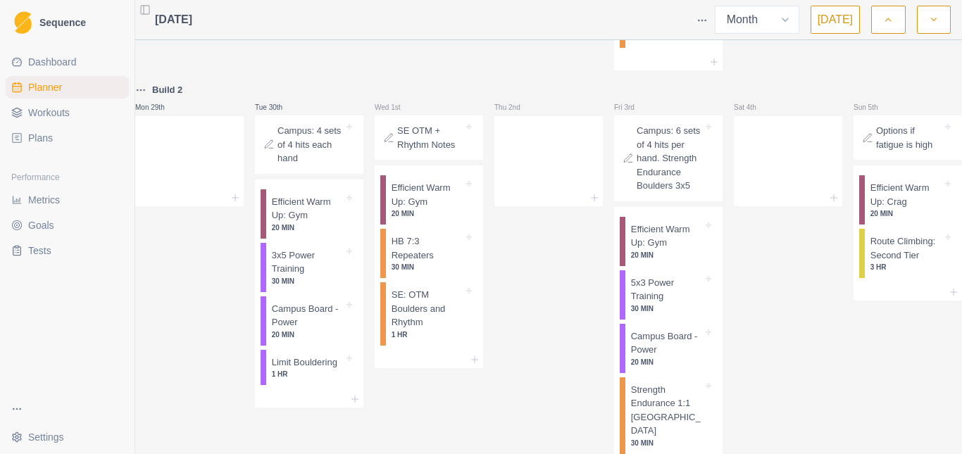
scroll to position [1659, 0]
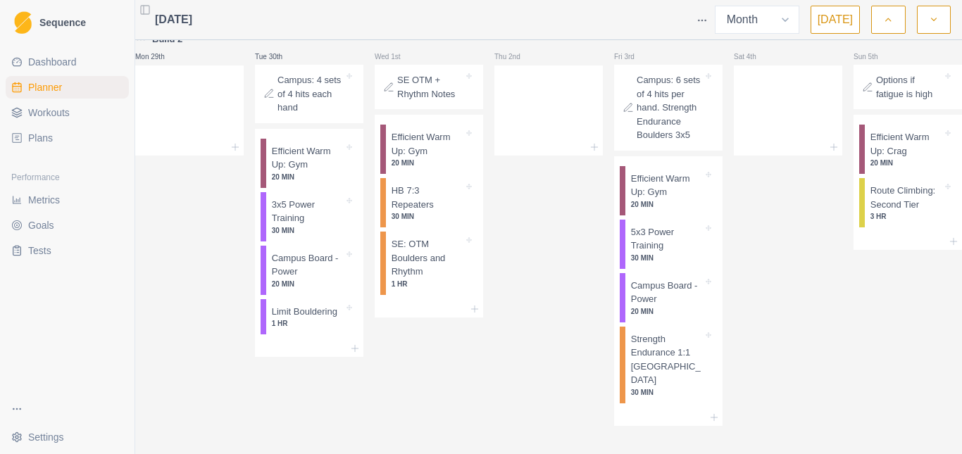
click at [930, 20] on icon "button" at bounding box center [934, 20] width 10 height 14
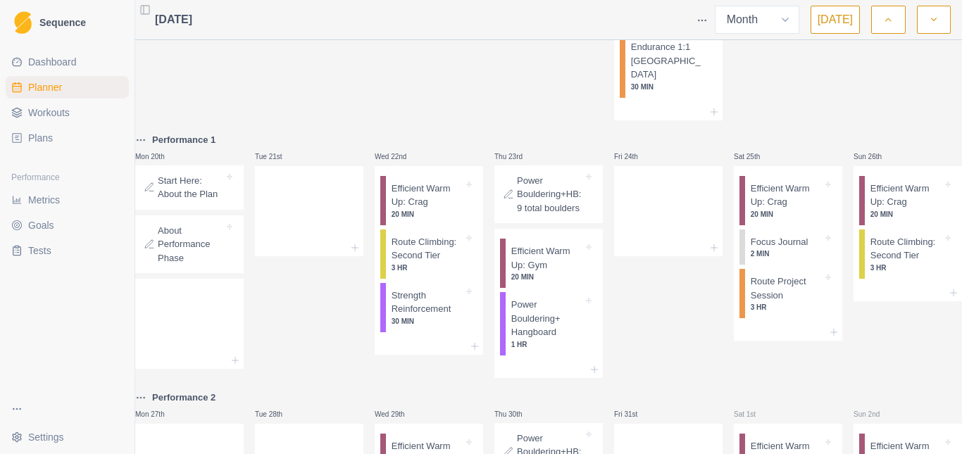
scroll to position [1231, 0]
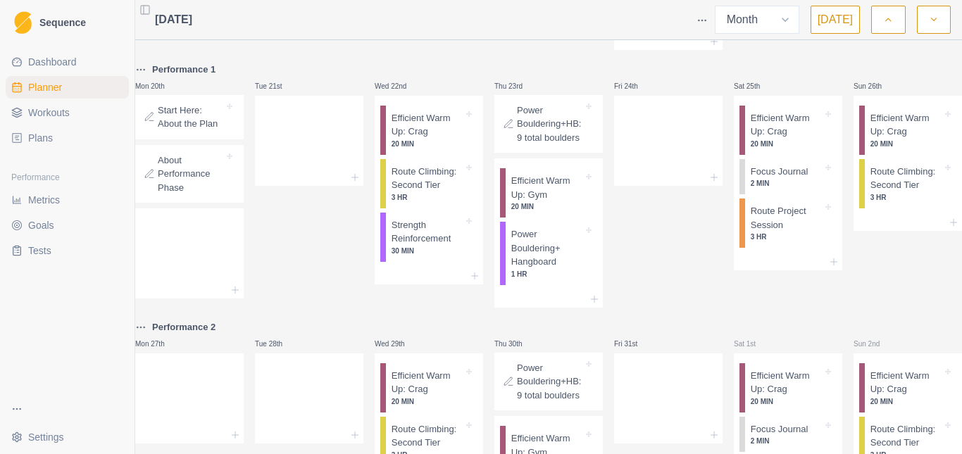
click at [423, 246] on p "Strength Reinforcement" at bounding box center [428, 231] width 72 height 27
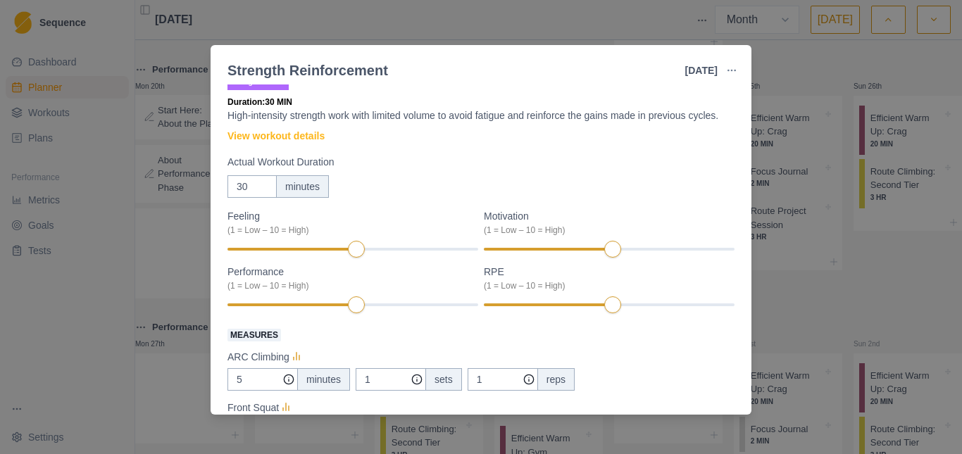
scroll to position [0, 0]
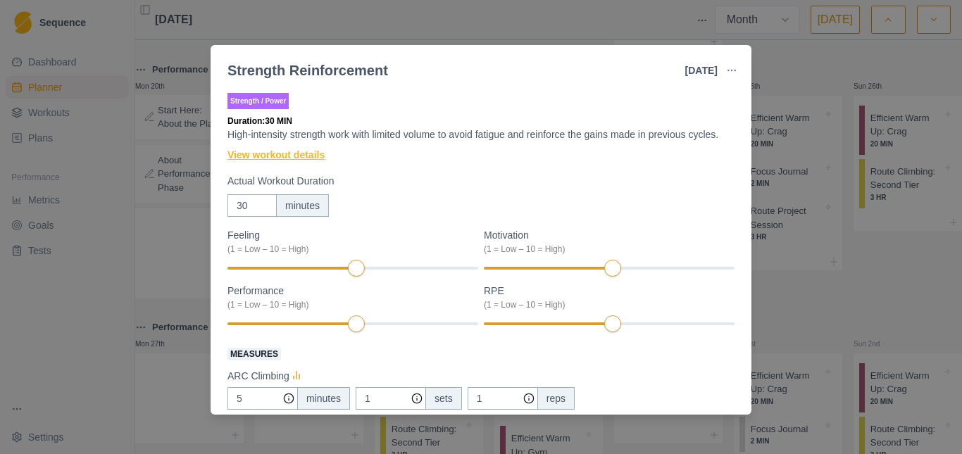
click at [285, 160] on link "View workout details" at bounding box center [276, 155] width 97 height 15
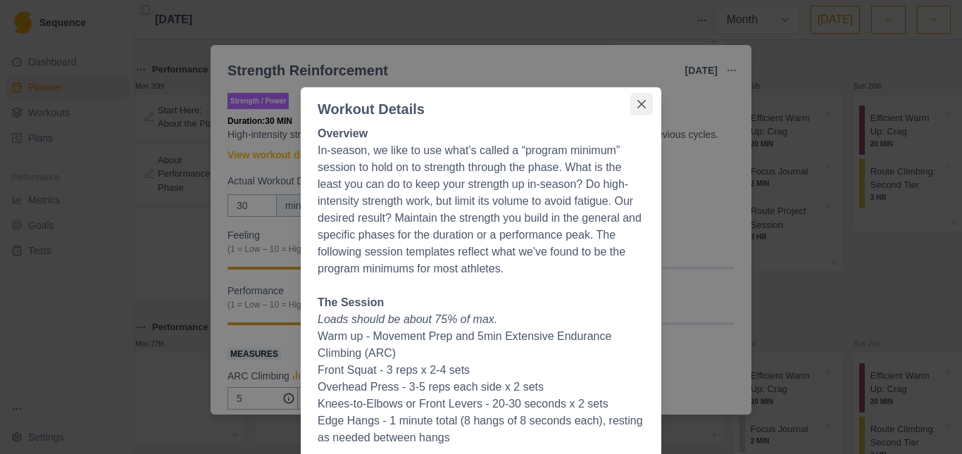
click at [638, 105] on icon "Close" at bounding box center [642, 104] width 8 height 8
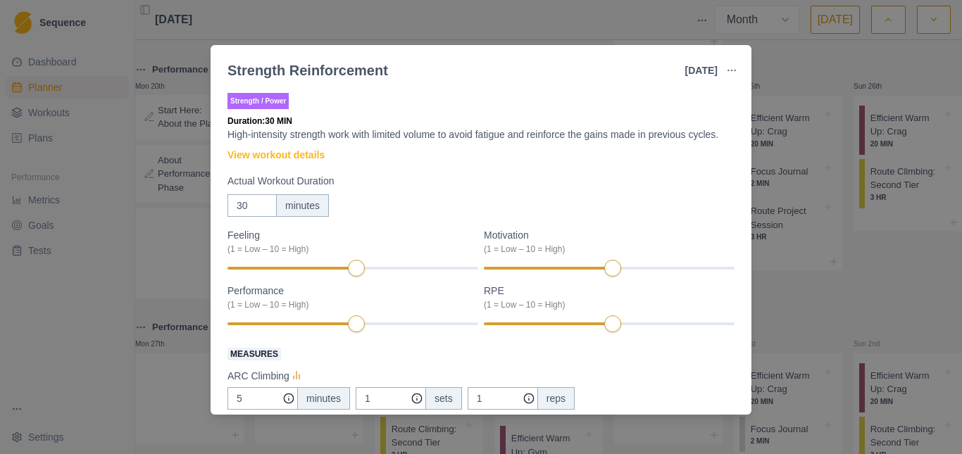
click at [141, 160] on div "Strength Reinforcement [DATE] Link To Goal View Workout Metrics Edit Original W…" at bounding box center [481, 227] width 962 height 454
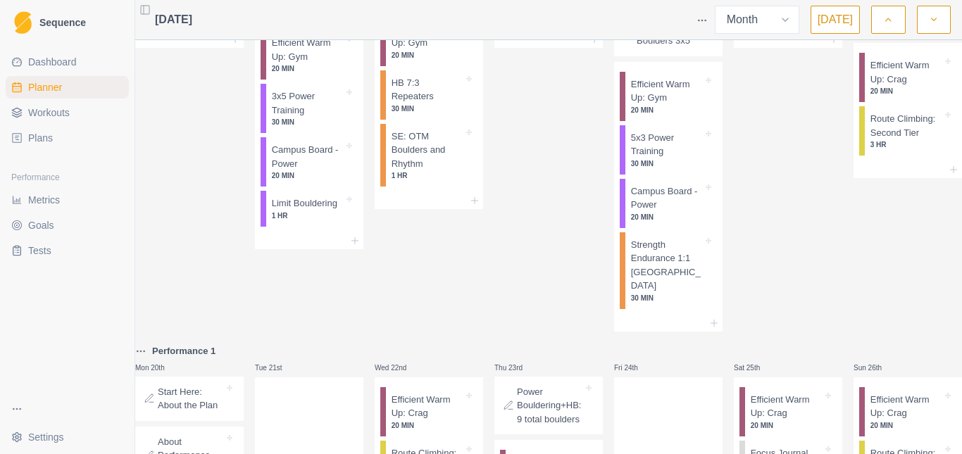
scroll to position [879, 0]
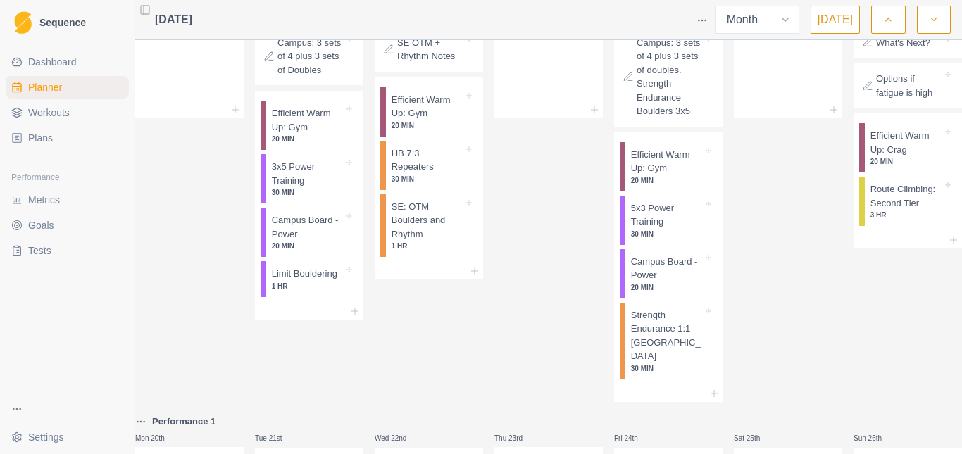
click at [509, 230] on div "Thu 16th" at bounding box center [549, 198] width 108 height 409
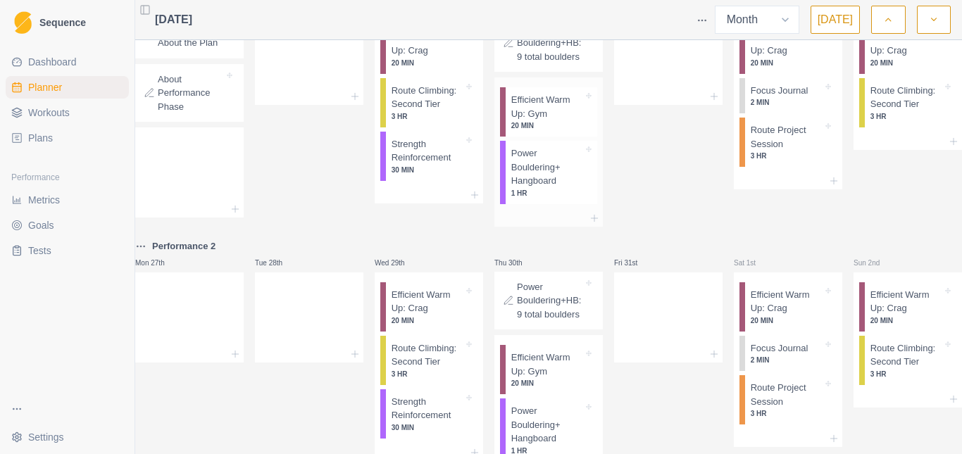
scroll to position [1231, 0]
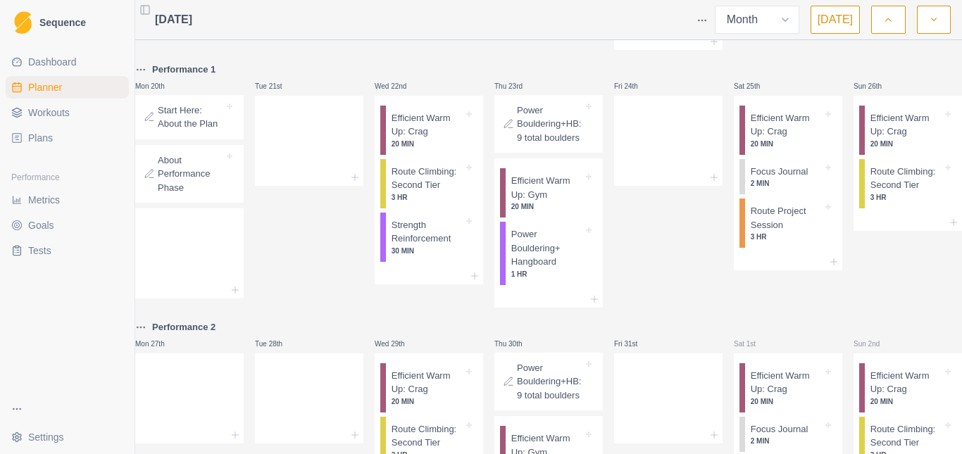
click at [182, 195] on p "About Performance Phase" at bounding box center [191, 175] width 66 height 42
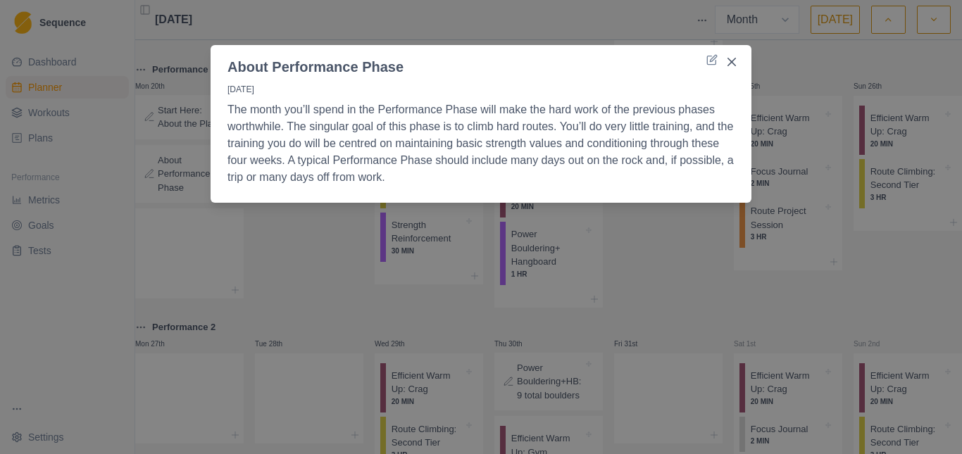
click at [160, 68] on div "About Performance Phase [DATE] The month you’ll spend in the Performance Phase …" at bounding box center [481, 227] width 962 height 454
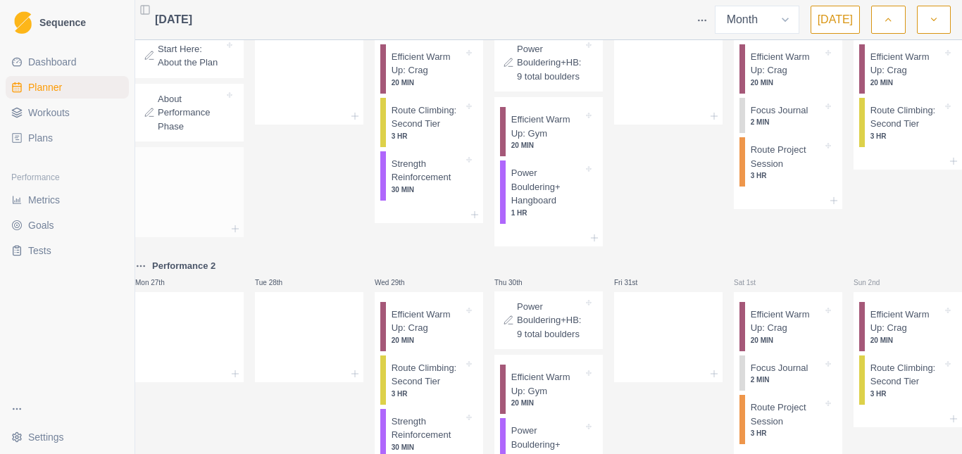
scroll to position [1268, 0]
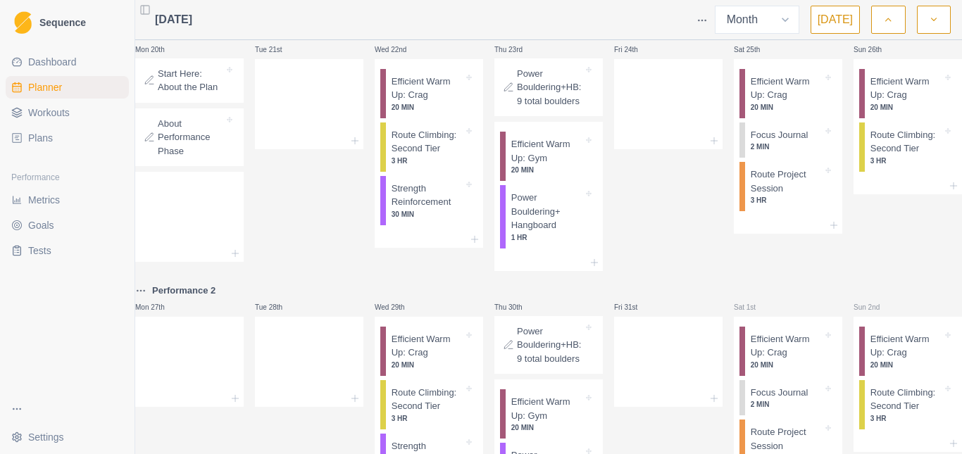
click at [202, 159] on p "About Performance Phase" at bounding box center [191, 138] width 66 height 42
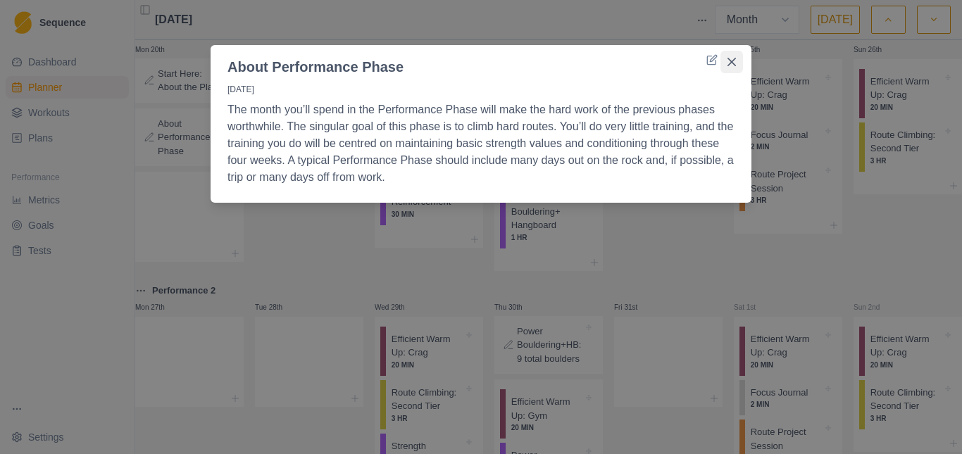
click at [738, 61] on button "Close" at bounding box center [732, 62] width 23 height 23
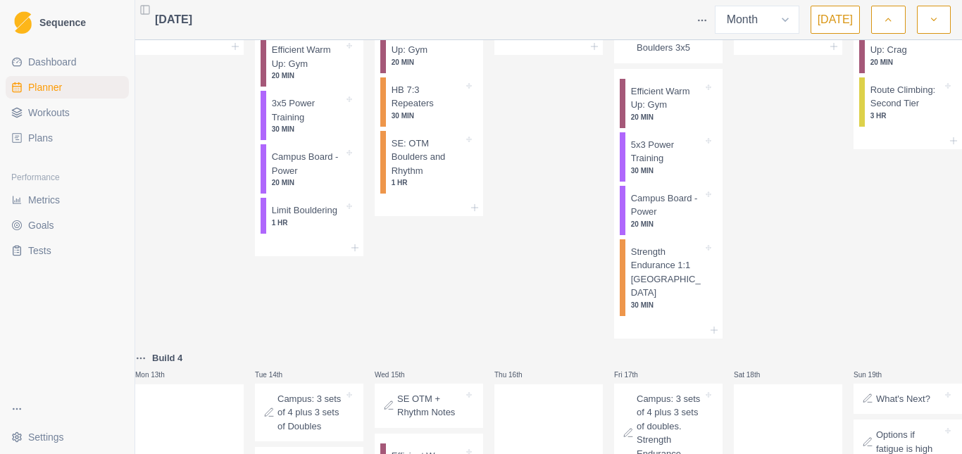
scroll to position [423, 0]
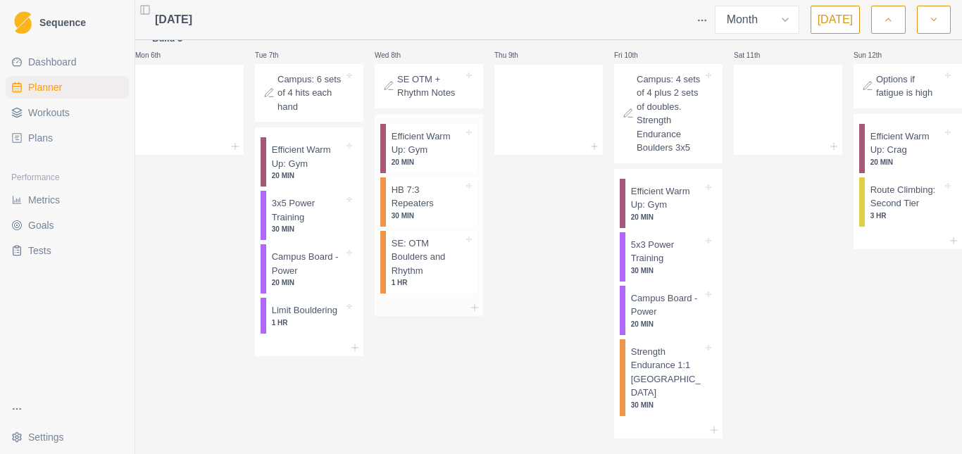
click at [409, 278] on p "SE: OTM Boulders and Rhythm" at bounding box center [428, 258] width 72 height 42
